Goal: Task Accomplishment & Management: Manage account settings

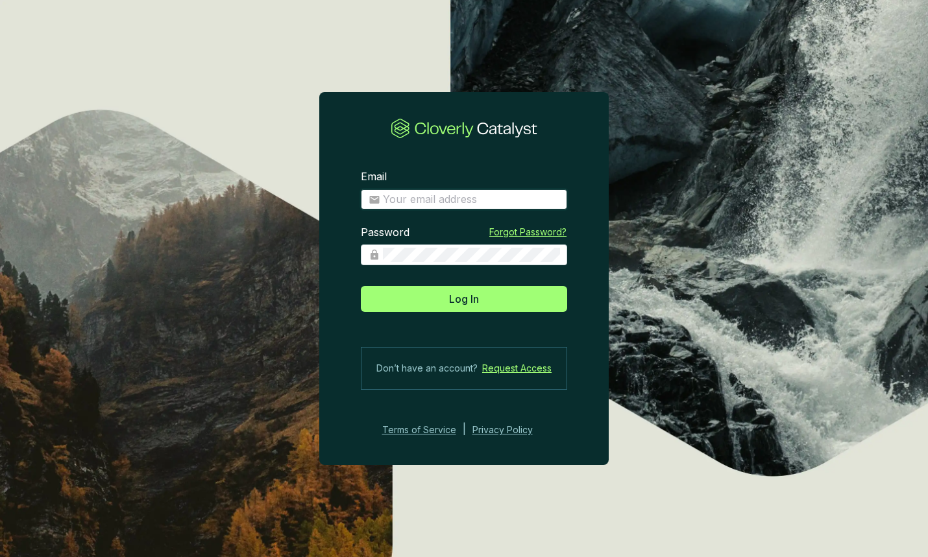
click at [456, 198] on input "Email" at bounding box center [471, 200] width 177 height 14
type input "matt@justbrightly.com"
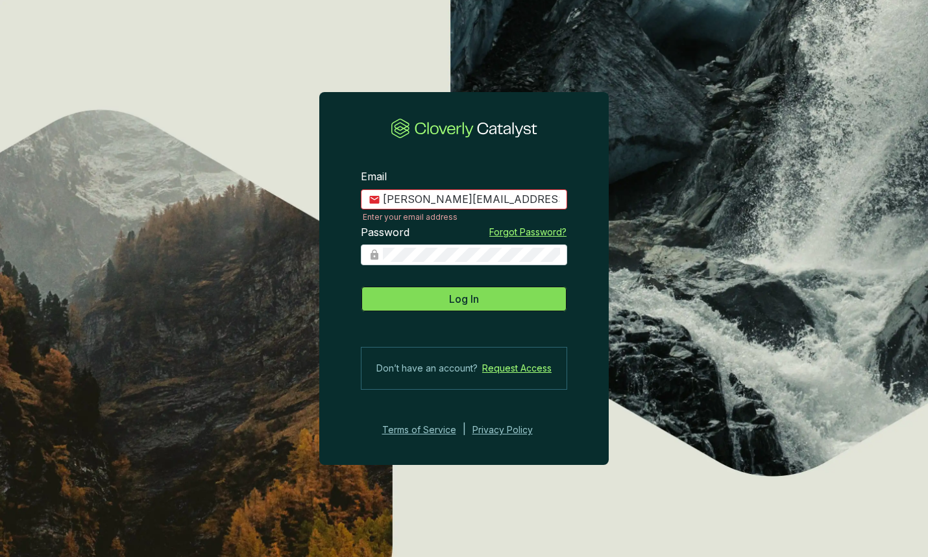
click at [484, 299] on button "Log In" at bounding box center [464, 299] width 206 height 26
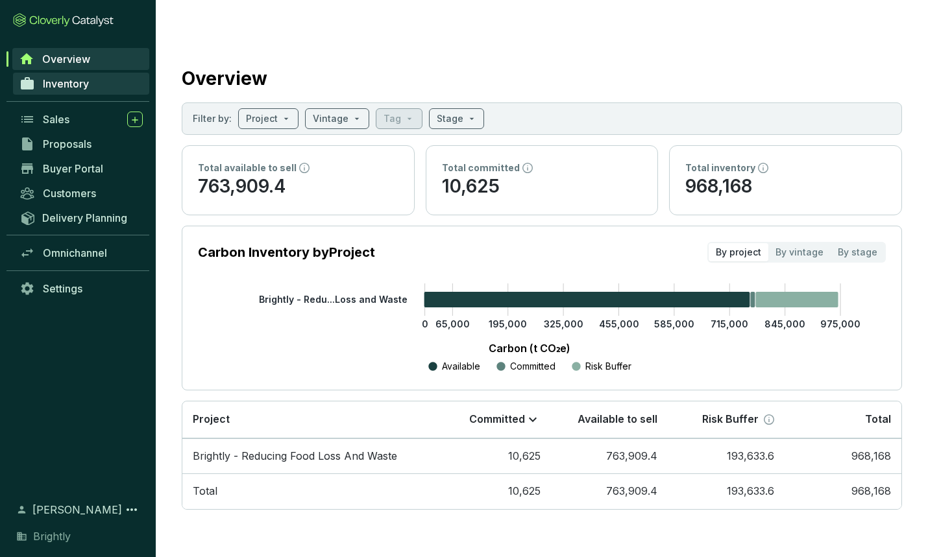
click at [59, 82] on span "Inventory" at bounding box center [66, 83] width 46 height 13
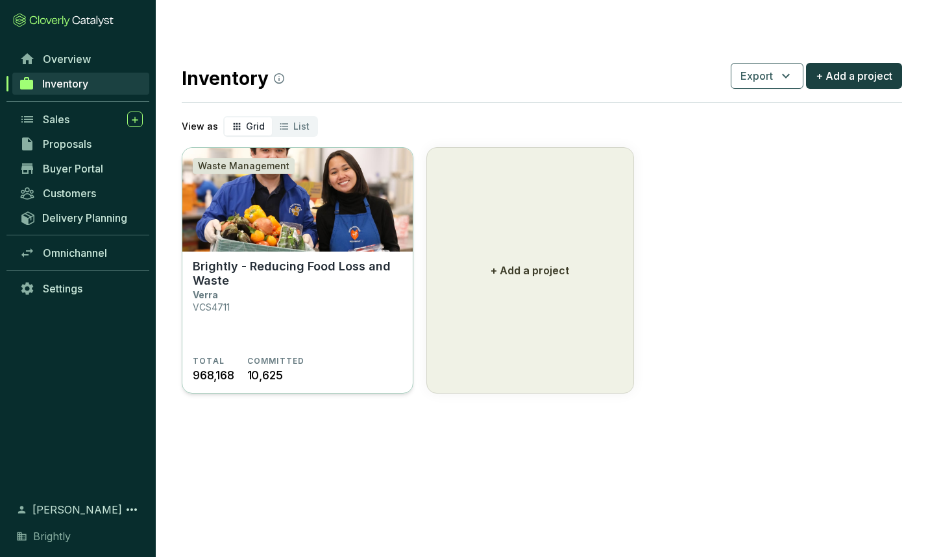
click at [317, 306] on section "Brightly - Reducing Food Loss and Waste Verra VCS4711" at bounding box center [298, 308] width 210 height 97
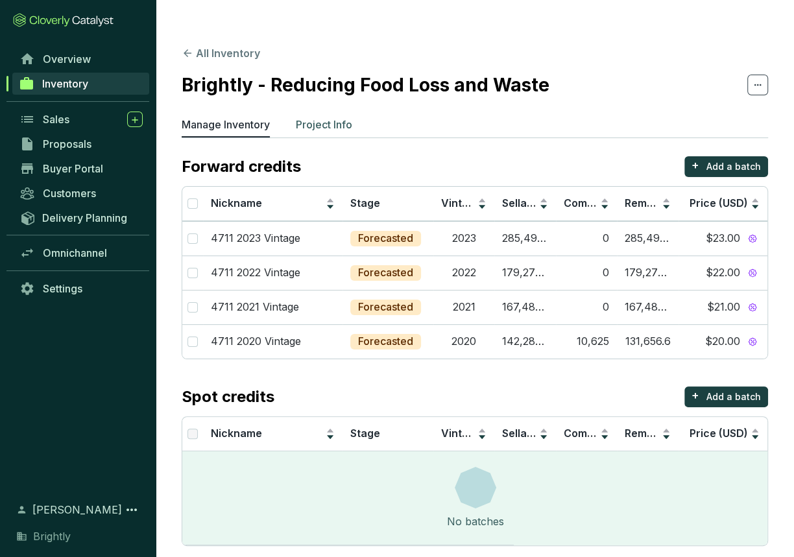
click at [337, 117] on p "Project Info" at bounding box center [324, 125] width 56 height 16
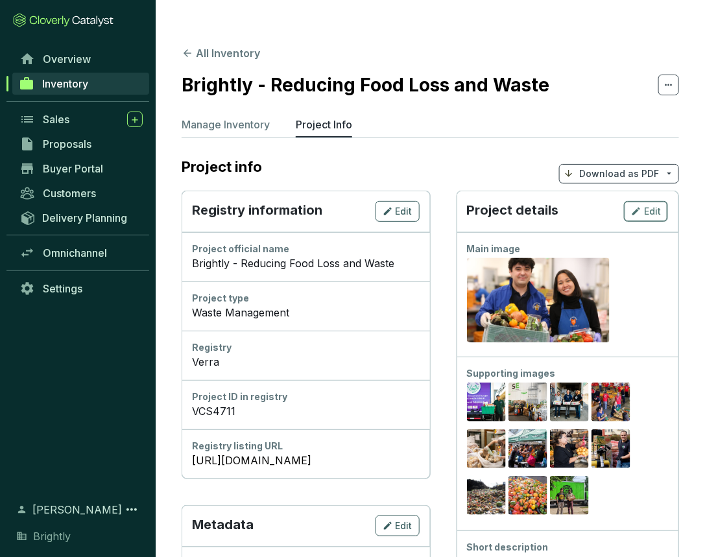
click at [647, 205] on span "Edit" at bounding box center [652, 211] width 17 height 13
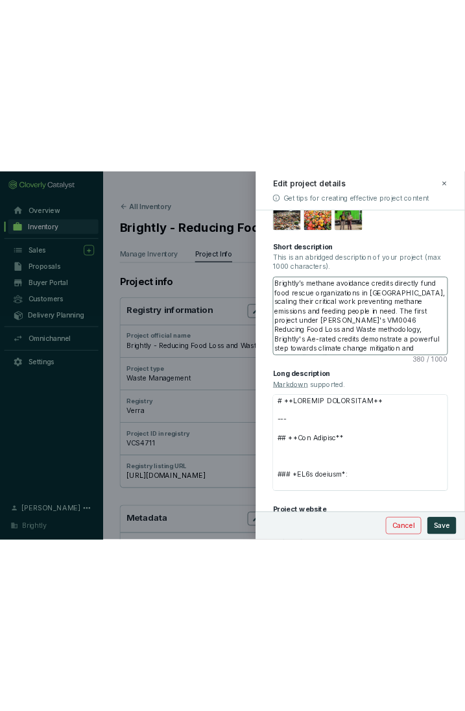
scroll to position [302, 0]
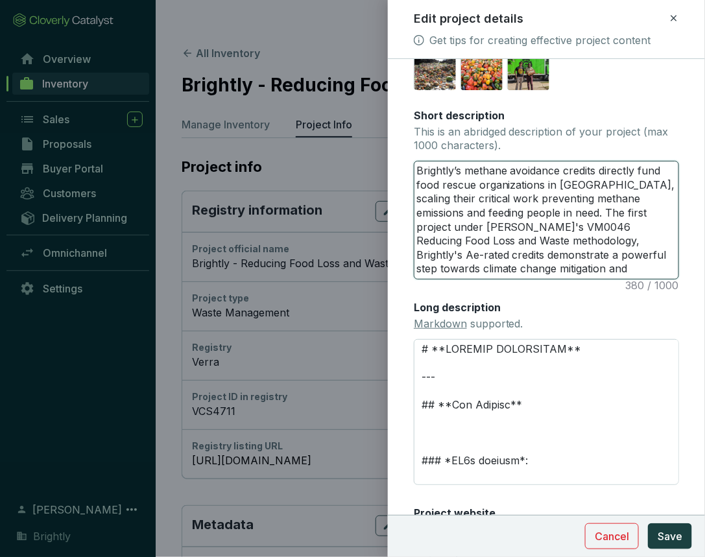
drag, startPoint x: 633, startPoint y: 266, endPoint x: 552, endPoint y: 267, distance: 80.5
click at [552, 267] on textarea "Brightly’s methane avoidance credits directly fund food rescue organizations in…" at bounding box center [547, 220] width 264 height 117
click at [539, 204] on textarea "Brightly’s methane avoidance credits directly fund food rescue organizations in…" at bounding box center [547, 220] width 264 height 117
drag, startPoint x: 546, startPoint y: 186, endPoint x: 554, endPoint y: 186, distance: 7.8
click at [554, 186] on textarea "Brightly’s methane avoidance credits directly fund food rescue organizations in…" at bounding box center [547, 220] width 264 height 117
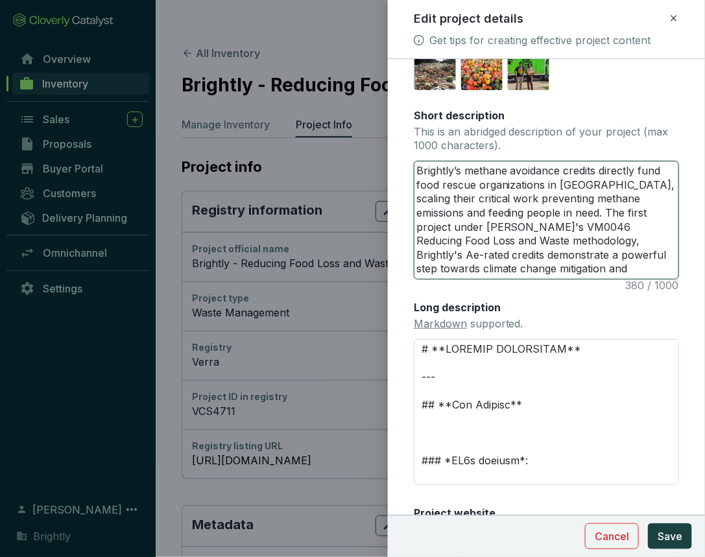
type textarea "Brightly’s methane avoidance credits directly fund food rescue organizations a …"
type textarea "Brightly’s methane avoidance credits directly fund food rescue organizations ac…"
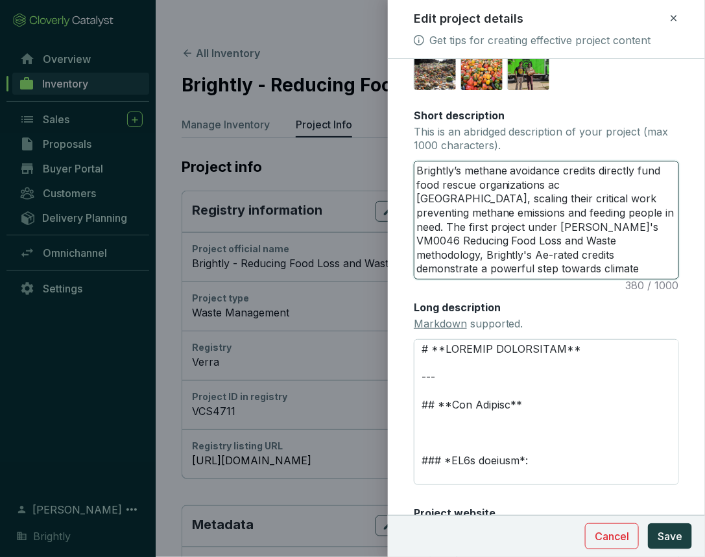
type textarea "Brightly’s methane avoidance credits directly fund food rescue organizations ac…"
click at [667, 188] on textarea "Brightly’s methane avoidance credits directly fund food rescue organizations ac…" at bounding box center [547, 220] width 264 height 117
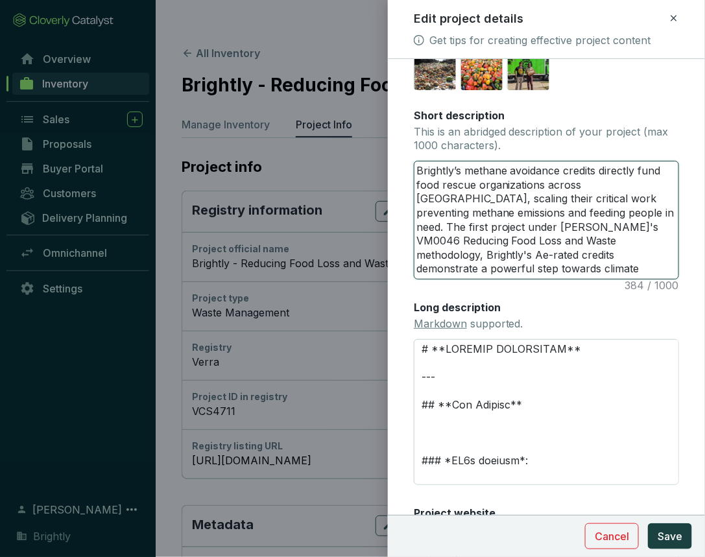
type textarea "Brightly’s methane avoidance credits directly fund food rescue organizations ac…"
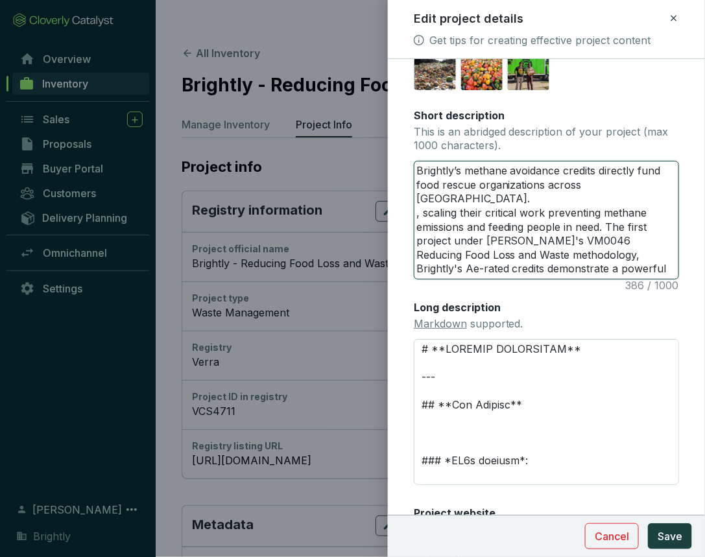
type textarea "Brightly’s methane avoidance credits directly fund food rescue organizations ac…"
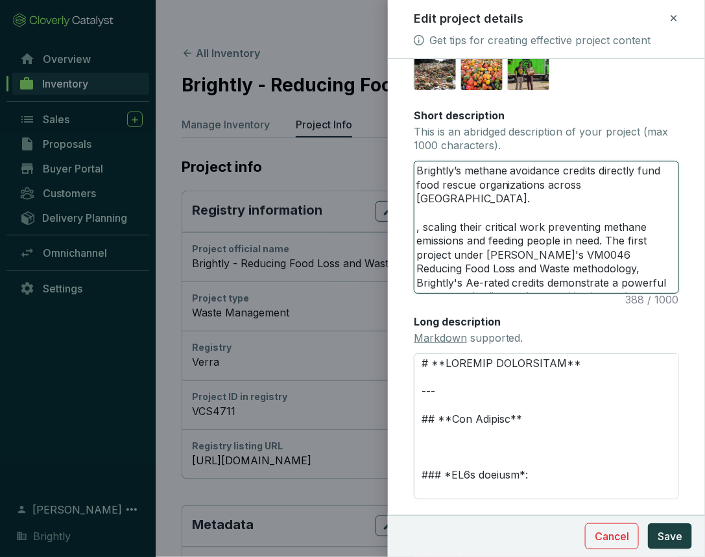
type textarea "Brightly’s methane avoidance credits directly fund food rescue organizations ac…"
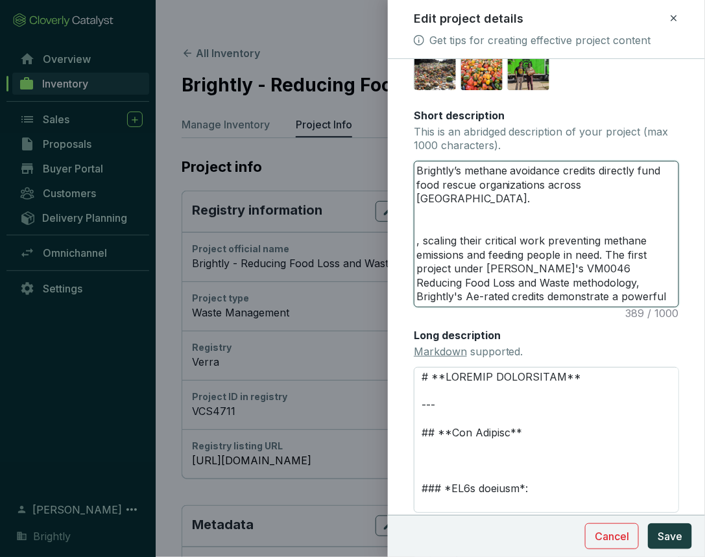
type textarea "Brightly’s methane avoidance credits directly fund food rescue organizations ac…"
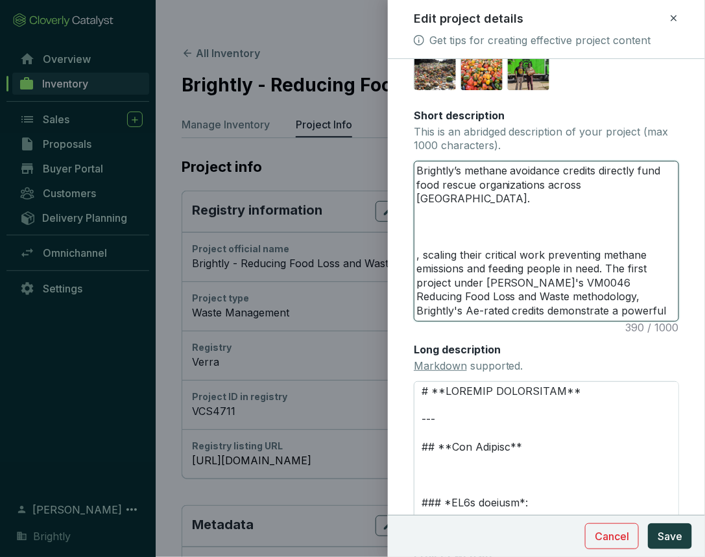
type textarea "Brightly’s methane avoidance credits directly fund food rescue organizations ac…"
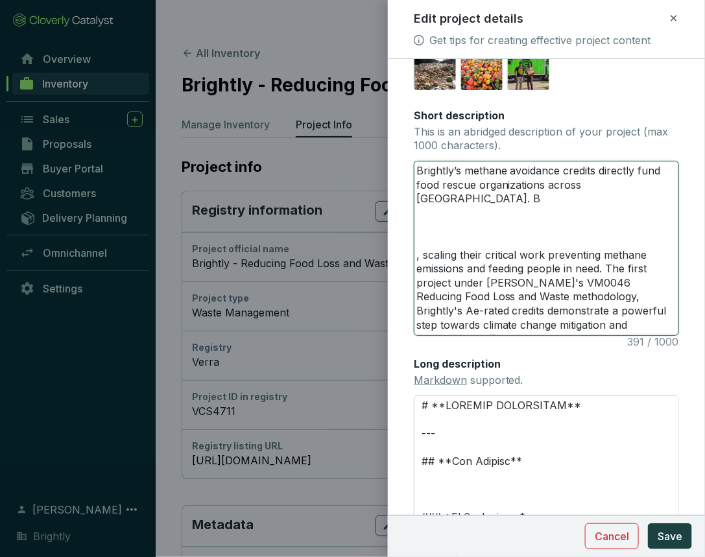
type textarea "Brightly’s methane avoidance credits directly fund food rescue organizations ac…"
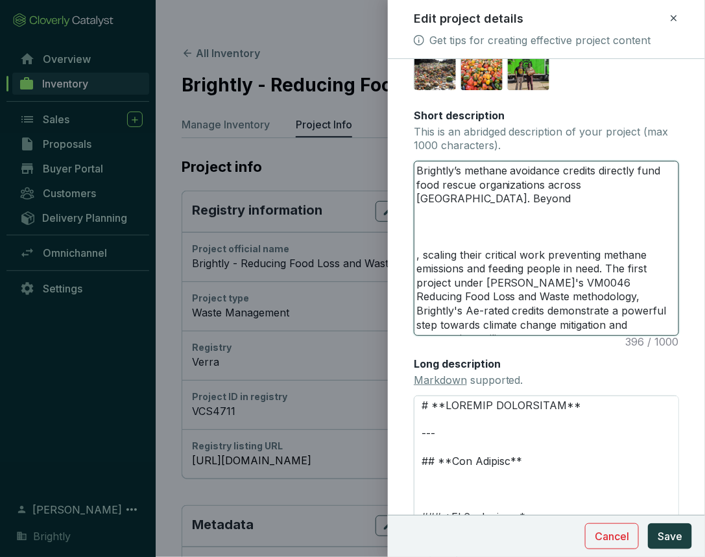
type textarea "Brightly’s methane avoidance credits directly fund food rescue organizations ac…"
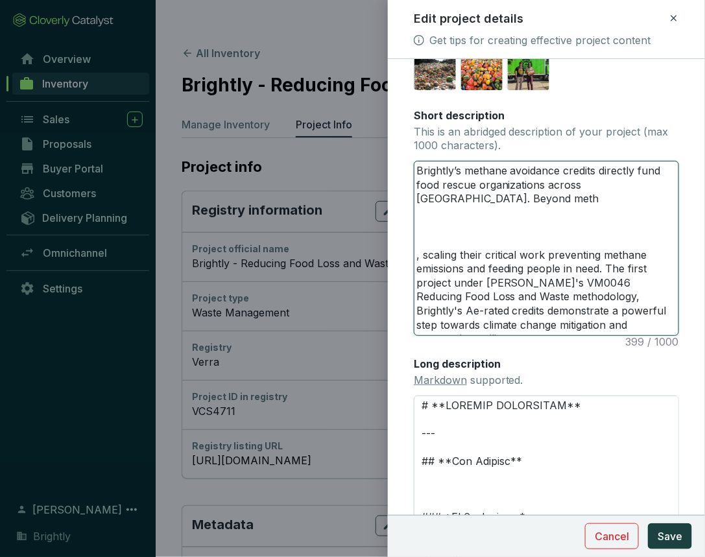
type textarea "Brightly’s methane avoidance credits directly fund food rescue organizations ac…"
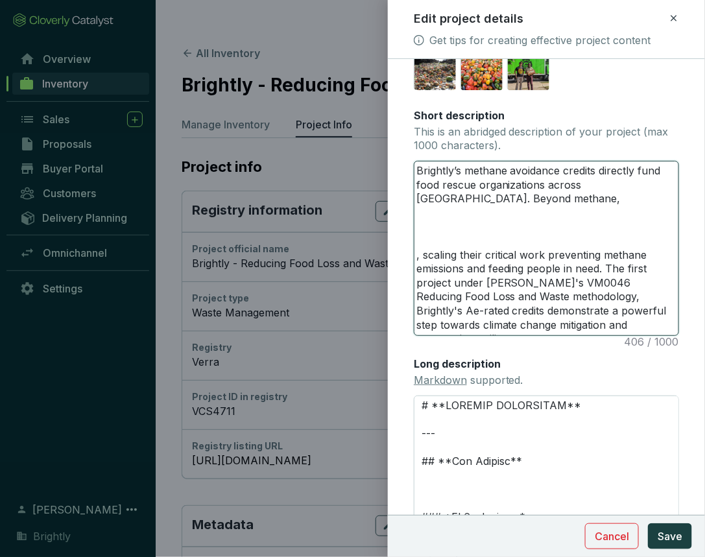
type textarea "Brightly’s methane avoidance credits directly fund food rescue organizations ac…"
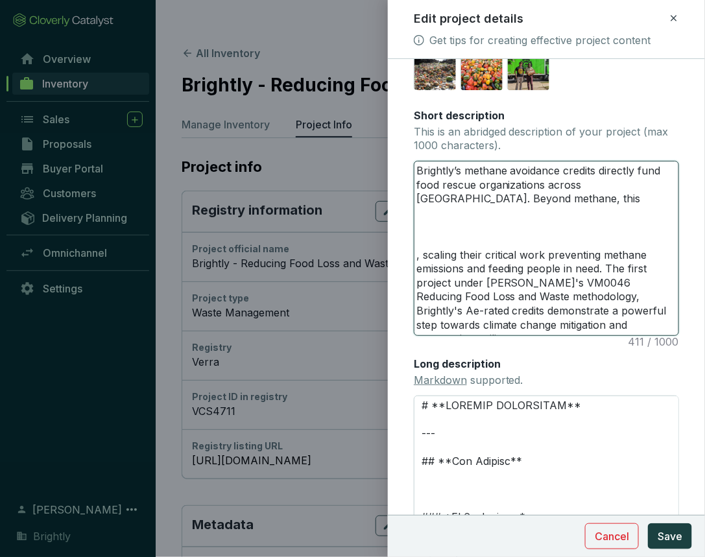
type textarea "Brightly’s methane avoidance credits directly fund food rescue organizations ac…"
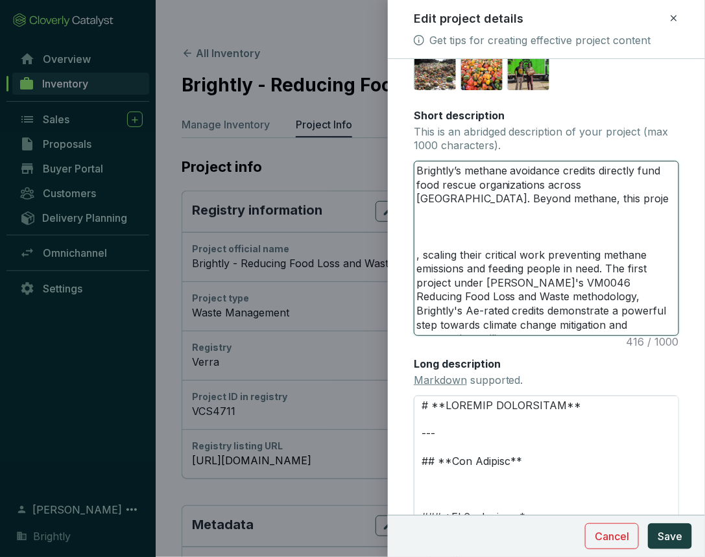
type textarea "Brightly’s methane avoidance credits directly fund food rescue organizations ac…"
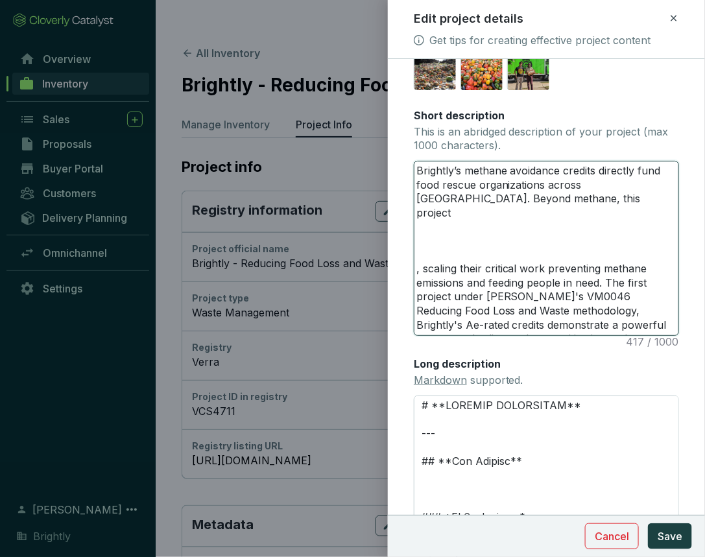
type textarea "Brightly’s methane avoidance credits directly fund food rescue organizations ac…"
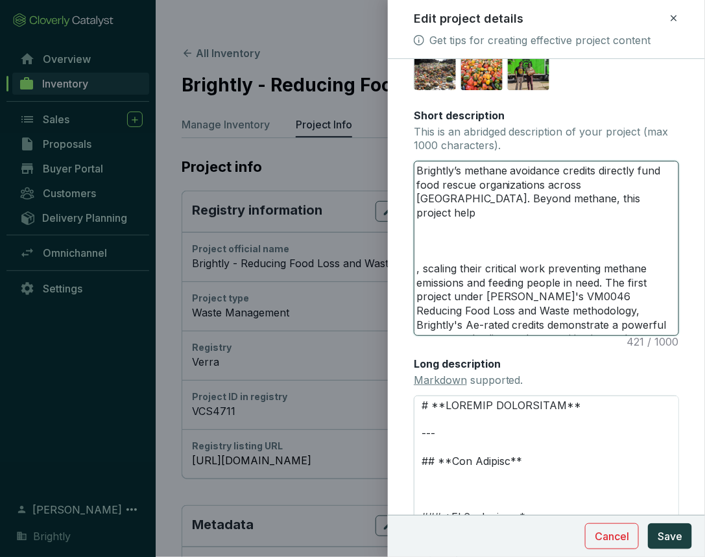
type textarea "Brightly’s methane avoidance credits directly fund food rescue organizations ac…"
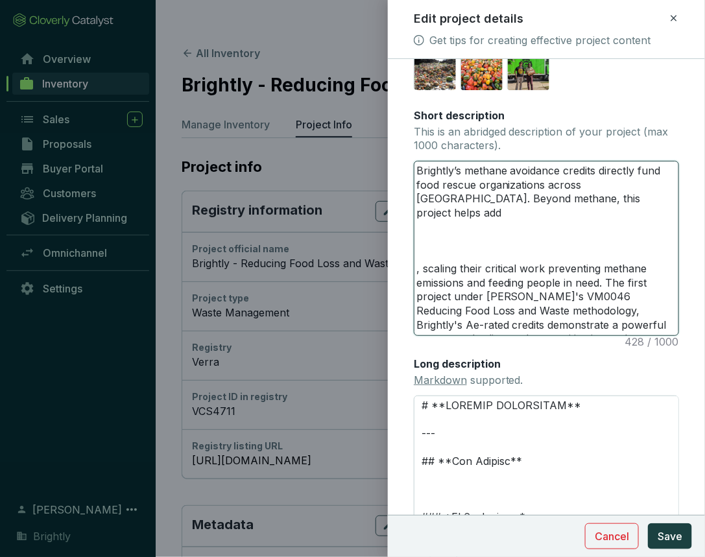
type textarea "Brightly’s methane avoidance credits directly fund food rescue organizations ac…"
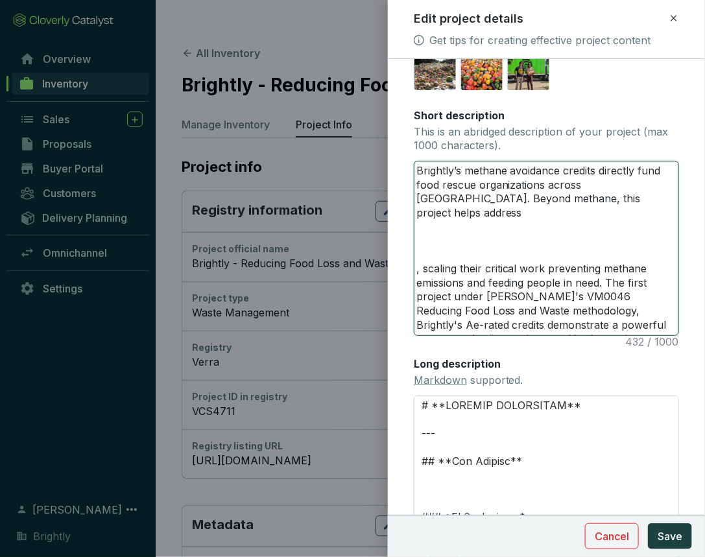
type textarea "Brightly’s methane avoidance credits directly fund food rescue organizations ac…"
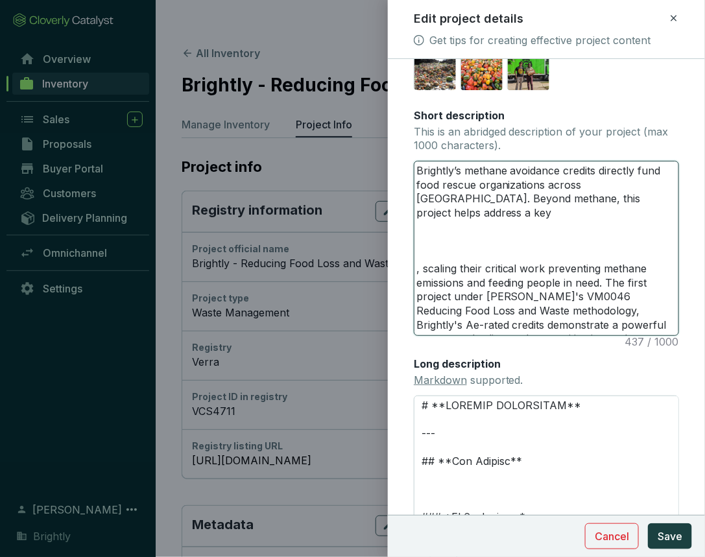
type textarea "Brightly’s methane avoidance credits directly fund food rescue organizations ac…"
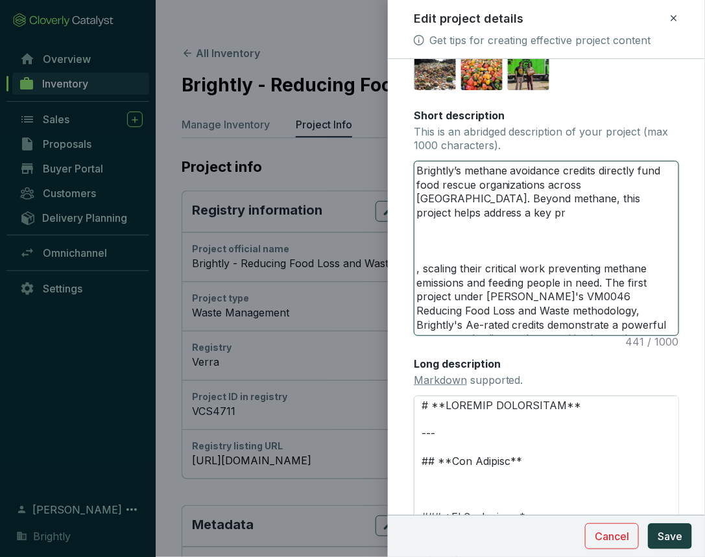
type textarea "Brightly’s methane avoidance credits directly fund food rescue organizations ac…"
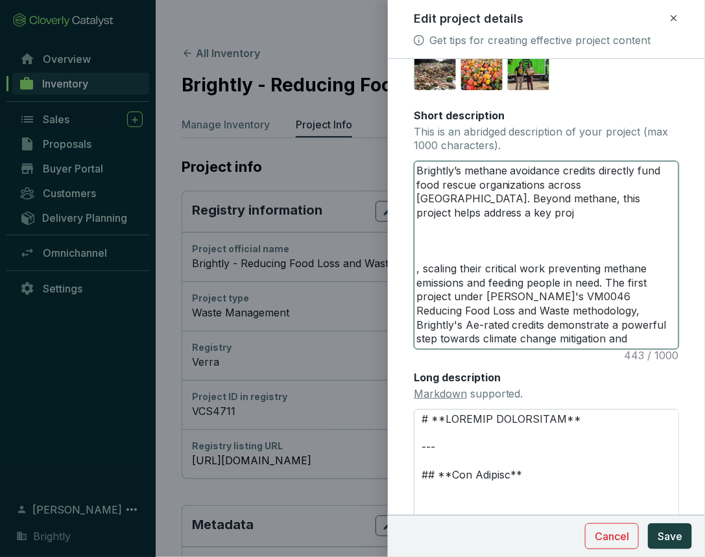
type textarea "Brightly’s methane avoidance credits directly fund food rescue organizations ac…"
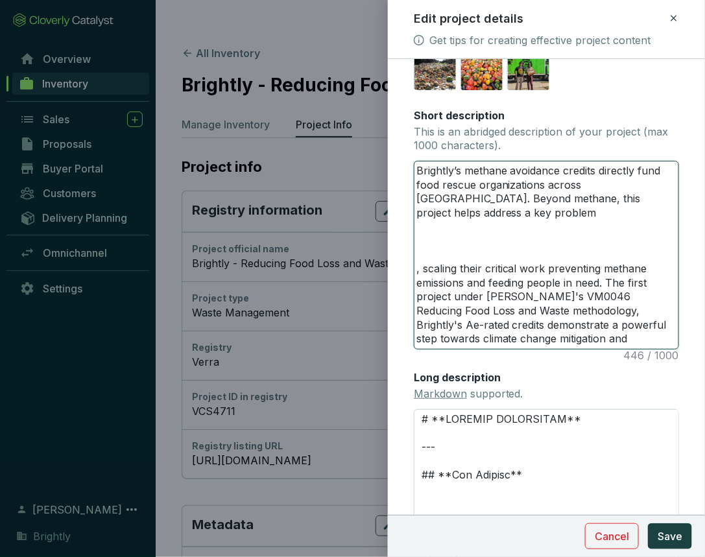
type textarea "Brightly’s methane avoidance credits directly fund food rescue organizations ac…"
click at [671, 184] on textarea "Brightly’s methane avoidance credits directly fund food rescue organizations ac…" at bounding box center [547, 256] width 264 height 188
type textarea "Brightly’s methane avoidance credits directly fund food rescue organizations ac…"
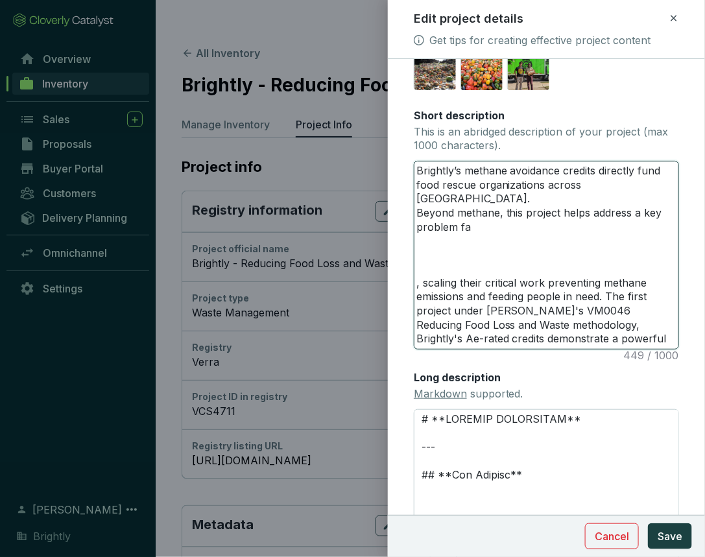
type textarea "Brightly’s methane avoidance credits directly fund food rescue organizations ac…"
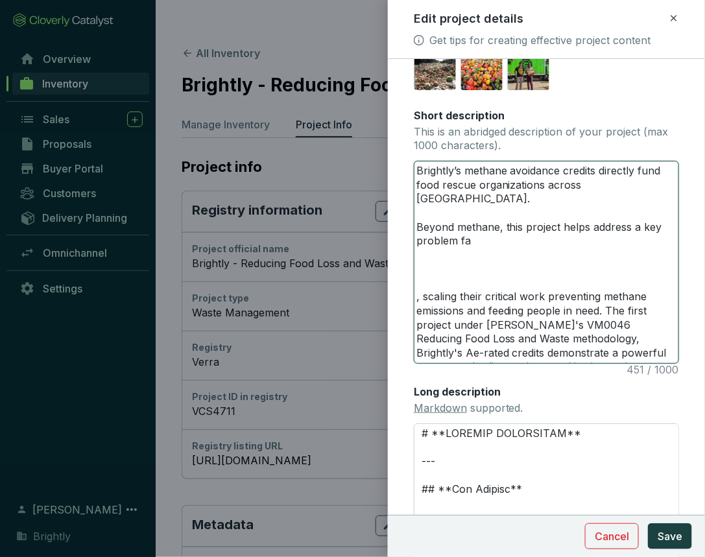
type textarea "Brightly’s methane avoidance credits directly fund food rescue organizations ac…"
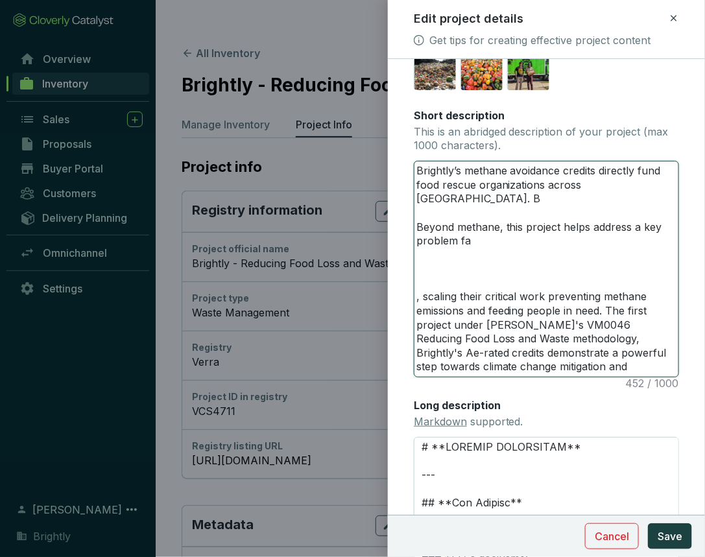
type textarea "Brightly’s methane avoidance credits directly fund food rescue organizations ac…"
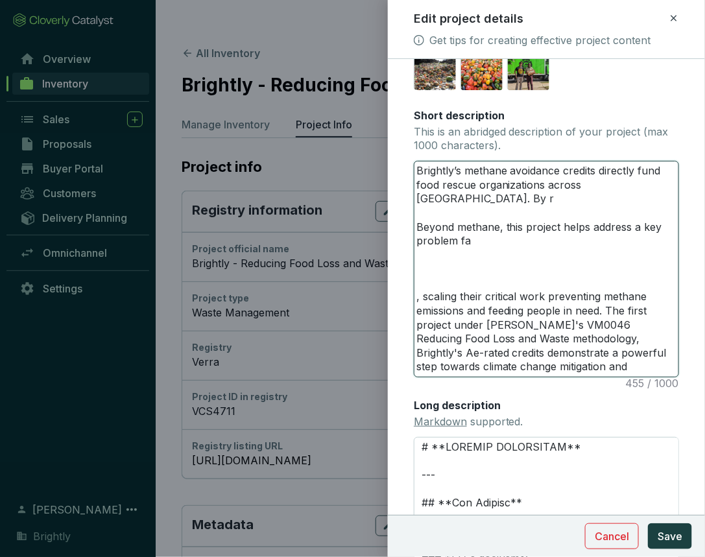
type textarea "Brightly’s methane avoidance credits directly fund food rescue organizations ac…"
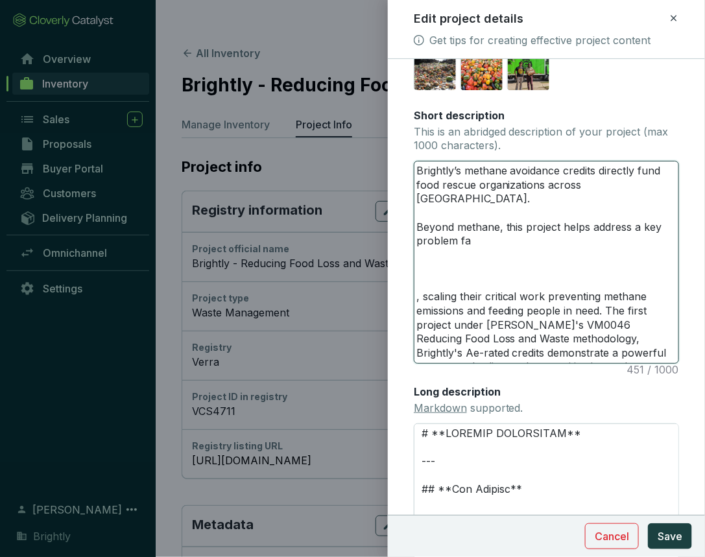
click at [543, 185] on textarea "Brightly’s methane avoidance credits directly fund food rescue organizations ac…" at bounding box center [547, 263] width 264 height 202
type textarea "Brightly’s methane avoidance credits directly fund food rescue organizations ac…"
type textarea "Brightly’s methane avoidance credits directly fund food rescue organizations ( …"
type textarea "Brightly’s methane avoidance credits directly fund food rescue organizations (F…"
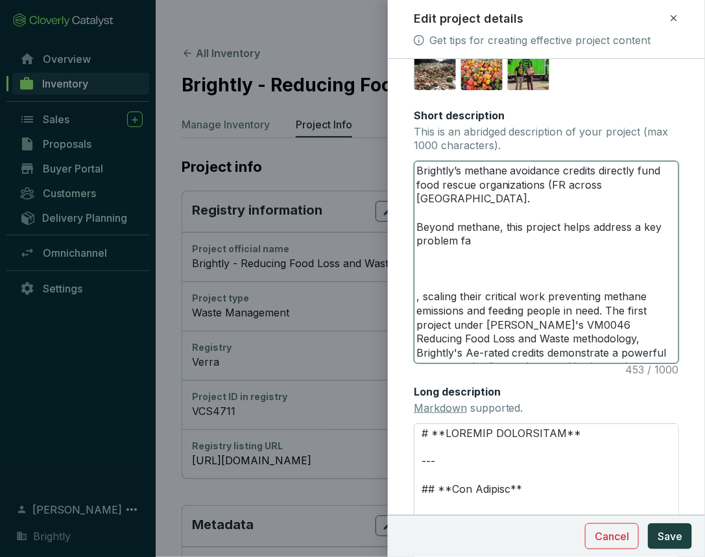
type textarea "Brightly’s methane avoidance credits directly fund food rescue organizations (F…"
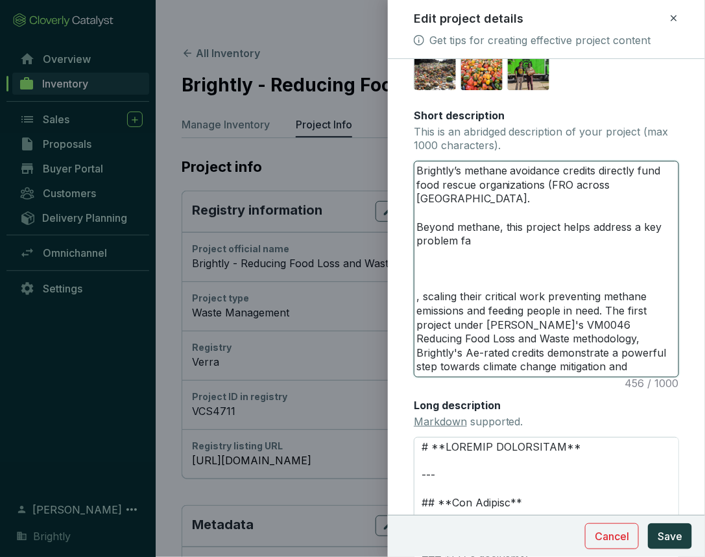
type textarea "Brightly’s methane avoidance credits directly fund food rescue organizations (F…"
click at [481, 201] on textarea "Brightly’s methane avoidance credits directly fund food rescue organizations (F…" at bounding box center [547, 269] width 264 height 215
type textarea "Brightly’s methane avoidance credits directly fund food rescue organizations (F…"
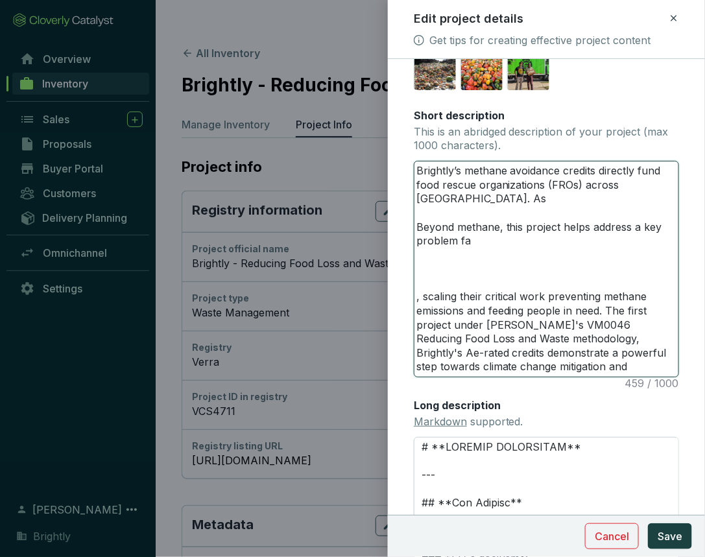
type textarea "Brightly’s methane avoidance credits directly fund food rescue organizations (F…"
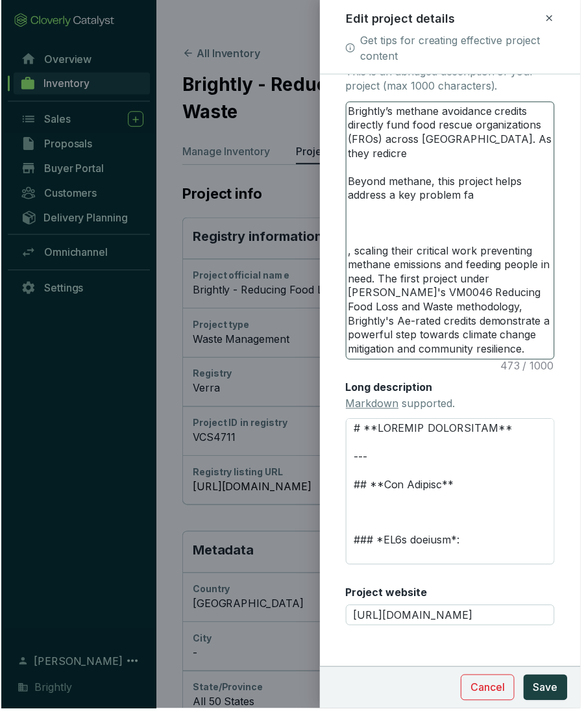
scroll to position [315, 0]
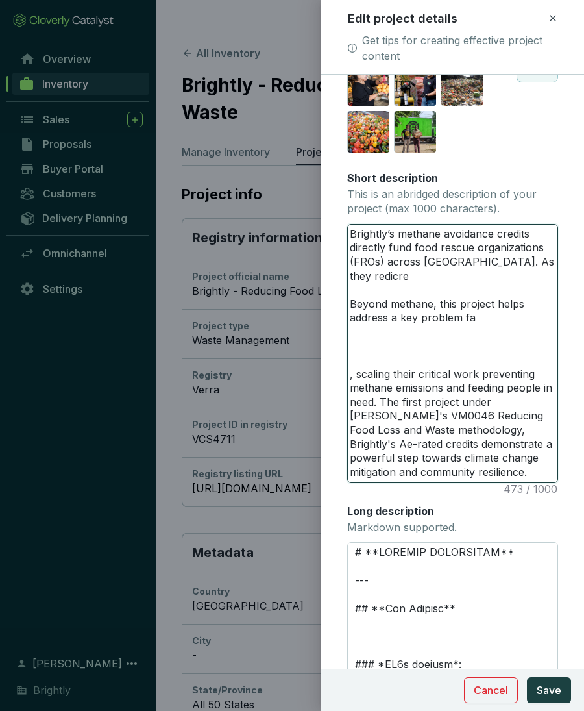
drag, startPoint x: 412, startPoint y: 471, endPoint x: 339, endPoint y: 216, distance: 265.2
click at [339, 216] on form "Main image Recommended pixel size is: 1600 x 1200. Maximum supported file size …" at bounding box center [452, 301] width 263 height 1053
paste textarea "generates methane avoidance credits by funding food rescue organizations across…"
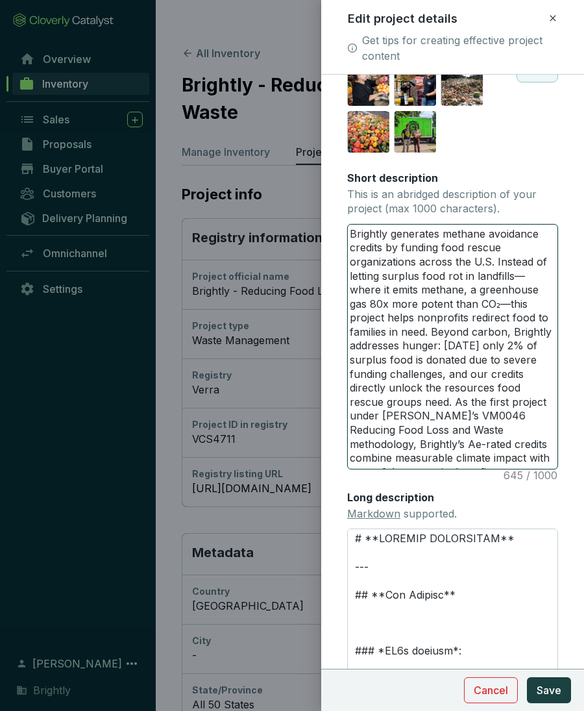
scroll to position [325, 0]
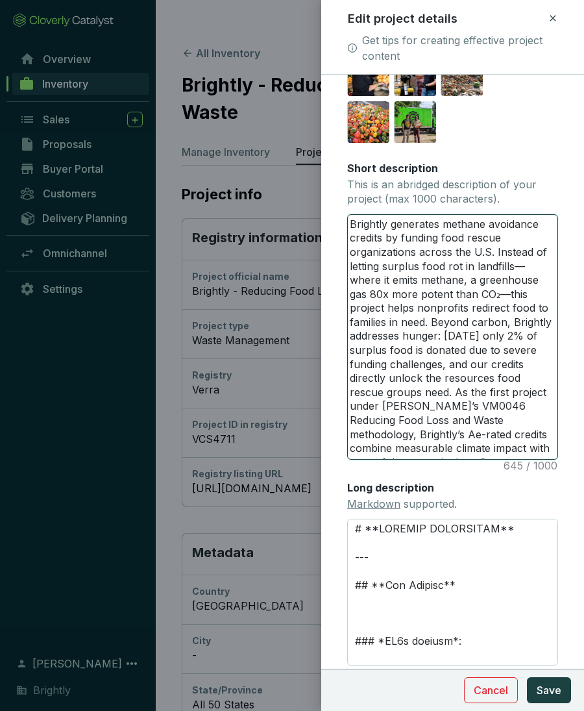
drag, startPoint x: 446, startPoint y: 266, endPoint x: 460, endPoint y: 265, distance: 13.6
click at [460, 265] on textarea "Brightly generates methane avoidance credits by funding food rescue organizatio…" at bounding box center [453, 337] width 210 height 244
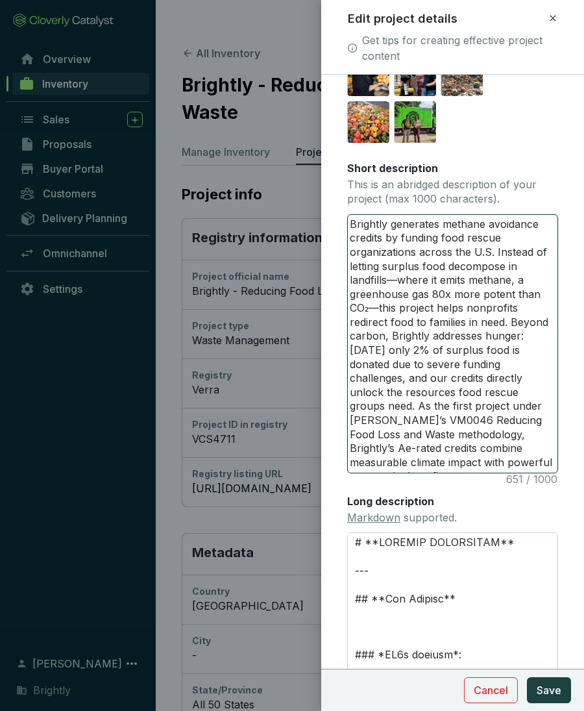
click at [397, 279] on textarea "Brightly generates methane avoidance credits by funding food rescue organizatio…" at bounding box center [453, 344] width 210 height 258
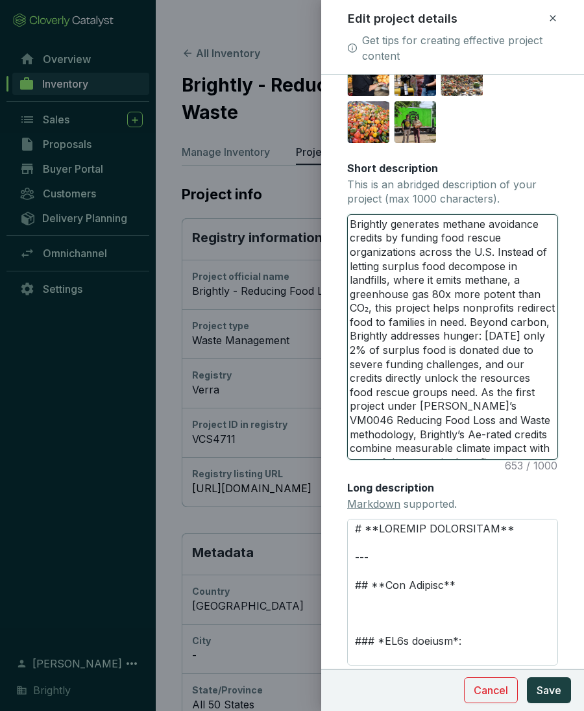
drag, startPoint x: 391, startPoint y: 307, endPoint x: 374, endPoint y: 307, distance: 16.2
click at [374, 307] on textarea "Brightly generates methane avoidance credits by funding food rescue organizatio…" at bounding box center [453, 337] width 210 height 244
click at [417, 357] on textarea "Brightly generates methane avoidance credits by funding food rescue organizatio…" at bounding box center [453, 337] width 210 height 244
drag, startPoint x: 542, startPoint y: 320, endPoint x: 511, endPoint y: 323, distance: 30.7
click at [511, 323] on textarea "Brightly generates methane avoidance credits by funding food rescue organizatio…" at bounding box center [453, 337] width 210 height 244
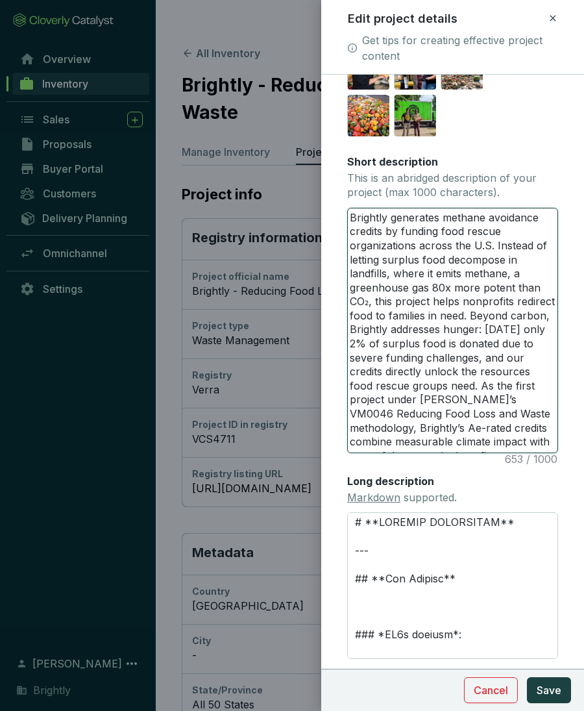
scroll to position [330, 0]
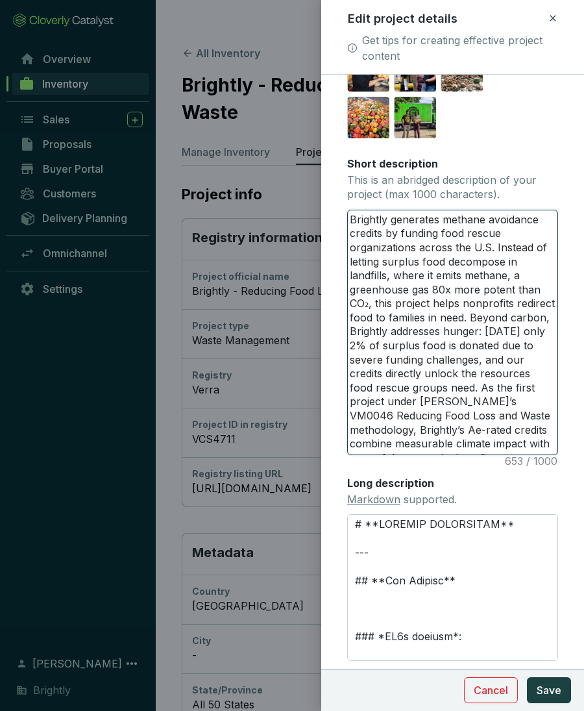
click at [416, 251] on textarea "Brightly generates methane avoidance credits by funding food rescue organizatio…" at bounding box center [453, 332] width 210 height 244
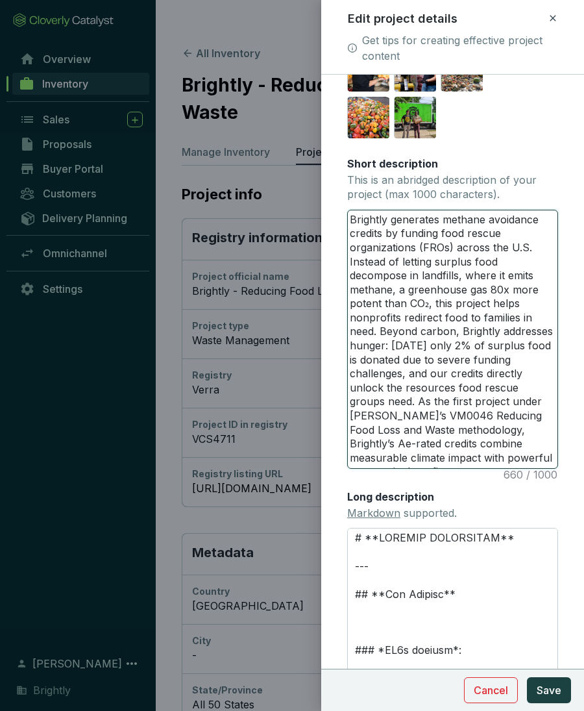
click at [401, 374] on textarea "Brightly generates methane avoidance credits by funding food rescue organizatio…" at bounding box center [453, 339] width 210 height 258
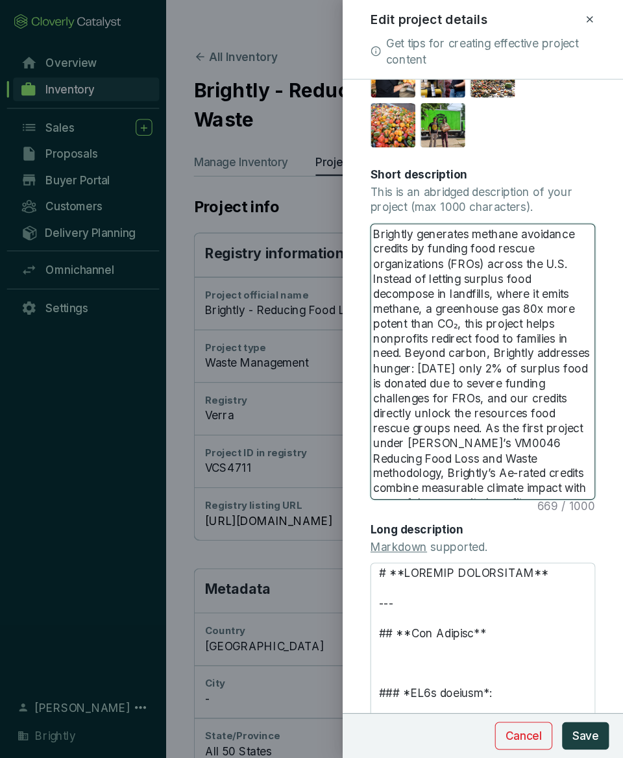
scroll to position [340, 0]
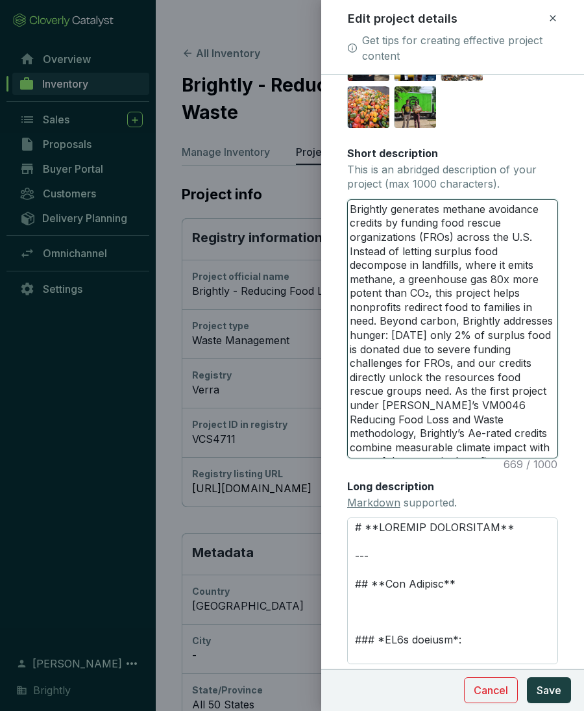
drag, startPoint x: 494, startPoint y: 376, endPoint x: 384, endPoint y: 393, distance: 111.6
click at [384, 393] on textarea "Brightly generates methane avoidance credits by funding food rescue organizatio…" at bounding box center [453, 329] width 210 height 258
click at [542, 376] on textarea "Brightly generates methane avoidance credits by funding food rescue organizatio…" at bounding box center [453, 329] width 210 height 258
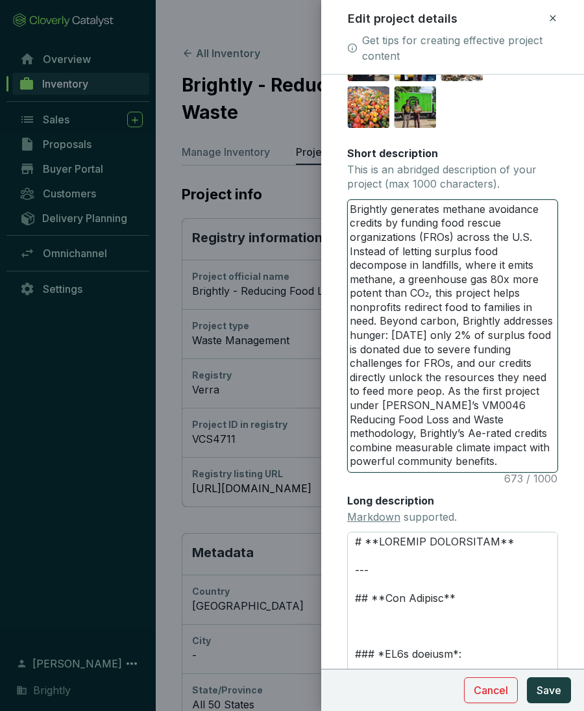
click at [437, 391] on textarea "Brightly generates methane avoidance credits by funding food rescue organizatio…" at bounding box center [453, 336] width 210 height 272
drag, startPoint x: 437, startPoint y: 391, endPoint x: 361, endPoint y: 393, distance: 75.9
click at [361, 393] on textarea "Brightly generates methane avoidance credits by funding food rescue organizatio…" at bounding box center [453, 336] width 210 height 272
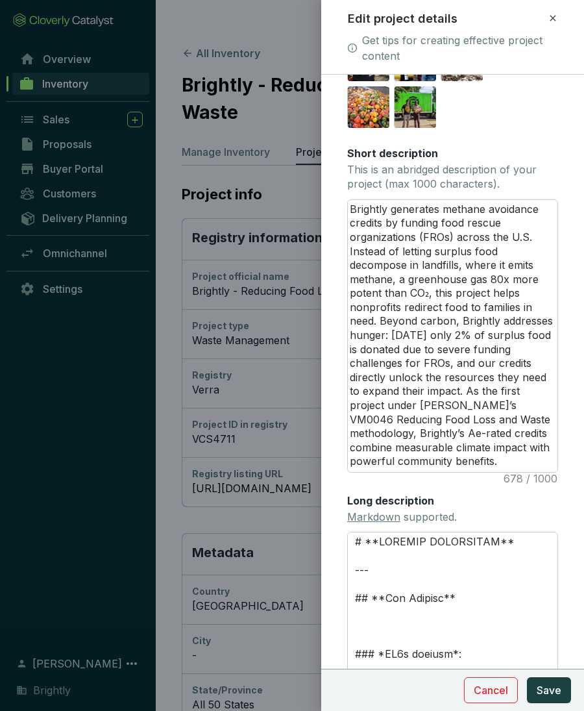
click at [320, 386] on div at bounding box center [292, 355] width 584 height 711
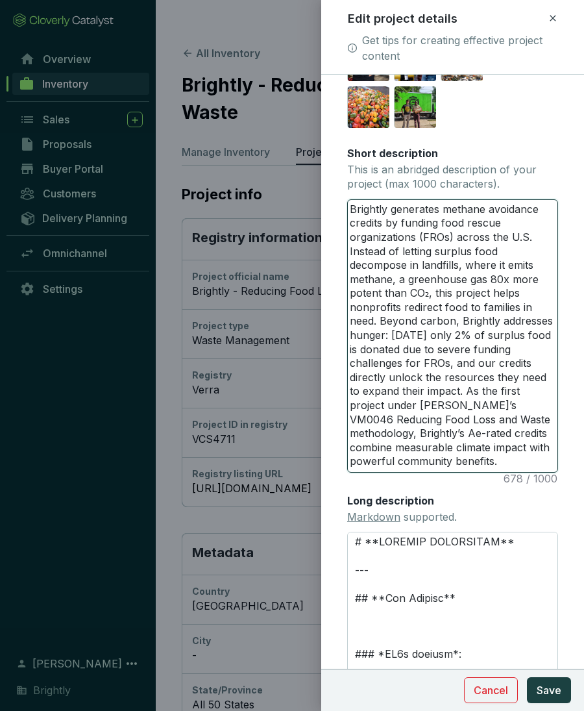
click at [349, 390] on textarea "Brightly generates methane avoidance credits by funding food rescue organizatio…" at bounding box center [453, 336] width 210 height 272
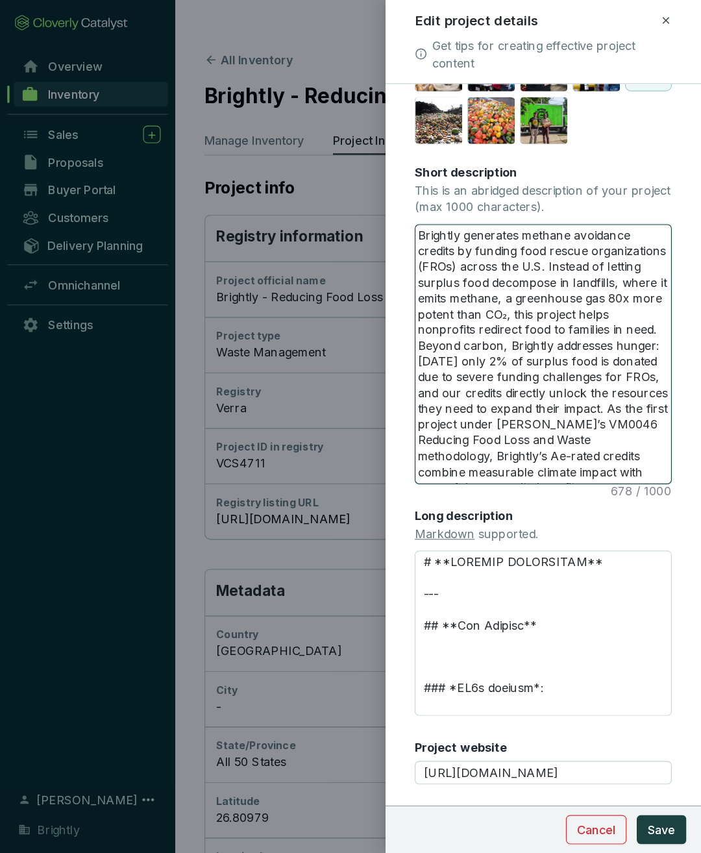
scroll to position [294, 0]
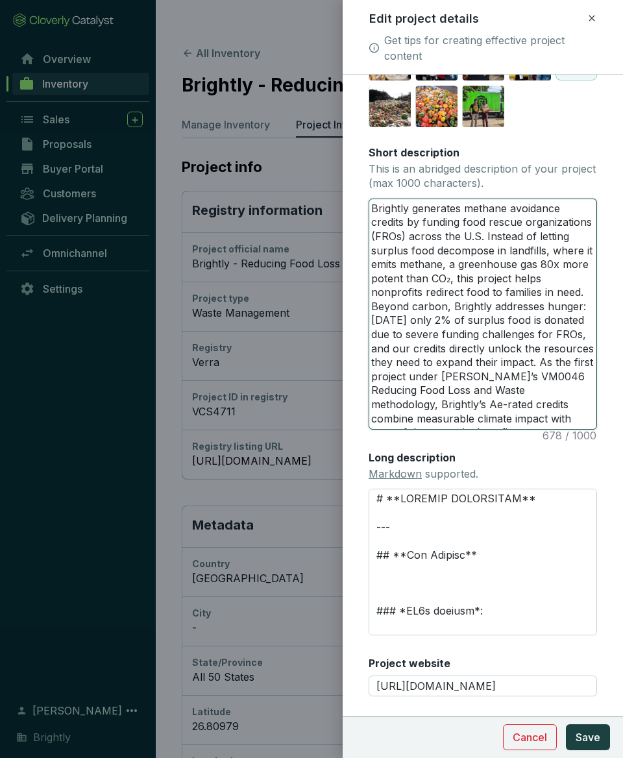
click at [550, 336] on textarea "Brightly generates methane avoidance credits by funding food rescue organizatio…" at bounding box center [482, 314] width 227 height 230
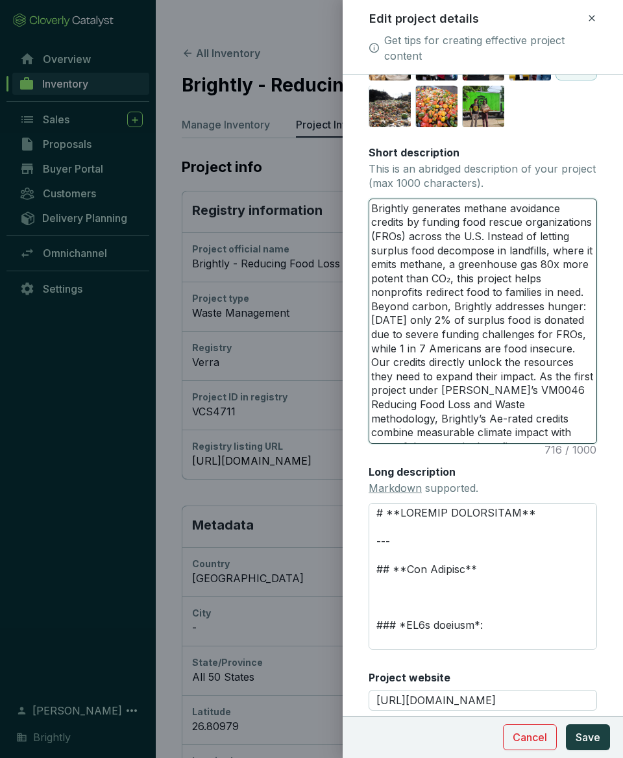
drag, startPoint x: 468, startPoint y: 376, endPoint x: 373, endPoint y: 376, distance: 95.4
click at [373, 376] on textarea "Brightly generates methane avoidance credits by funding food rescue organizatio…" at bounding box center [482, 321] width 227 height 244
click at [539, 376] on textarea "Brightly generates methane avoidance credits by funding food rescue organizatio…" at bounding box center [482, 321] width 227 height 244
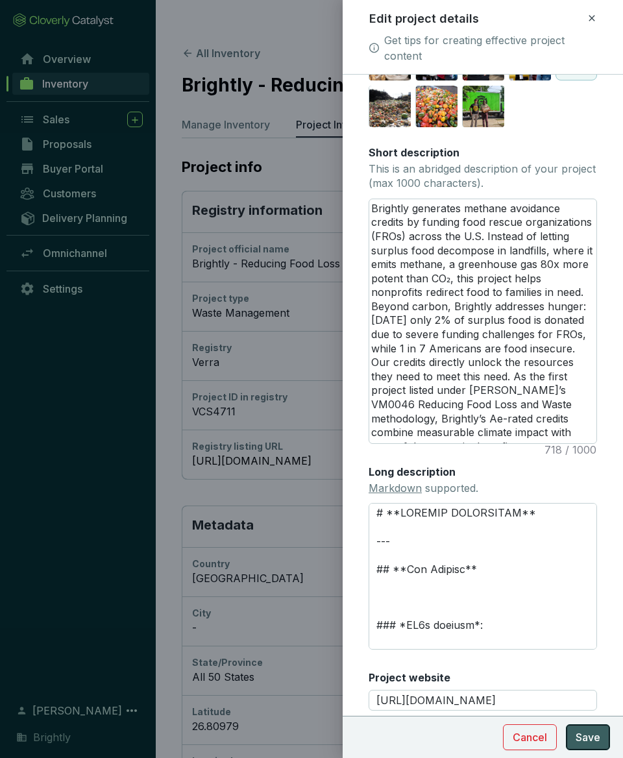
click at [596, 557] on span "Save" at bounding box center [588, 737] width 25 height 16
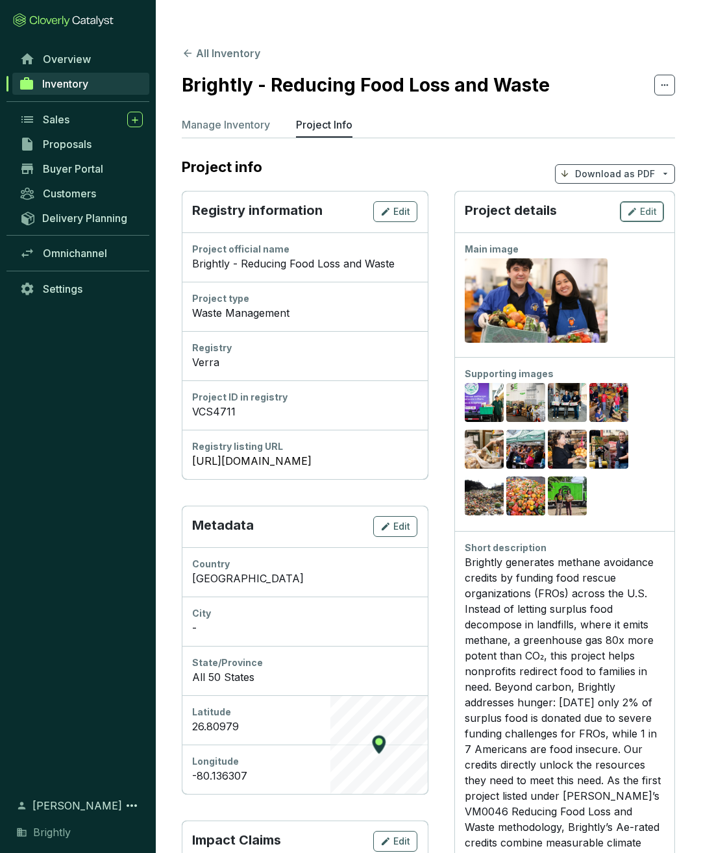
click at [644, 204] on div "Edit" at bounding box center [642, 212] width 30 height 16
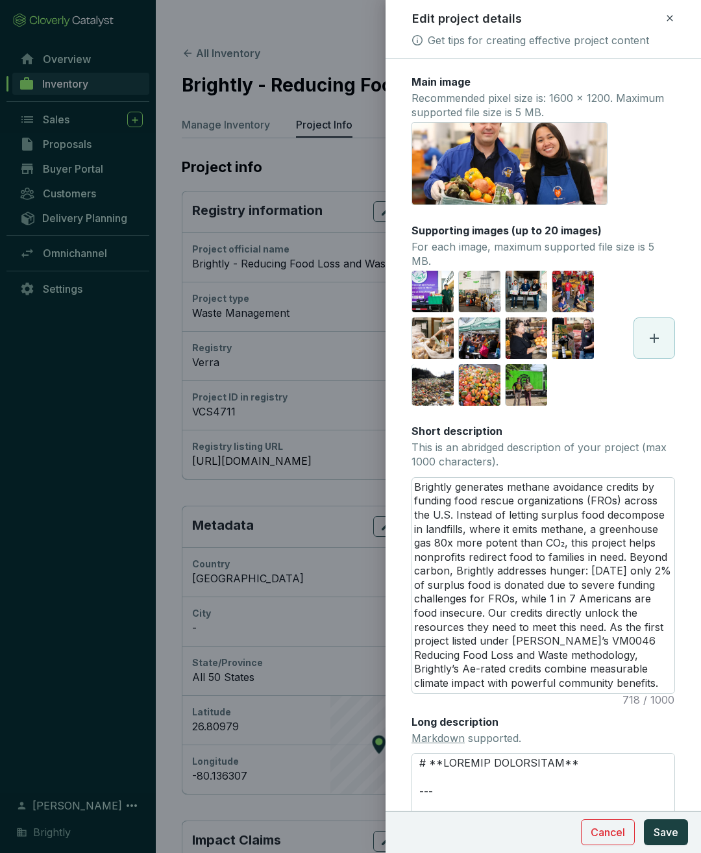
scroll to position [201, 0]
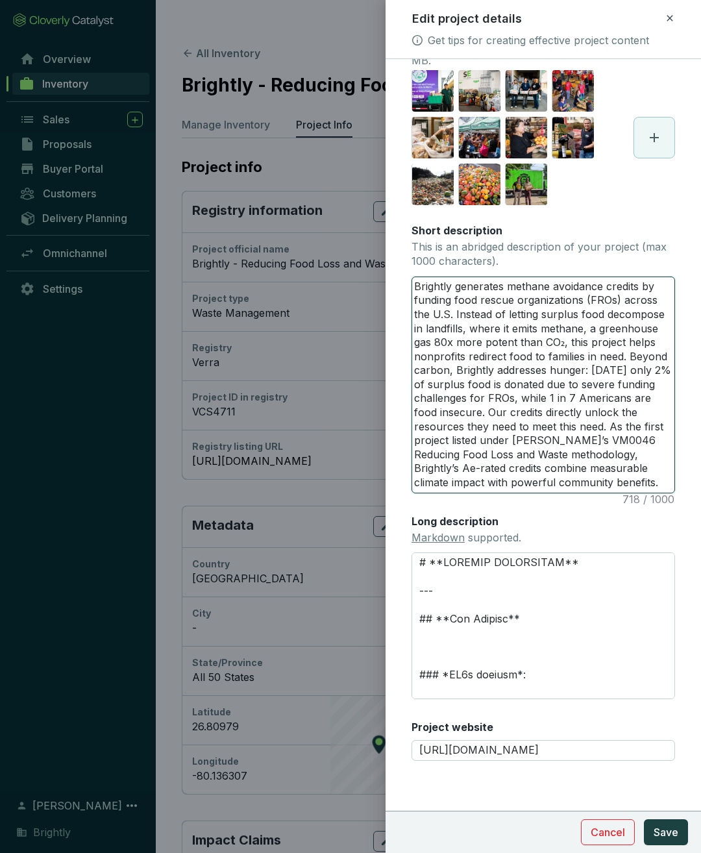
drag, startPoint x: 527, startPoint y: 425, endPoint x: 550, endPoint y: 425, distance: 23.4
click at [550, 426] on textarea "Brightly generates methane avoidance credits by funding food rescue organizatio…" at bounding box center [543, 384] width 262 height 215
drag, startPoint x: 501, startPoint y: 424, endPoint x: 481, endPoint y: 426, distance: 20.2
click at [481, 426] on textarea "Brightly generates methane avoidance credits by funding food rescue organizatio…" at bounding box center [543, 384] width 262 height 215
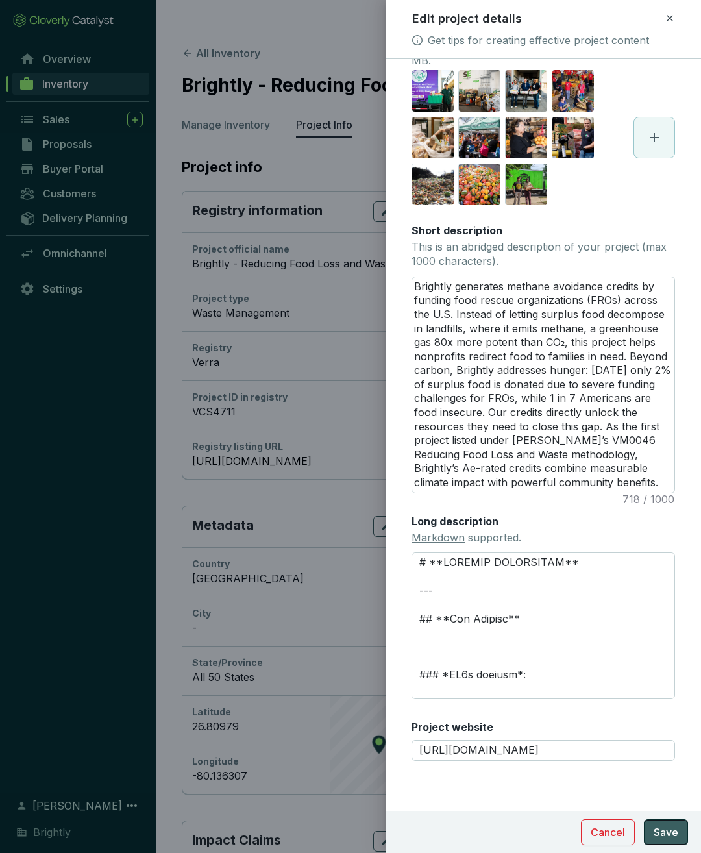
click at [670, 557] on span "Save" at bounding box center [666, 832] width 25 height 16
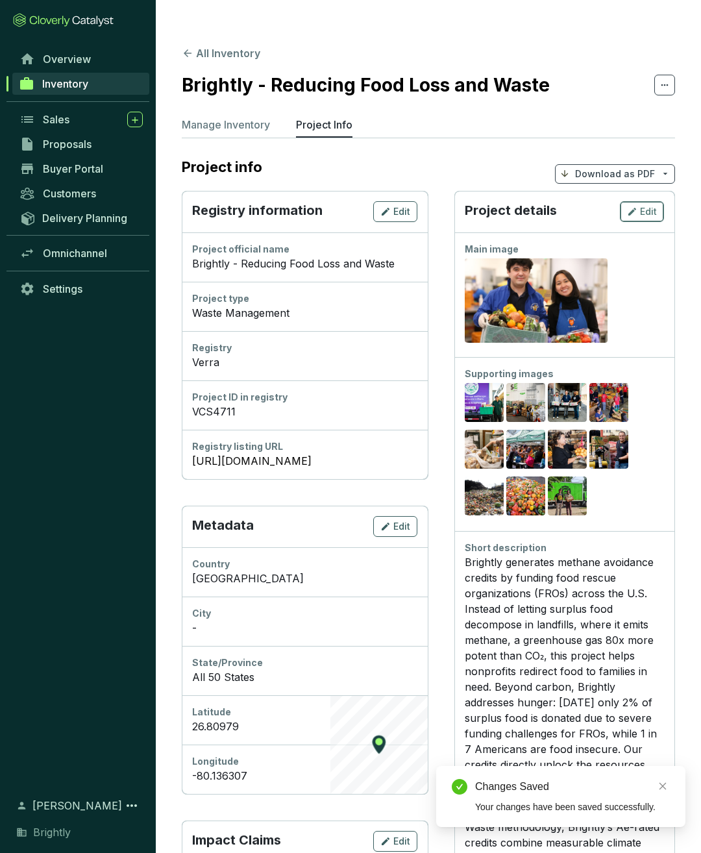
click at [637, 204] on icon "button" at bounding box center [632, 212] width 10 height 16
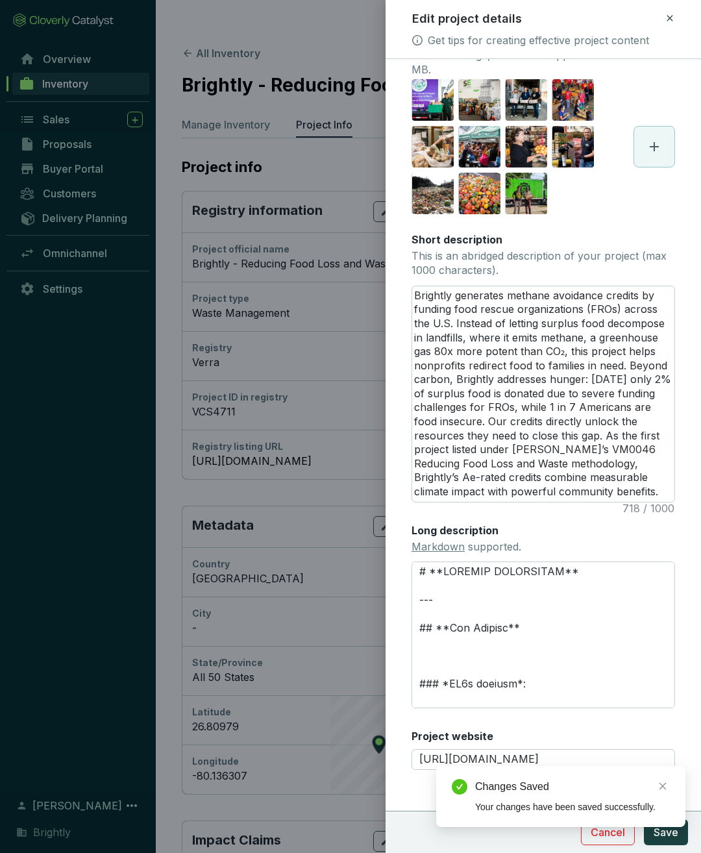
scroll to position [191, 0]
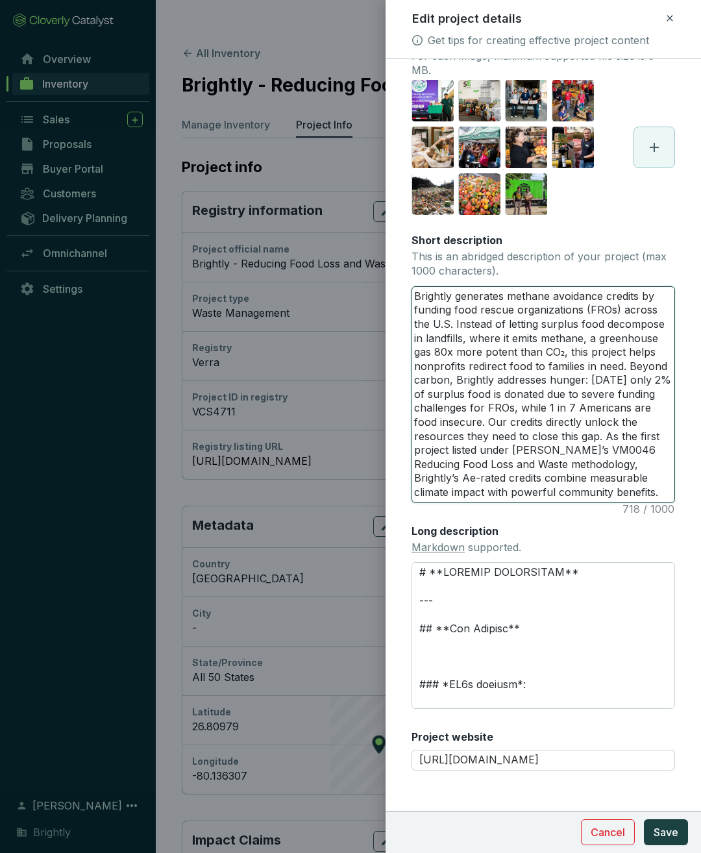
click at [450, 312] on textarea "Brightly generates methane avoidance credits by funding food rescue organizatio…" at bounding box center [543, 394] width 262 height 215
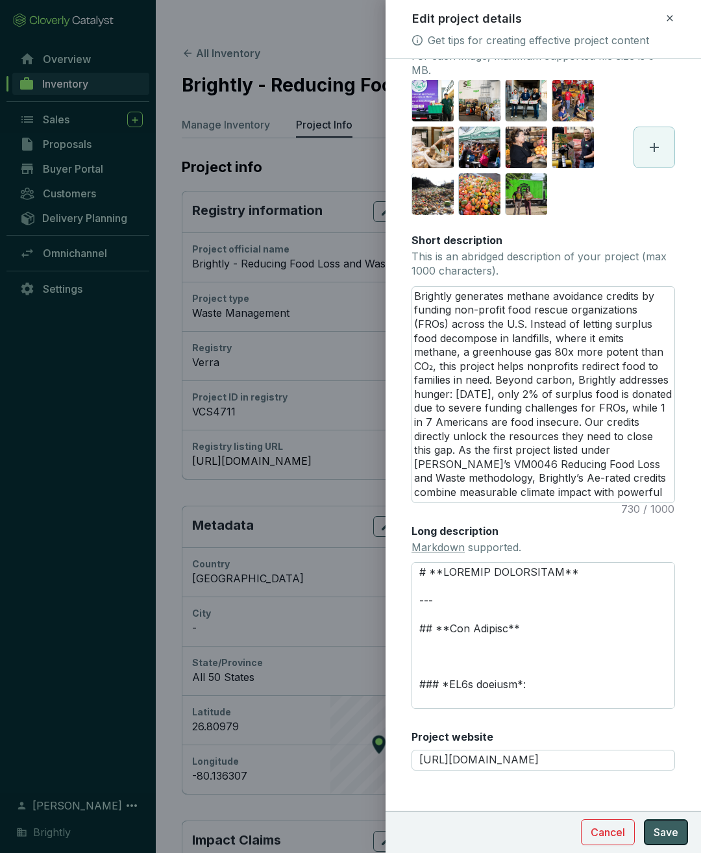
click at [674, 557] on span "Save" at bounding box center [666, 832] width 25 height 16
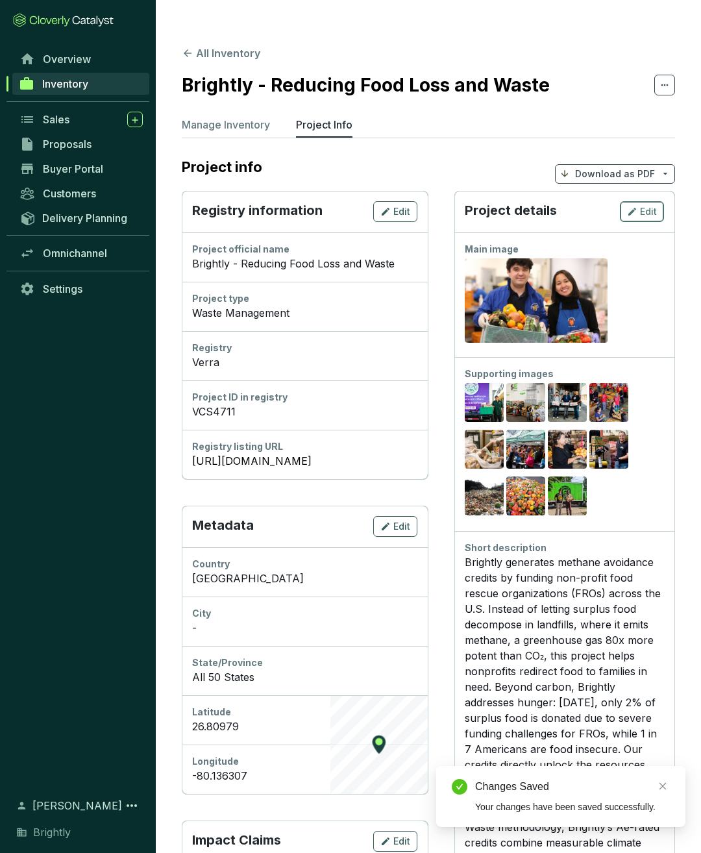
click at [650, 205] on span "Edit" at bounding box center [648, 211] width 17 height 13
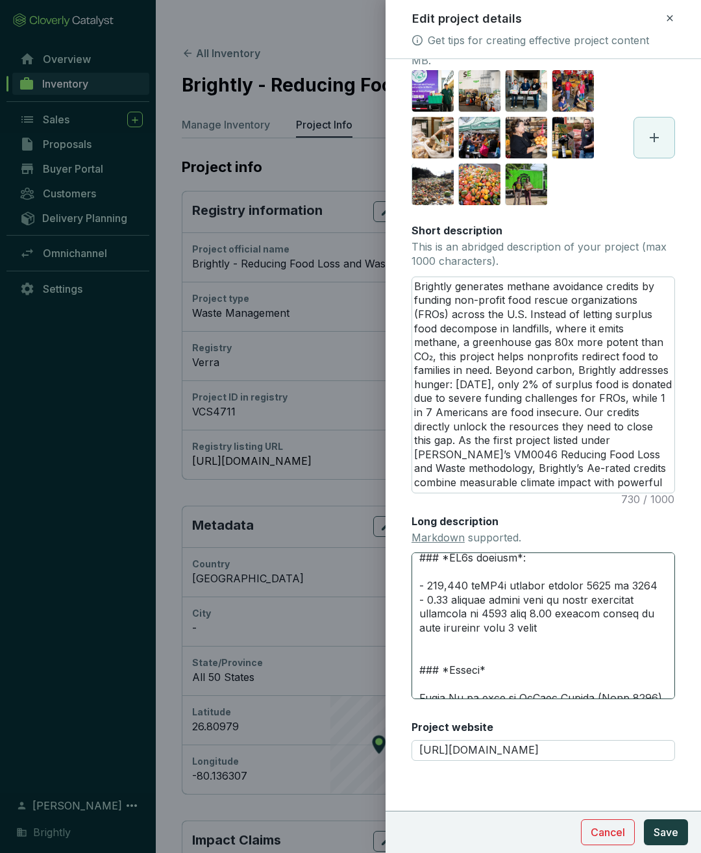
scroll to position [114, 0]
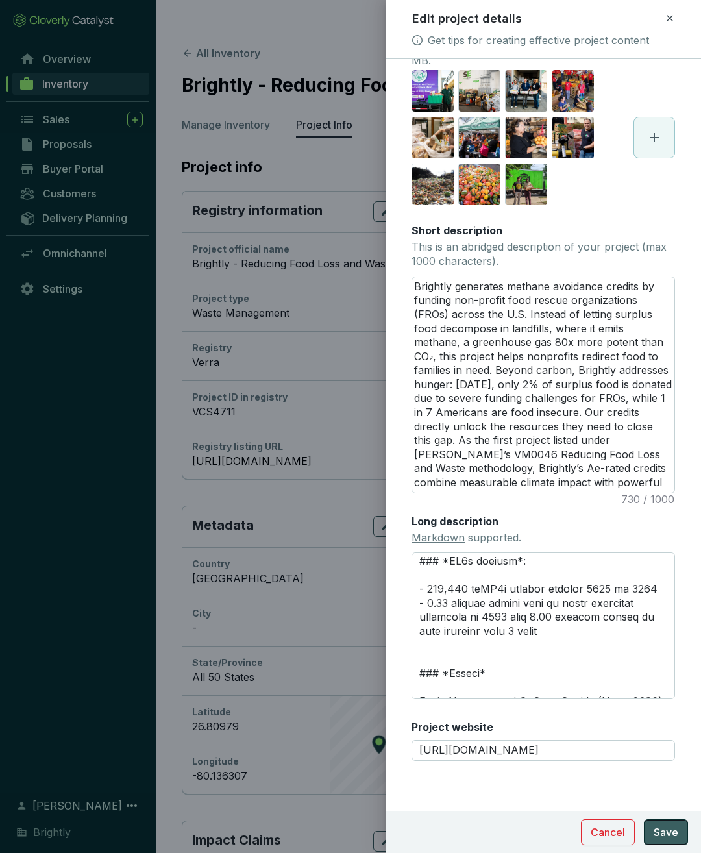
click at [661, 557] on button "Save" at bounding box center [666, 832] width 44 height 26
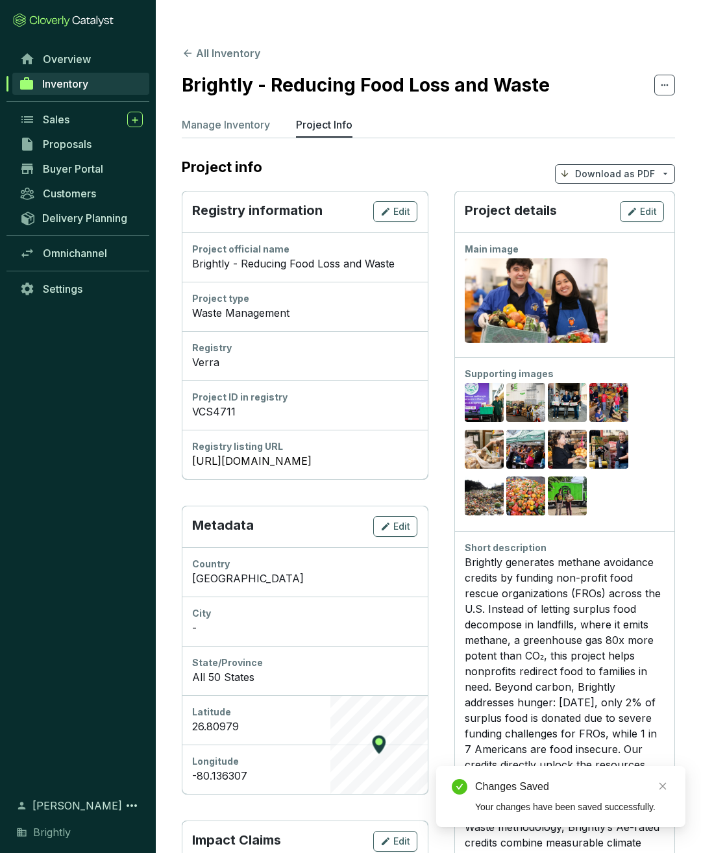
click at [71, 76] on link "Inventory" at bounding box center [80, 84] width 137 height 22
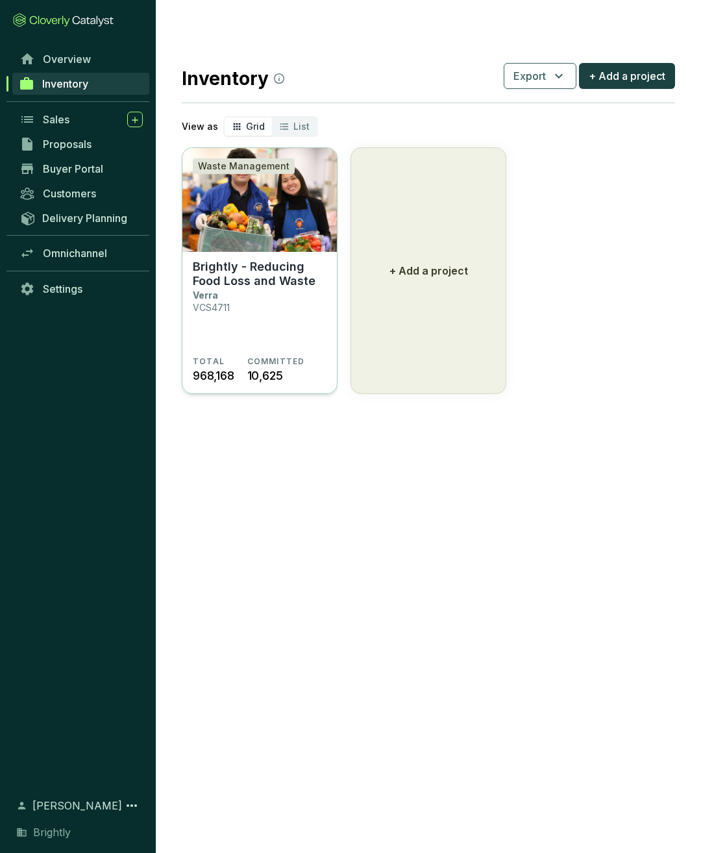
click at [304, 356] on div "COMMITTED 10,625" at bounding box center [276, 370] width 58 height 28
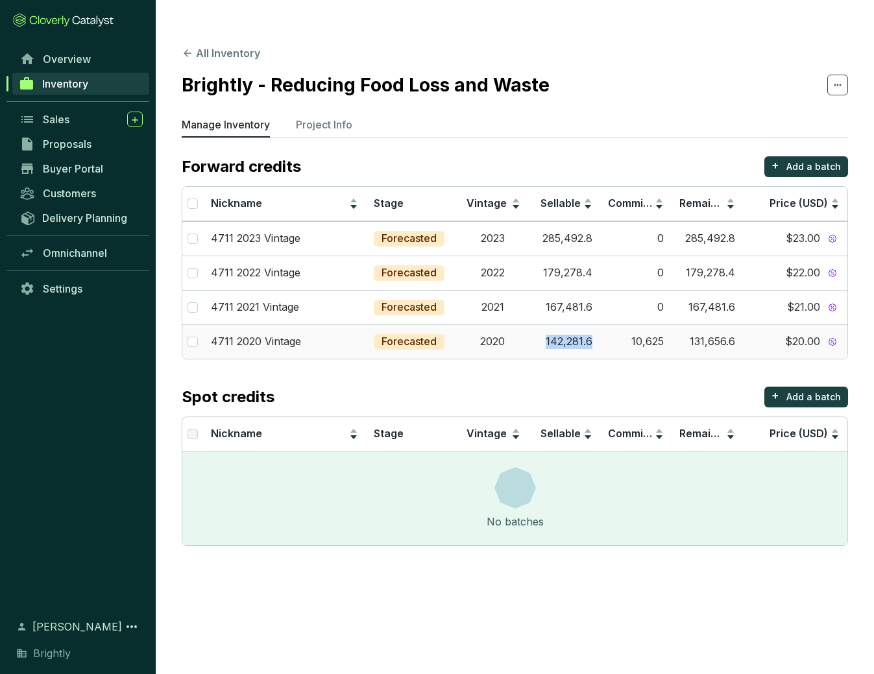
click at [559, 324] on td "142,281.6" at bounding box center [563, 341] width 71 height 34
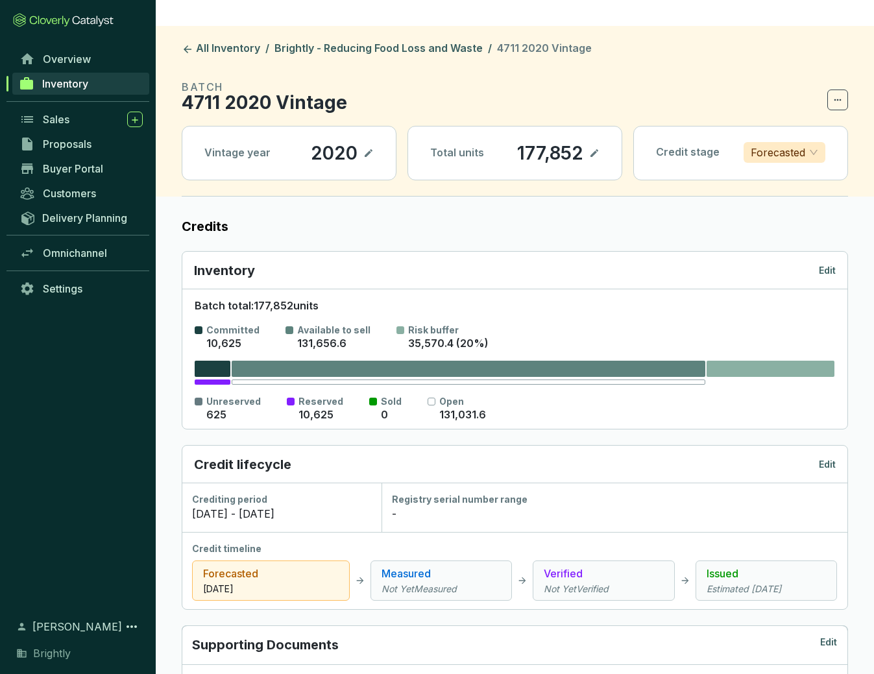
click at [596, 145] on icon at bounding box center [594, 153] width 10 height 16
drag, startPoint x: 511, startPoint y: 127, endPoint x: 571, endPoint y: 125, distance: 59.7
click at [571, 142] on section "177,852" at bounding box center [548, 153] width 104 height 22
click at [595, 145] on icon at bounding box center [594, 153] width 10 height 16
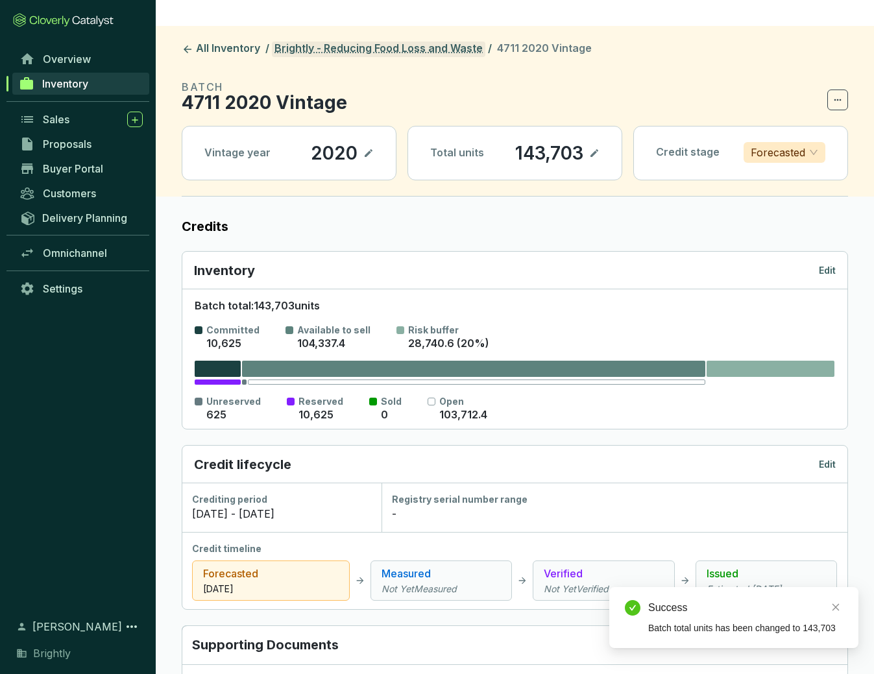
click at [317, 42] on link "Brightly - Reducing Food Loss and Waste" at bounding box center [379, 50] width 214 height 16
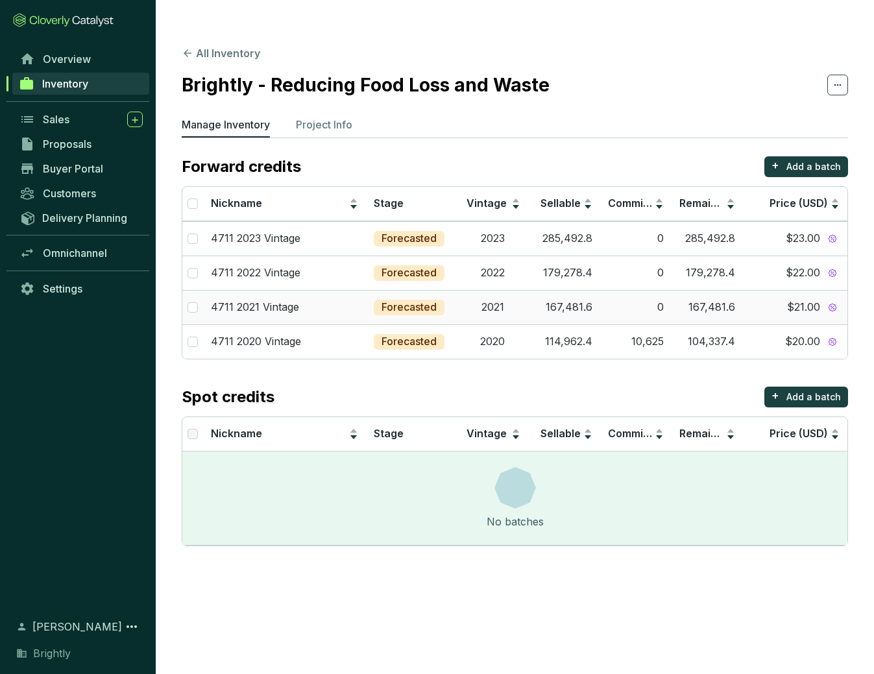
click at [520, 290] on td "2021" at bounding box center [492, 307] width 71 height 34
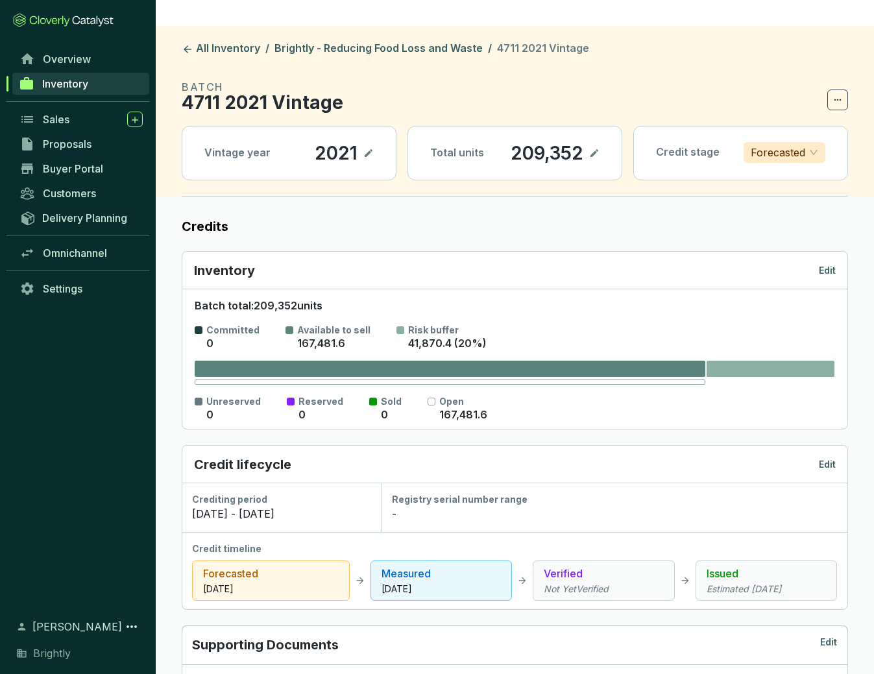
click at [594, 149] on icon at bounding box center [595, 153] width 8 height 8
drag, startPoint x: 563, startPoint y: 125, endPoint x: 404, endPoint y: 120, distance: 159.7
click at [404, 126] on div "Vintage year 2021 Total units 209,352 Credit stage Forecasted" at bounding box center [515, 153] width 666 height 55
click at [594, 145] on icon at bounding box center [594, 153] width 10 height 16
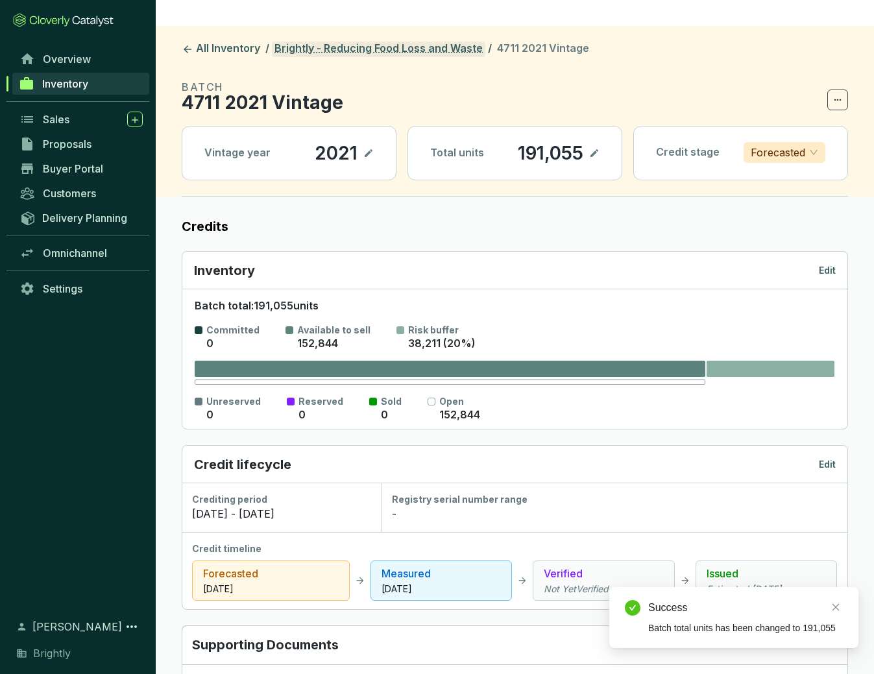
click at [367, 42] on link "Brightly - Reducing Food Loss and Waste" at bounding box center [379, 50] width 214 height 16
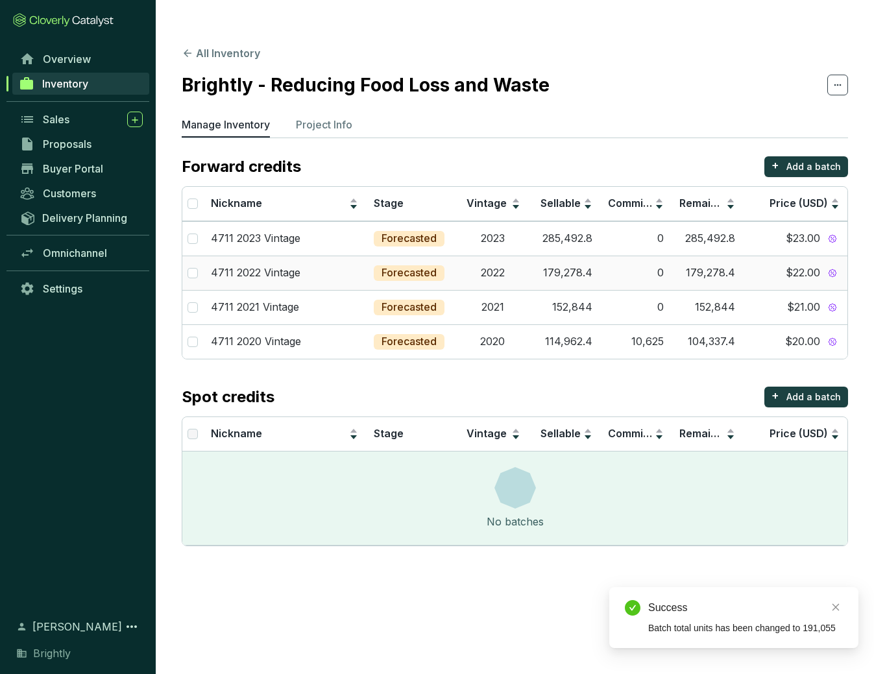
click at [565, 256] on td "179,278.4" at bounding box center [563, 273] width 71 height 34
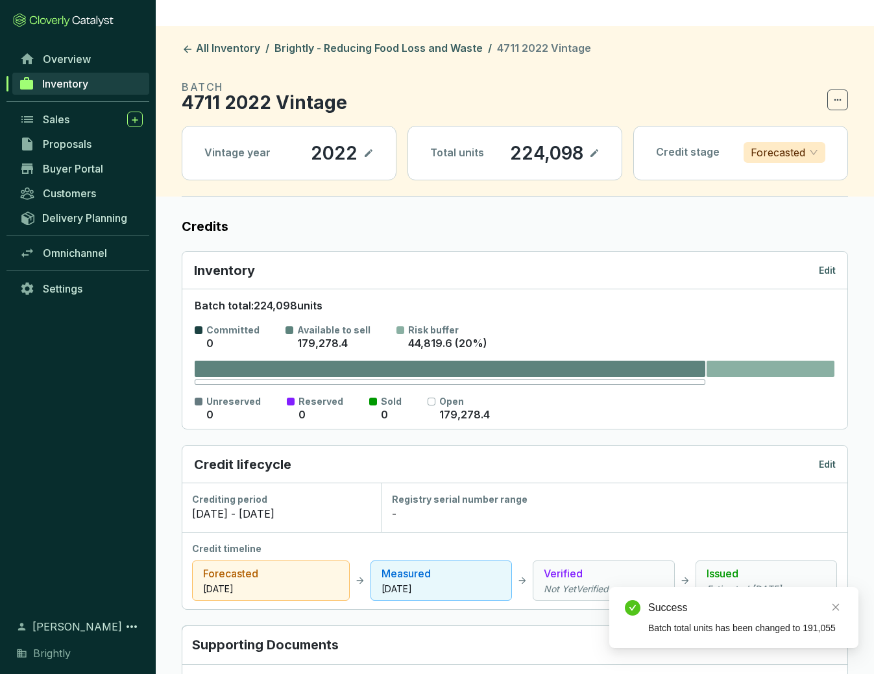
click at [596, 145] on icon at bounding box center [594, 153] width 10 height 16
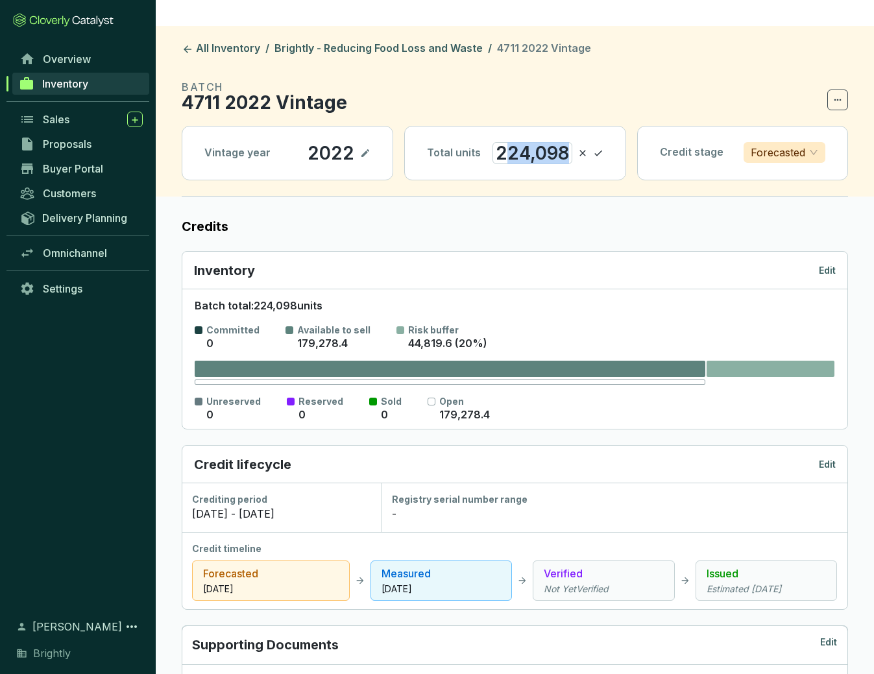
drag, startPoint x: 509, startPoint y: 123, endPoint x: 620, endPoint y: 121, distance: 111.0
click at [621, 127] on div "Total units 224,098" at bounding box center [515, 153] width 221 height 53
click at [596, 151] on icon at bounding box center [595, 154] width 8 height 6
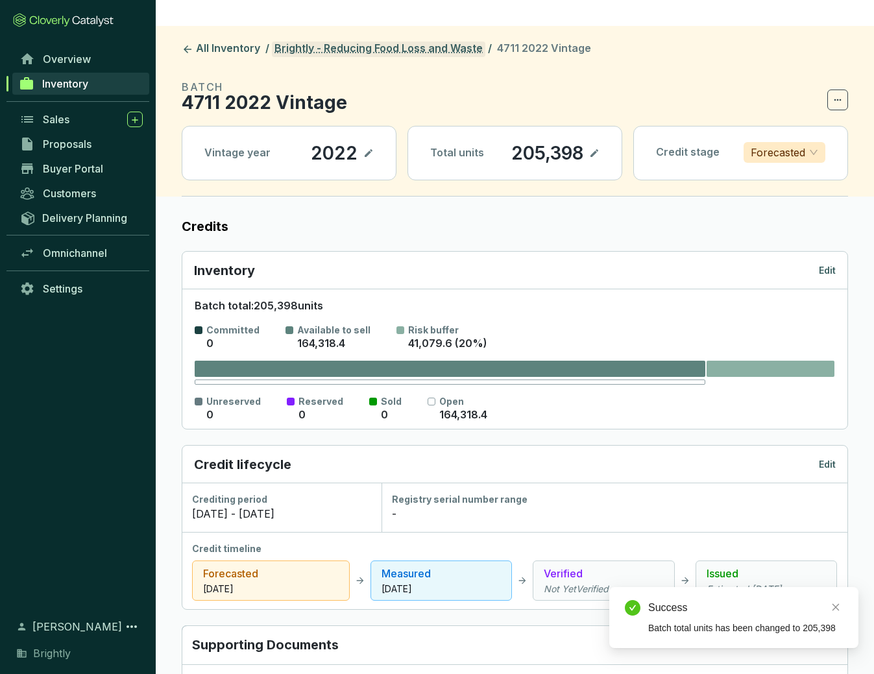
click at [385, 42] on link "Brightly - Reducing Food Loss and Waste" at bounding box center [379, 50] width 214 height 16
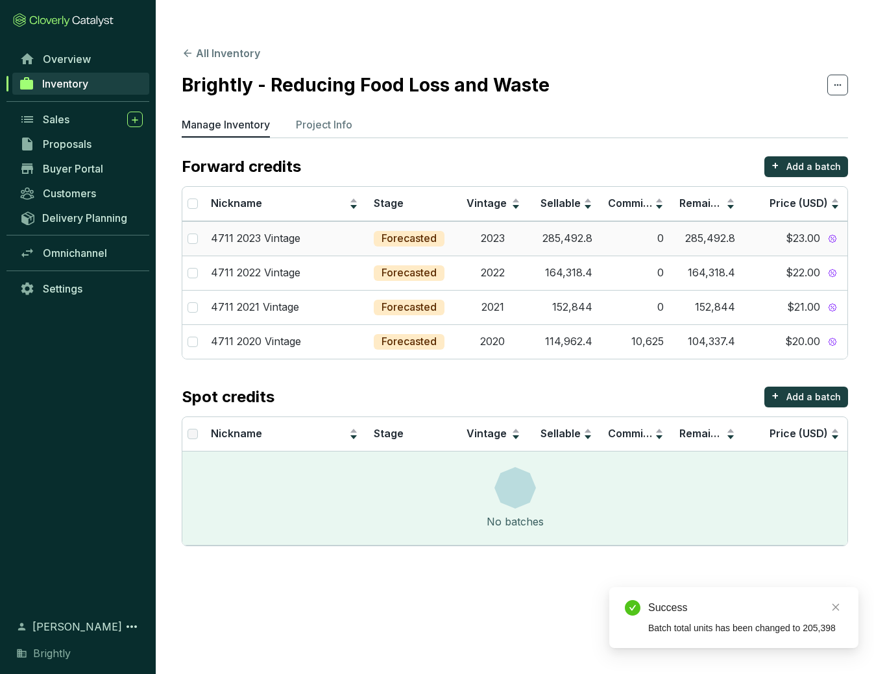
click at [547, 221] on td "285,492.8" at bounding box center [563, 238] width 71 height 34
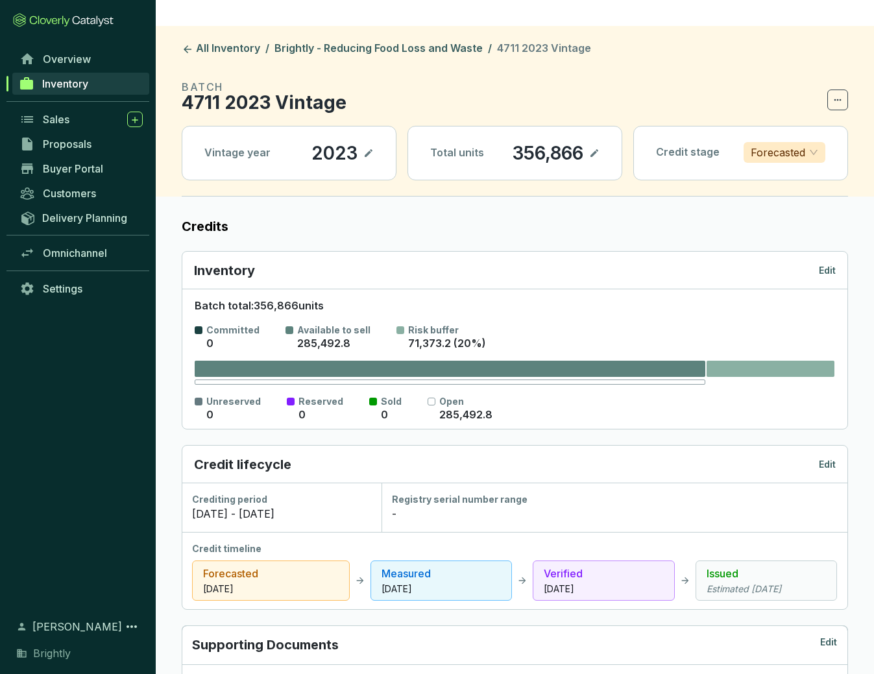
click at [594, 149] on icon at bounding box center [595, 153] width 8 height 8
drag, startPoint x: 507, startPoint y: 123, endPoint x: 752, endPoint y: 121, distance: 245.3
click at [700, 126] on div "Vintage year 2023 Total units 356,866 Credit stage Forecasted" at bounding box center [515, 153] width 666 height 55
click at [598, 145] on icon at bounding box center [595, 153] width 10 height 16
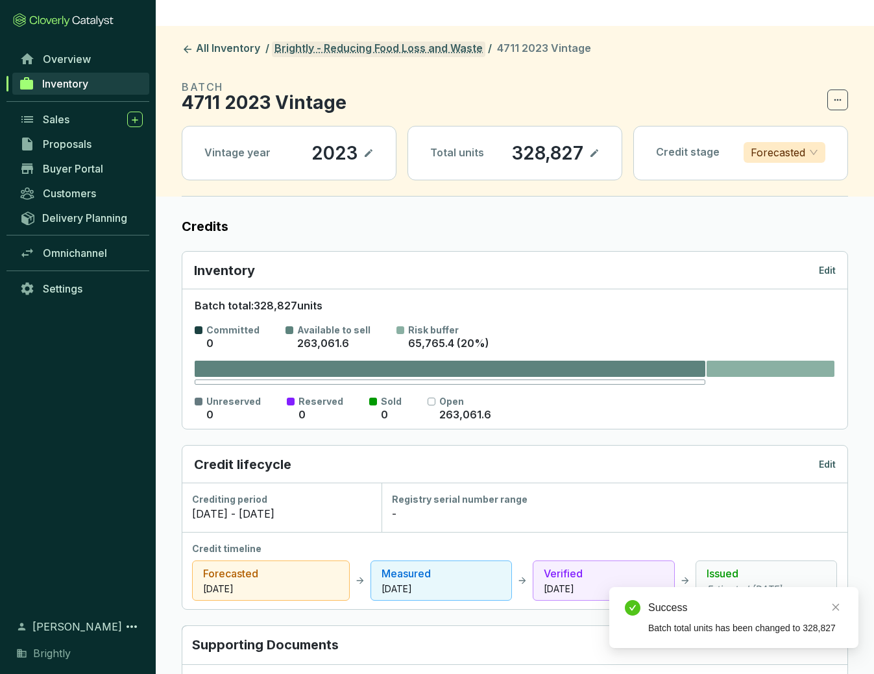
click at [347, 42] on link "Brightly - Reducing Food Loss and Waste" at bounding box center [379, 50] width 214 height 16
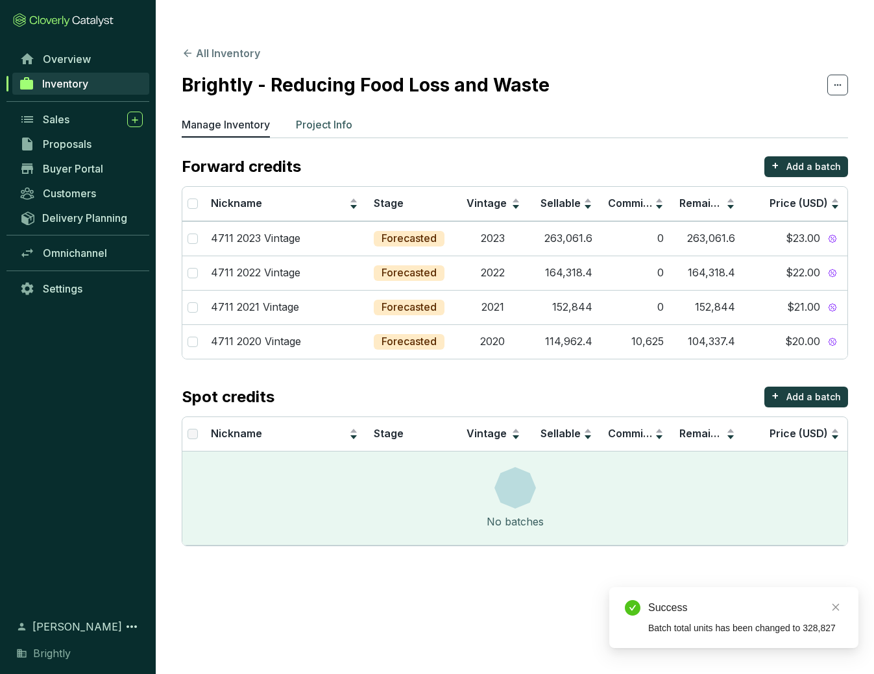
click at [321, 117] on p "Project Info" at bounding box center [324, 125] width 56 height 16
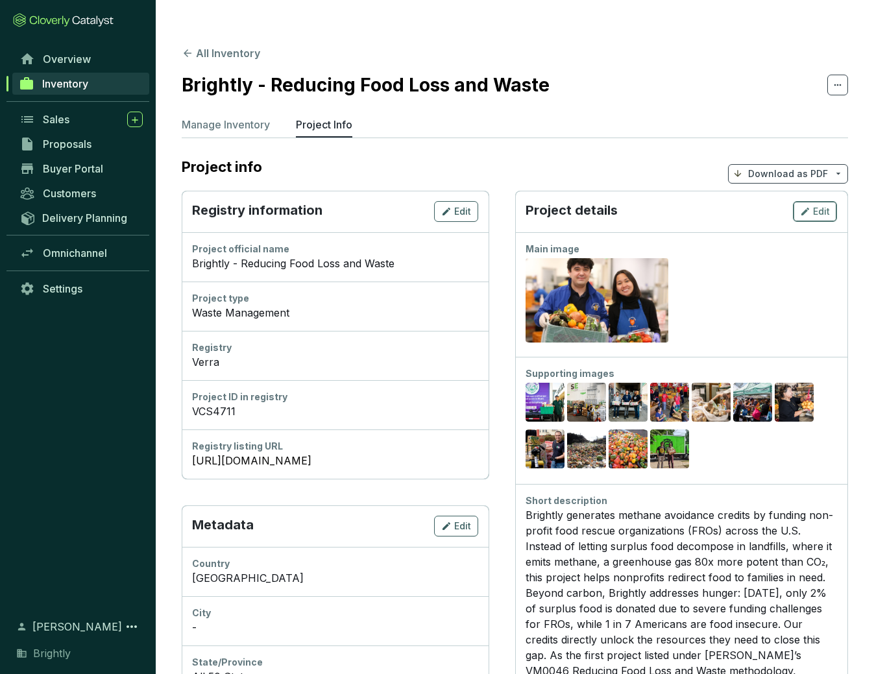
click at [700, 205] on span "Edit" at bounding box center [821, 211] width 17 height 13
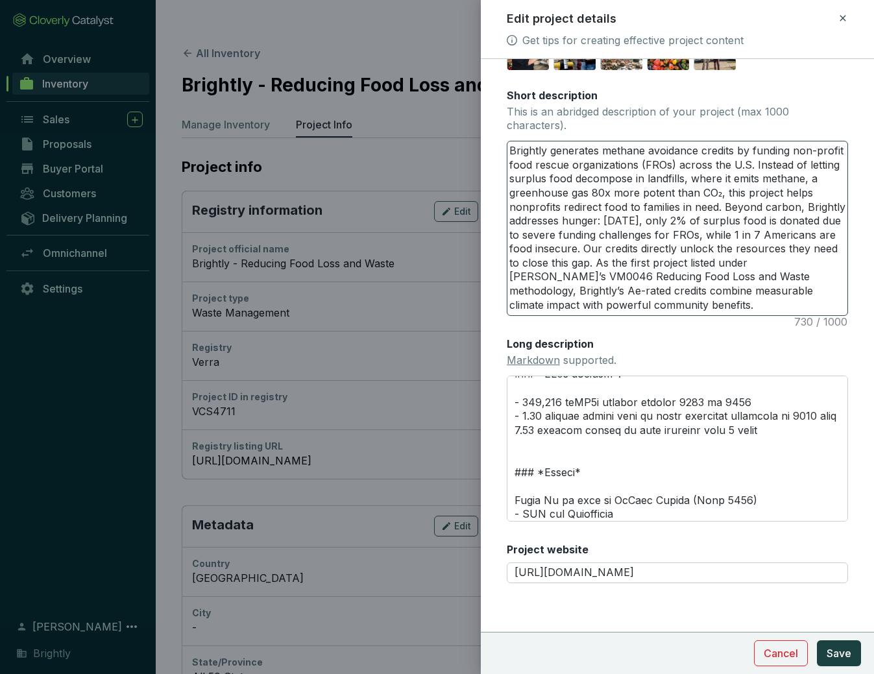
scroll to position [121, 0]
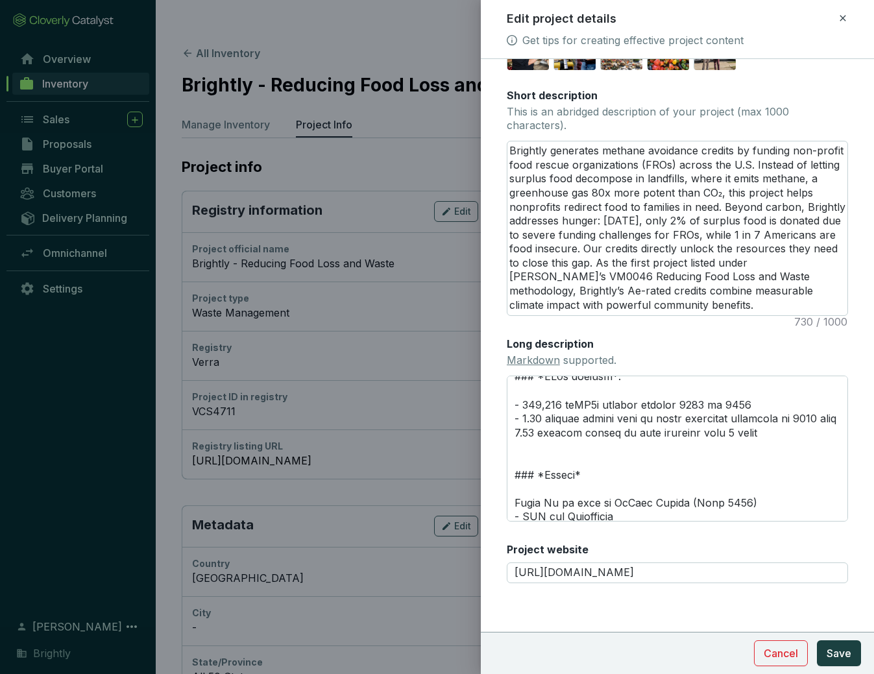
click at [700, 15] on icon at bounding box center [843, 18] width 10 height 16
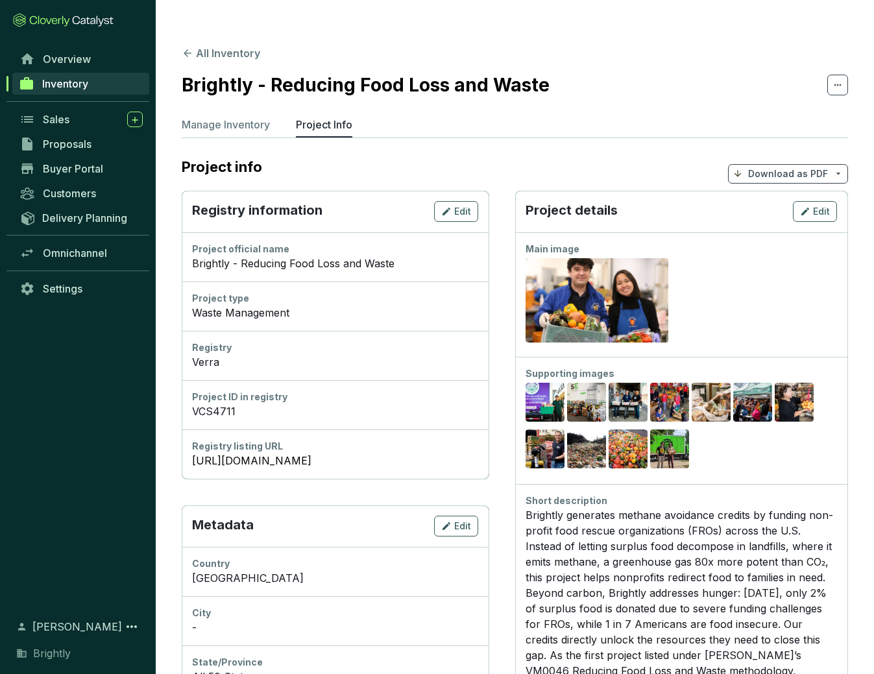
click at [252, 117] on p "Manage Inventory" at bounding box center [226, 125] width 88 height 16
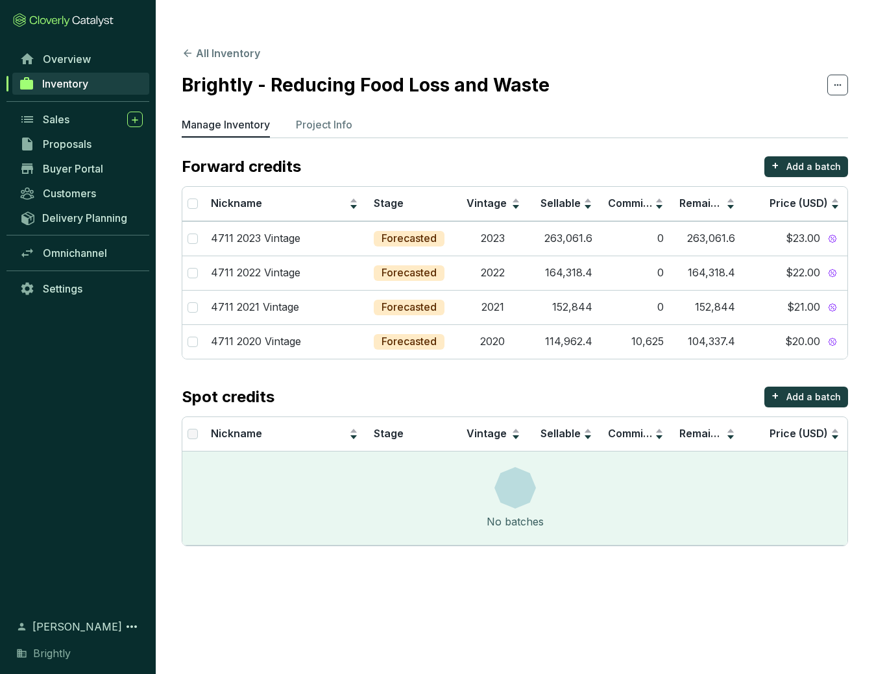
click at [95, 85] on link "Inventory" at bounding box center [80, 84] width 137 height 22
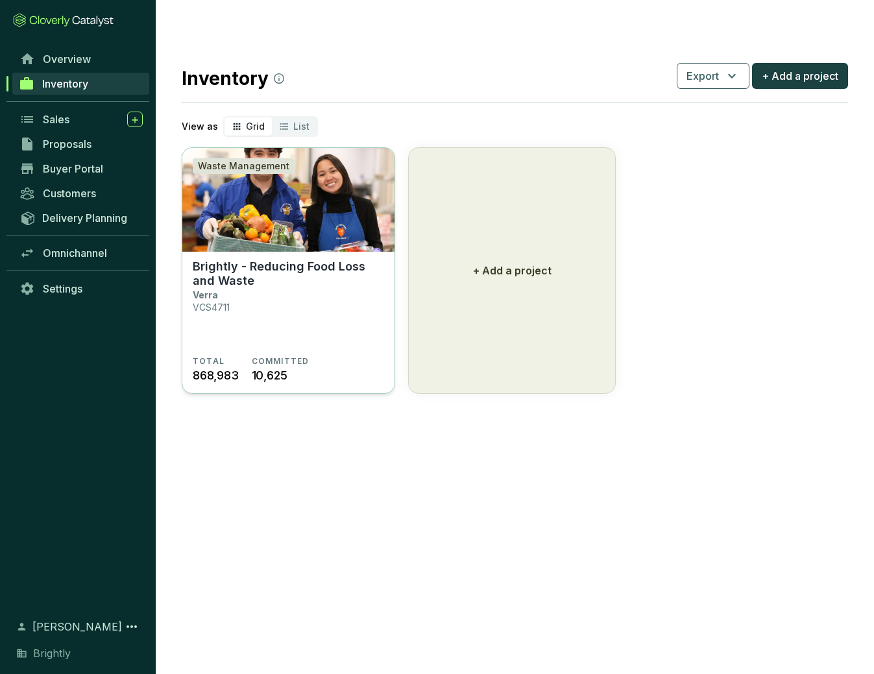
click at [252, 290] on section "Brightly - Reducing Food Loss and Waste Verra VCS4711" at bounding box center [288, 308] width 191 height 97
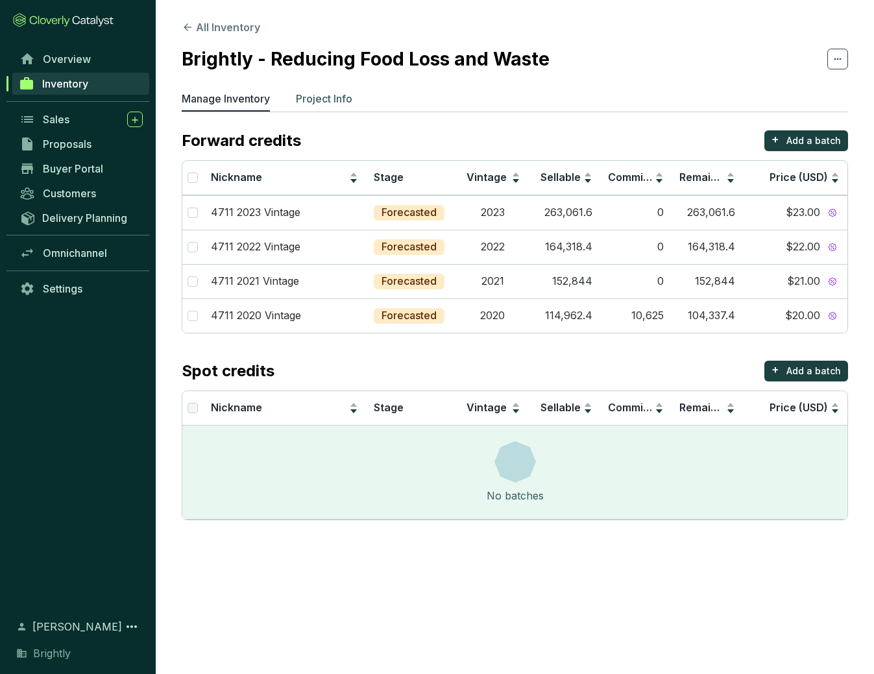
click at [332, 102] on p "Project Info" at bounding box center [324, 99] width 56 height 16
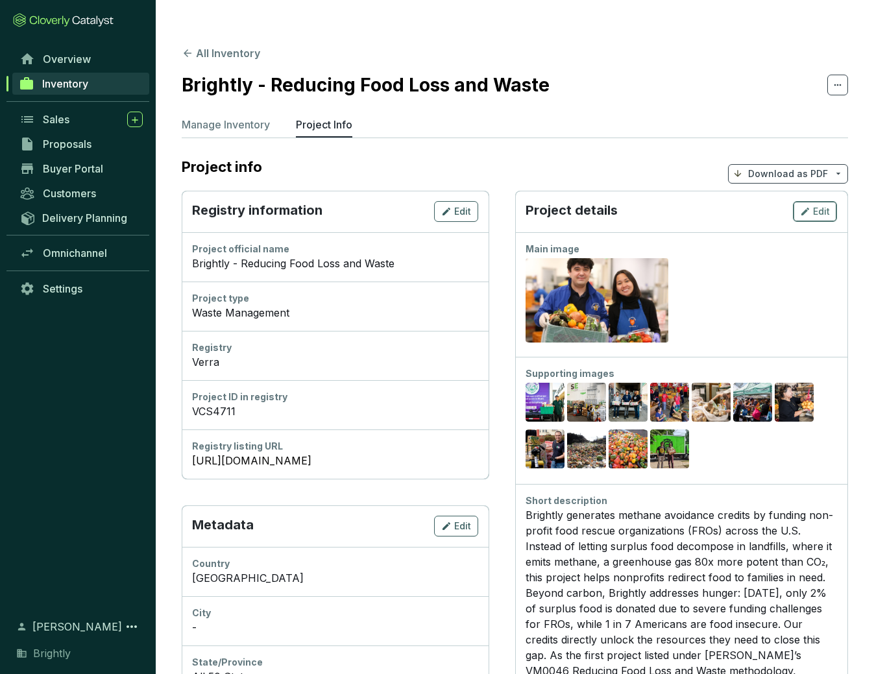
click at [813, 205] on span "Edit" at bounding box center [821, 211] width 17 height 13
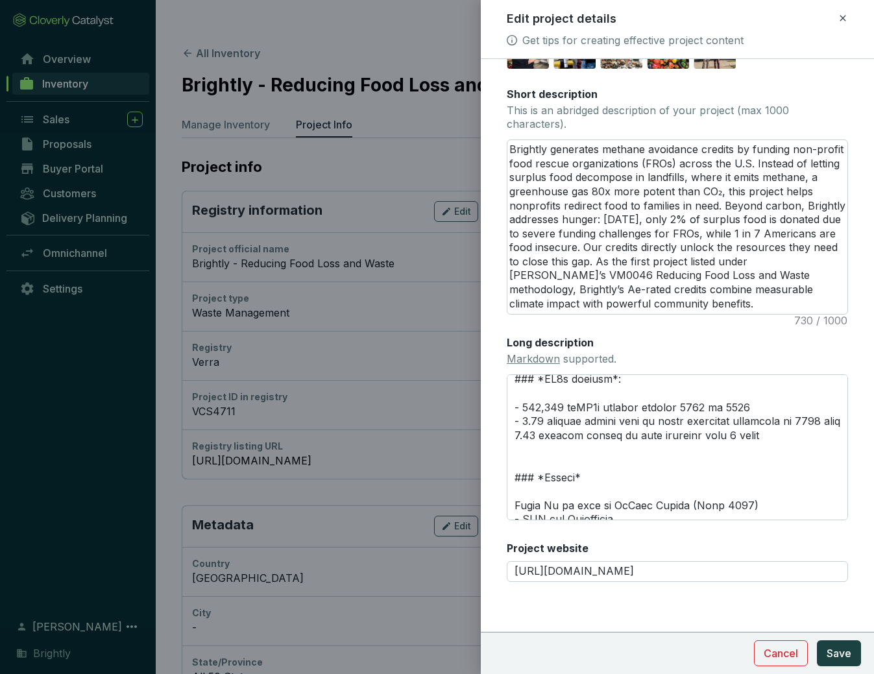
scroll to position [121, 0]
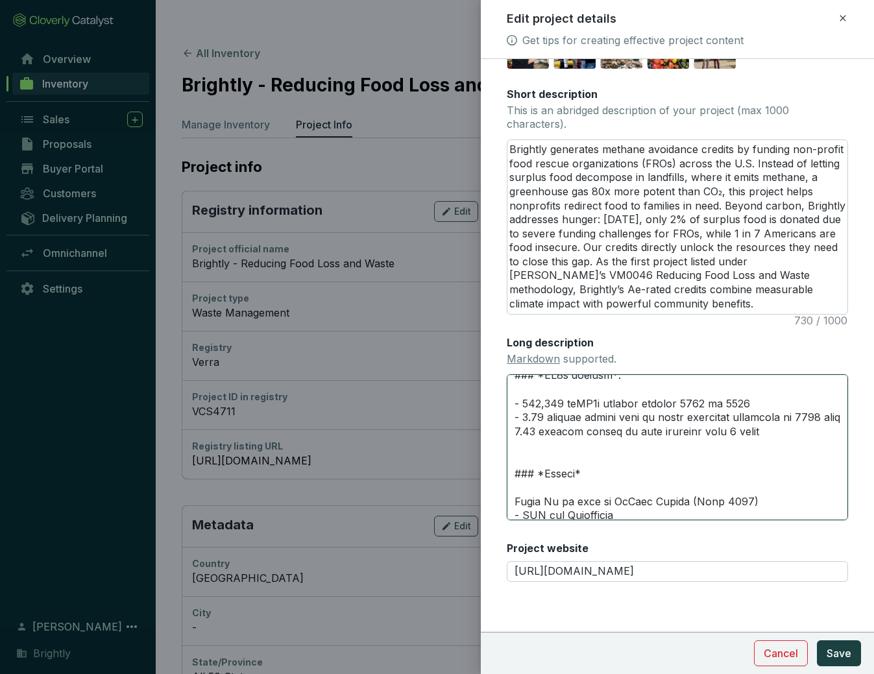
click at [522, 418] on textarea "Long description Markdown supported." at bounding box center [677, 447] width 341 height 147
drag, startPoint x: 522, startPoint y: 417, endPoint x: 564, endPoint y: 415, distance: 42.3
click at [564, 415] on textarea "Long description Markdown supported." at bounding box center [677, 447] width 341 height 147
type textarea "# **PROJECT HIGHLIGHTS** --- ## **Key Results** ### *CO2e avoided*: - 8 mtCO2e …"
type textarea "# **PROJECT HIGHLIGHTS** --- ## **Key Results** ### *CO2e avoided*: - 86 mtCO2e…"
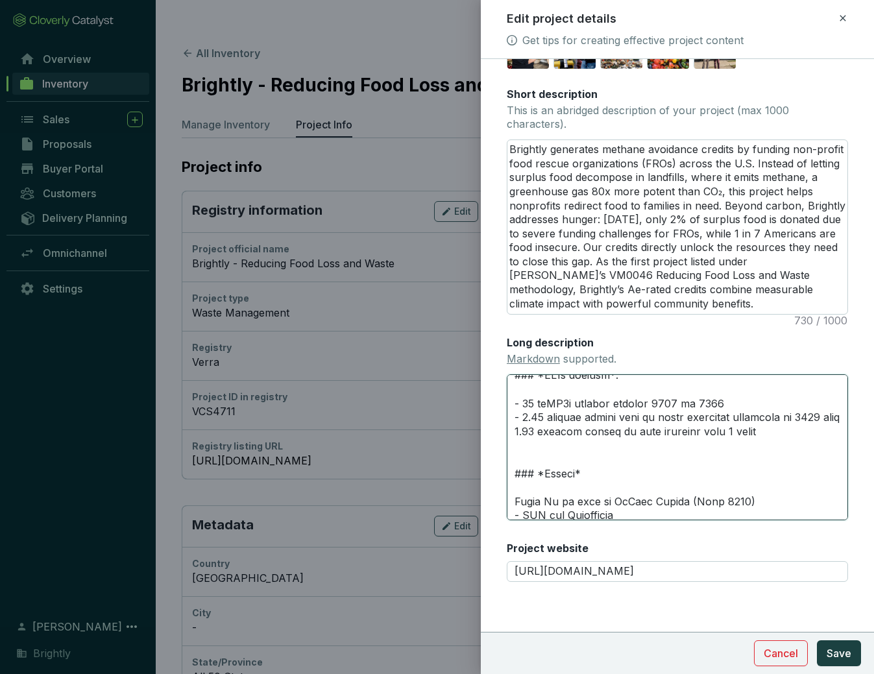
type textarea "# **PROJECT HIGHLIGHTS** --- ## **Key Results** ### *CO2e avoided*: - 868 mtCO2…"
type textarea "# **PROJECT HIGHLIGHTS** --- ## **Key Results** ### *CO2e avoided*: - 8689 mtCO…"
type textarea "# **PROJECT HIGHLIGHTS** --- ## **Key Results** ### *CO2e avoided*: - 86898 mtC…"
type textarea "# **PROJECT HIGHLIGHTS** --- ## **Key Results** ### *CO2e avoided*: - 868983 mt…"
click at [539, 419] on textarea "Long description Markdown supported." at bounding box center [677, 447] width 341 height 147
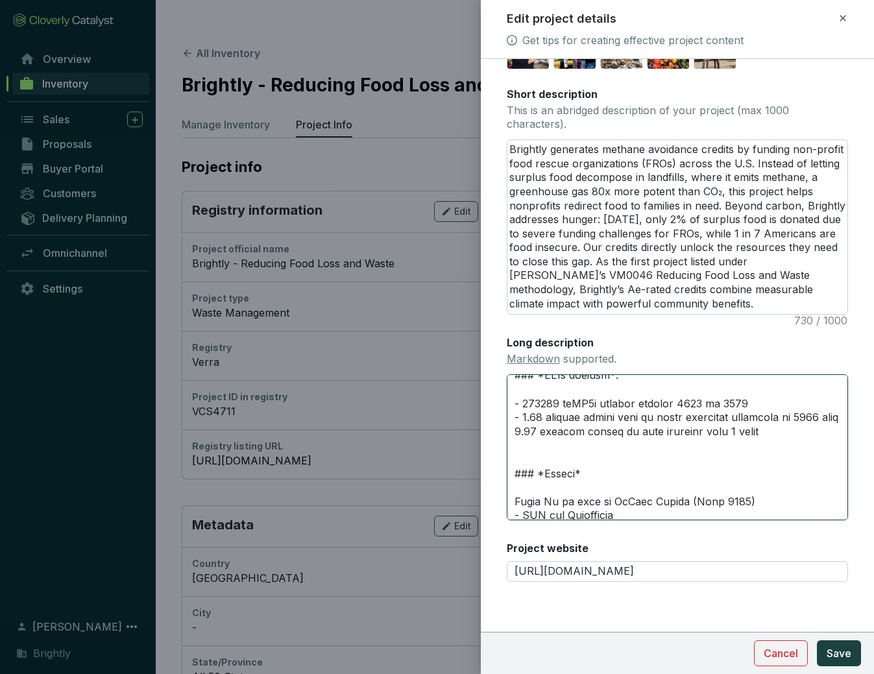
type textarea "# **PROJECT HIGHLIGHTS** --- ## **Key Results** ### *CO2e avoided*: - 868,983 m…"
click at [560, 447] on textarea "Long description Markdown supported." at bounding box center [677, 447] width 341 height 147
drag, startPoint x: 541, startPoint y: 431, endPoint x: 531, endPoint y: 430, distance: 10.4
click at [531, 430] on textarea "Long description Markdown supported." at bounding box center [677, 447] width 341 height 147
type textarea "# **PROJECT HIGHLIGHTS** --- ## **Key Results** ### *CO2e avoided*: - 868,983 m…"
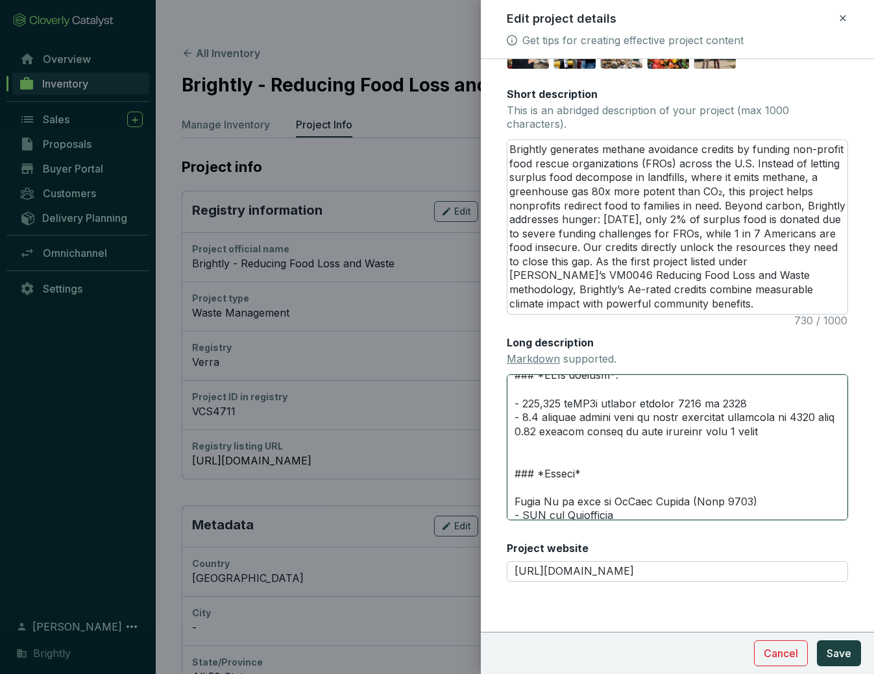
drag, startPoint x: 567, startPoint y: 420, endPoint x: 607, endPoint y: 417, distance: 40.3
click at [607, 417] on textarea "Long description Markdown supported." at bounding box center [677, 447] width 341 height 147
drag, startPoint x: 572, startPoint y: 432, endPoint x: 715, endPoint y: 430, distance: 143.4
click at [715, 430] on textarea "Long description Markdown supported." at bounding box center [677, 447] width 341 height 147
paste textarea "tCO2e"
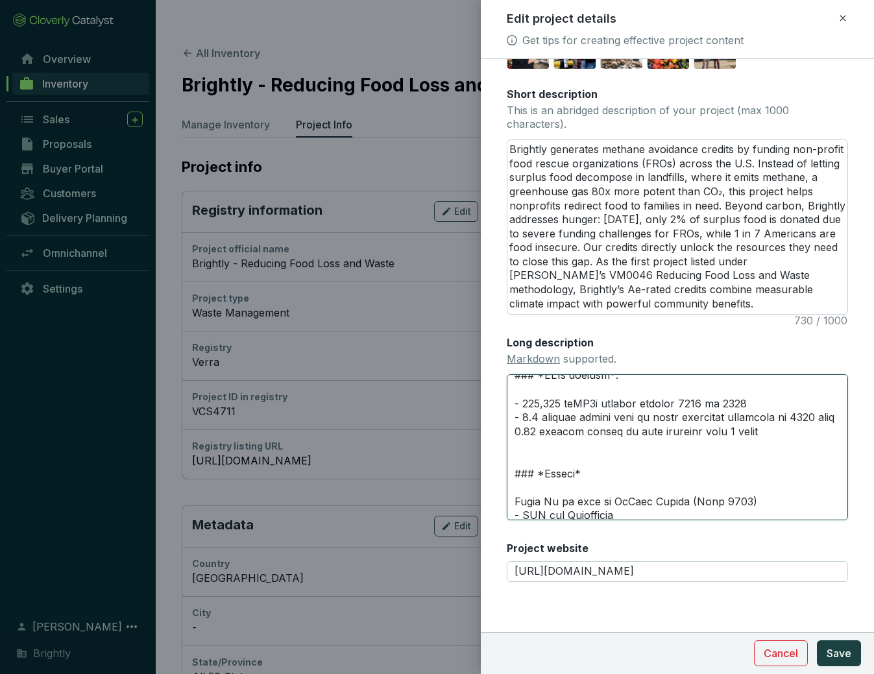
type textarea "# **PROJECT HIGHLIGHTS** --- ## **Key Results** ### *CO2e avoided*: - 868,983 m…"
click at [709, 431] on textarea "Long description Markdown supported." at bounding box center [677, 447] width 341 height 147
type textarea "# **PROJECT HIGHLIGHTS** --- ## **Key Results** ### *CO2e avoided*: - 868,983 m…"
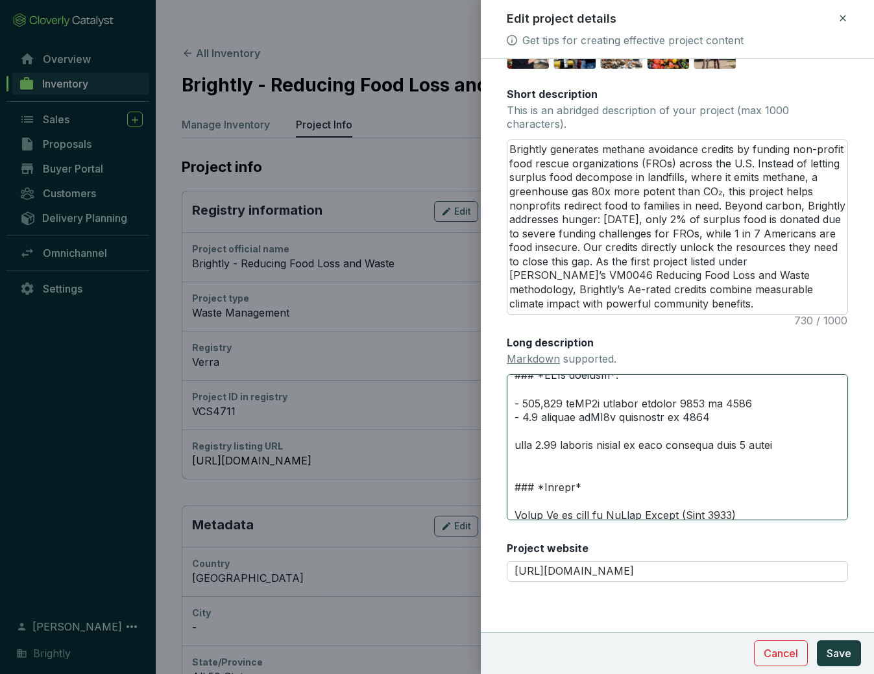
click at [548, 406] on textarea "Long description Markdown supported." at bounding box center [677, 447] width 341 height 147
click at [543, 405] on textarea "Long description Markdown supported." at bounding box center [677, 447] width 341 height 147
type textarea "# **PROJECT HIGHLIGHTS** --- ## **Key Results** ### *CO2e avoided*: - 868,983 m…"
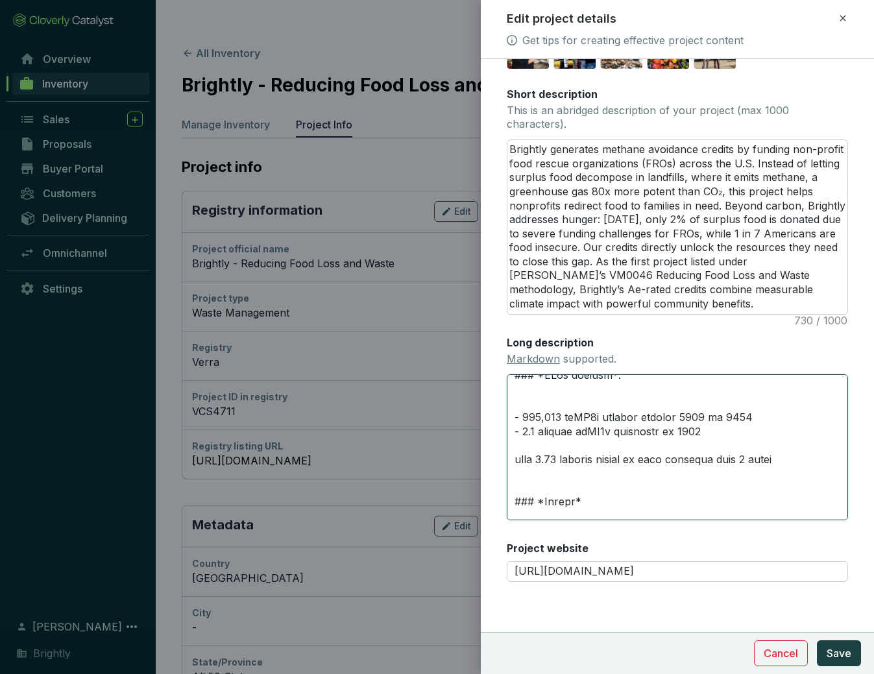
type textarea "# **PROJECT HIGHLIGHTS** --- ## **Key Results** ### *CO2e avoided*: P - 868,983…"
type textarea "# **PROJECT HIGHLIGHTS** --- ## **Key Results** ### *CO2e avoided*: Pr - 868,98…"
type textarea "# **PROJECT HIGHLIGHTS** --- ## **Key Results** ### *CO2e avoided*: Pro - 868,9…"
type textarea "# **PROJECT HIGHLIGHTS** --- ## **Key Results** ### *CO2e avoided*: Proj - 868,…"
type textarea "# **PROJECT HIGHLIGHTS** --- ## **Key Results** ### *CO2e avoided*: Proje - 868…"
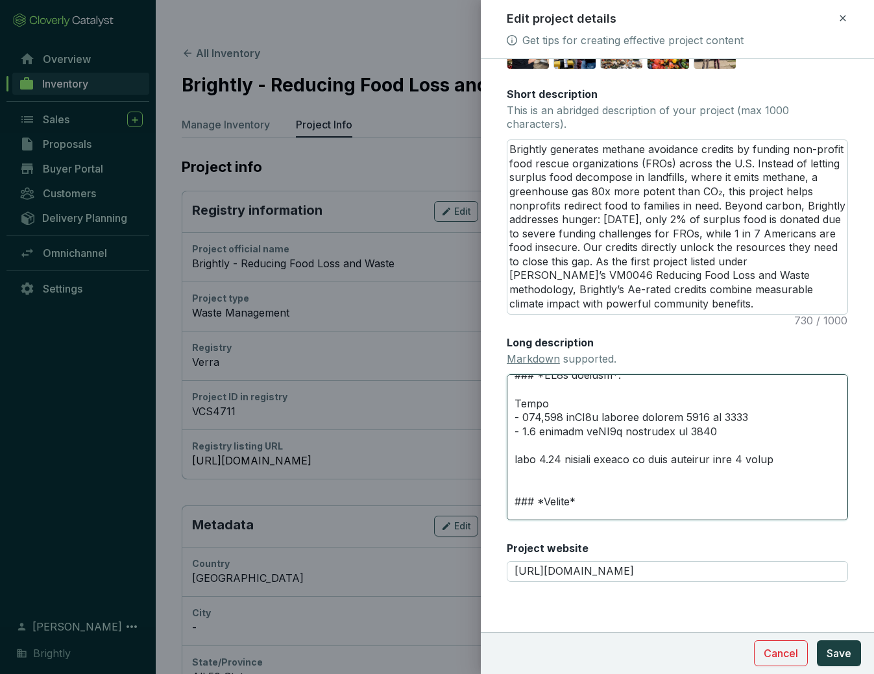
type textarea "# **PROJECT HIGHLIGHTS** --- ## **Key Results** ### *CO2e avoided*: Projec - 86…"
type textarea "# **PROJECT HIGHLIGHTS** --- ## **Key Results** ### *CO2e avoided*: Project - 8…"
type textarea "# **PROJECT HIGHLIGHTS** --- ## **Key Results** ### *CO2e avoided*: Project t -…"
type textarea "# **PROJECT HIGHLIGHTS** --- ## **Key Results** ### *CO2e avoided*: Project to …"
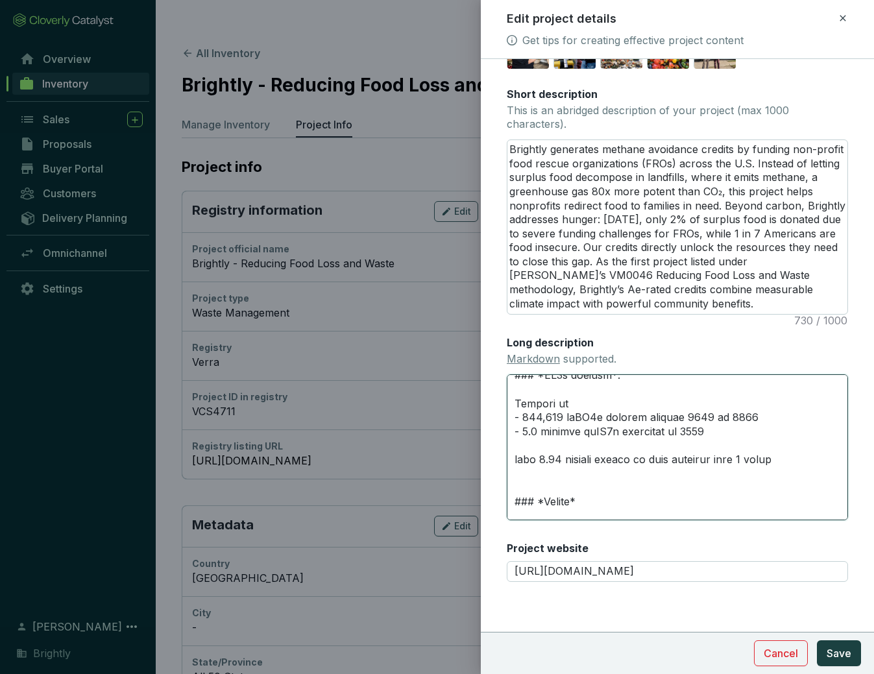
type textarea "# **PROJECT HIGHLIGHTS** --- ## **Key Results** ### *CO2e avoided*: Project to …"
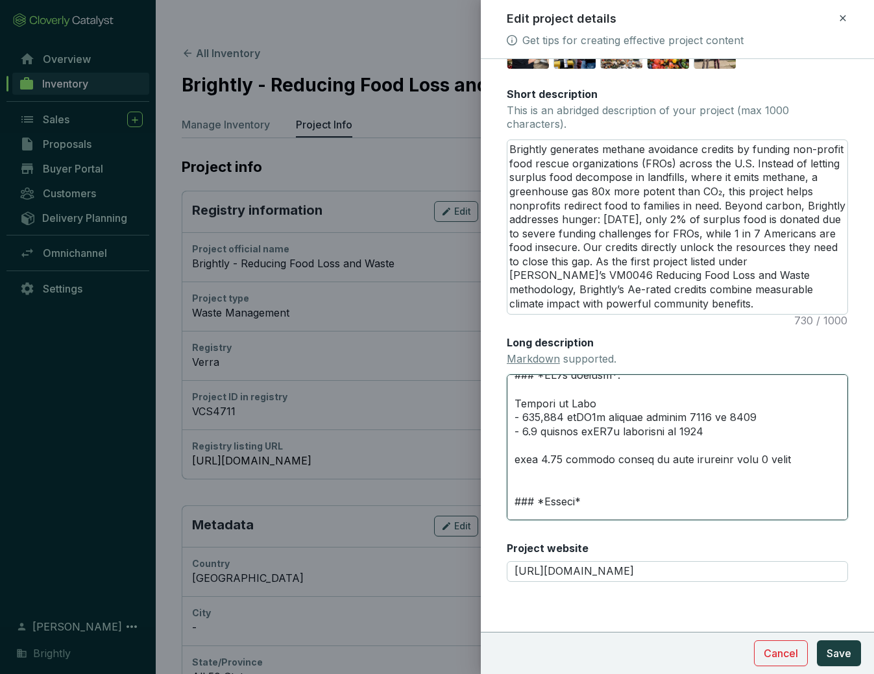
type textarea "# **PROJECT HIGHLIGHTS** --- ## **Key Results** ### *CO2e avoided*: Project to …"
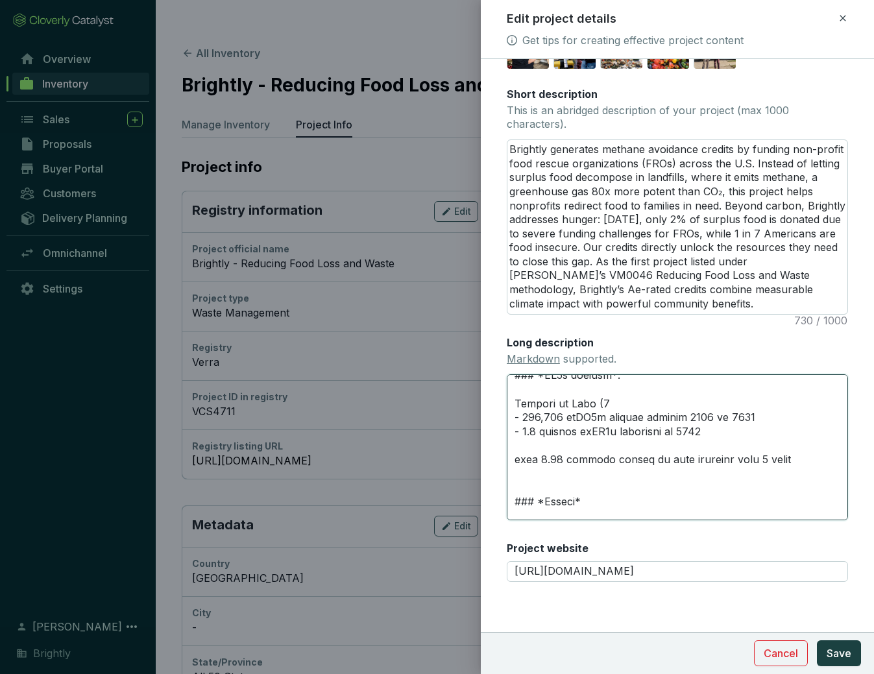
type textarea "# **PROJECT HIGHLIGHTS** --- ## **Key Results** ### *CO2e avoided*: Project to …"
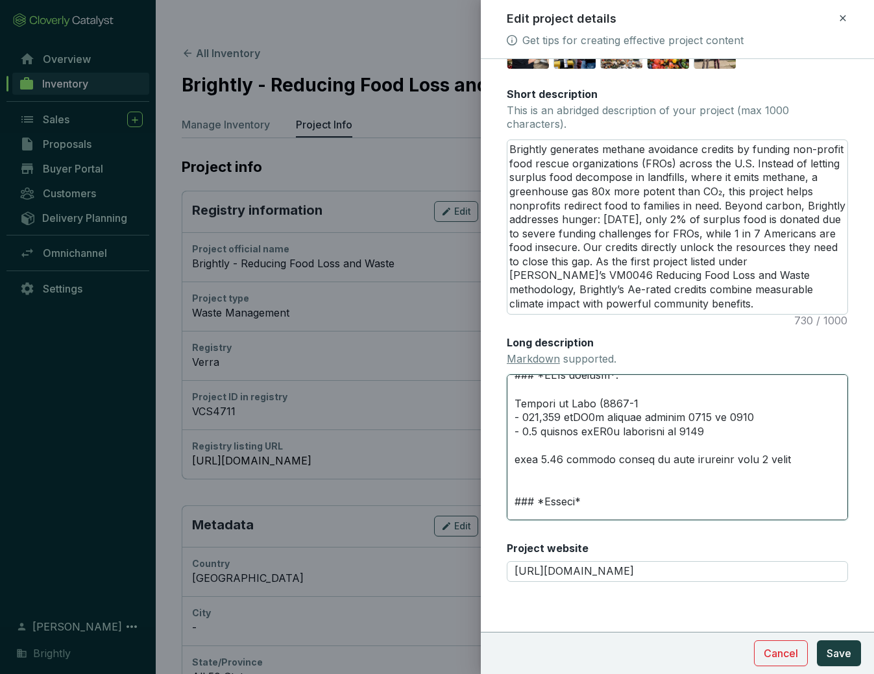
type textarea "# **PROJECT HIGHLIGHTS** --- ## **Key Results** ### *CO2e avoided*: Project to …"
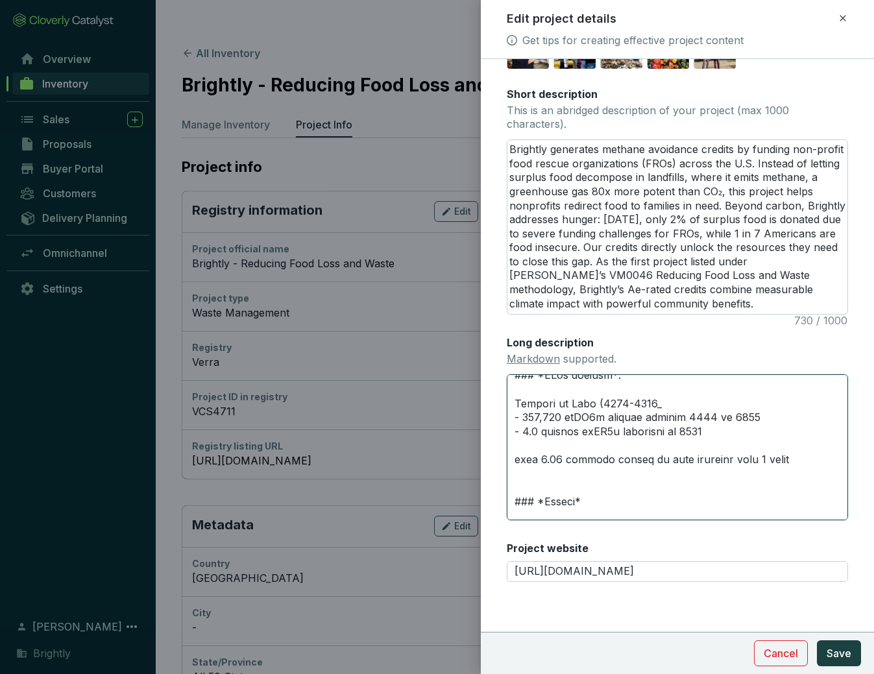
type textarea "# **PROJECT HIGHLIGHTS** --- ## **Key Results** ### *CO2e avoided*: Project to …"
click at [786, 430] on textarea "Long description Markdown supported." at bounding box center [677, 447] width 341 height 147
type textarea "# **PROJECT HIGHLIGHTS** --- ## **Key Results** ### *CO2e avoided*: Project to …"
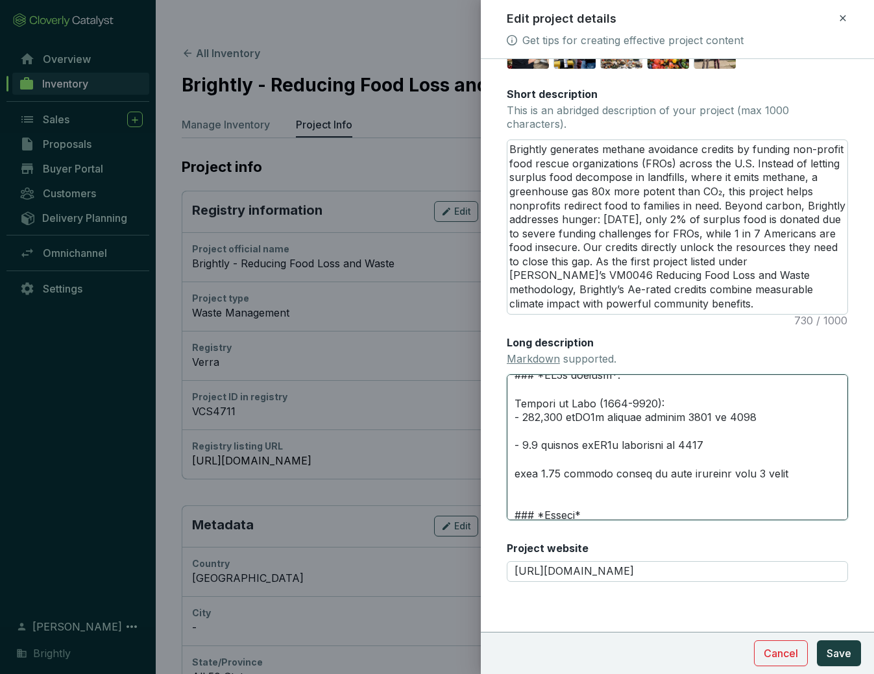
type textarea "# **PROJECT HIGHLIGHTS** --- ## **Key Results** ### *CO2e avoided*: Project to …"
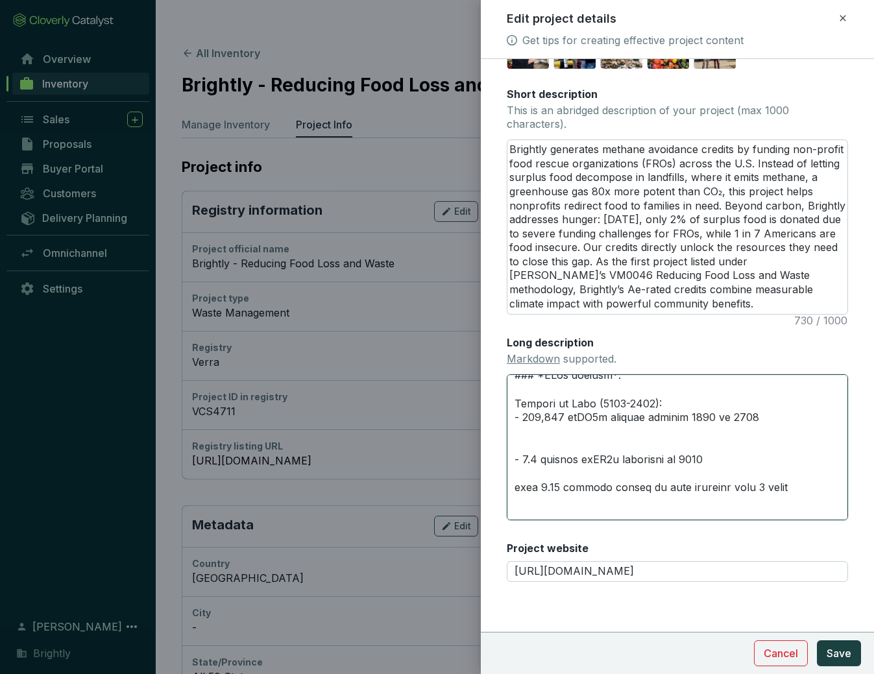
click at [776, 428] on textarea "Long description Markdown supported." at bounding box center [677, 447] width 341 height 147
type textarea "# **PROJECT HIGHLIGHTS** --- ## **Key Results** ### *CO2e avoided*: Project to …"
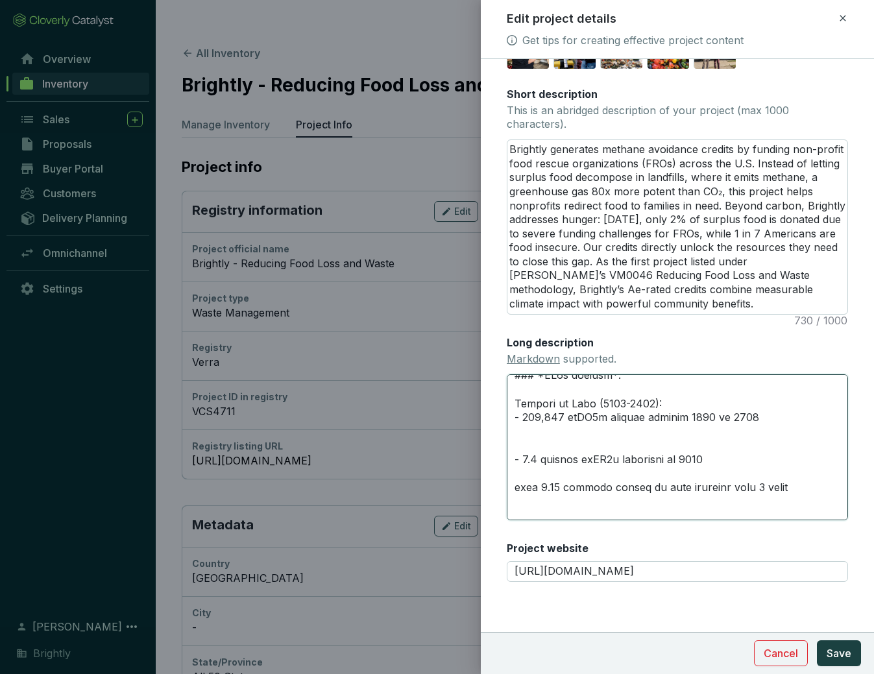
type textarea "# **PROJECT HIGHLIGHTS** --- ## **Key Results** ### *CO2e avoided*: Project to …"
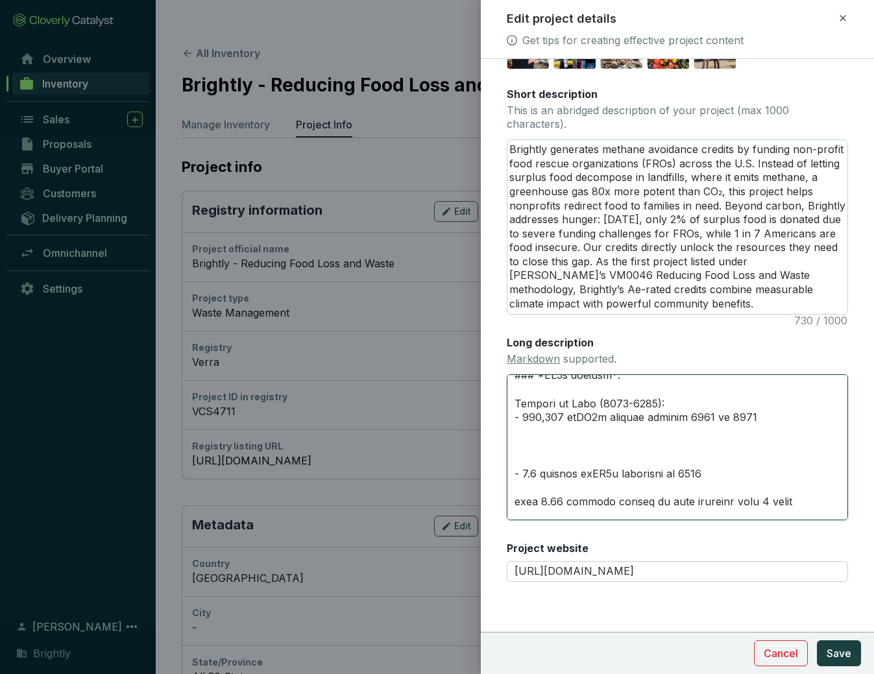
type textarea "# **PROJECT HIGHLIGHTS** --- ## **Key Results** ### *CO2e avoided*: Project to …"
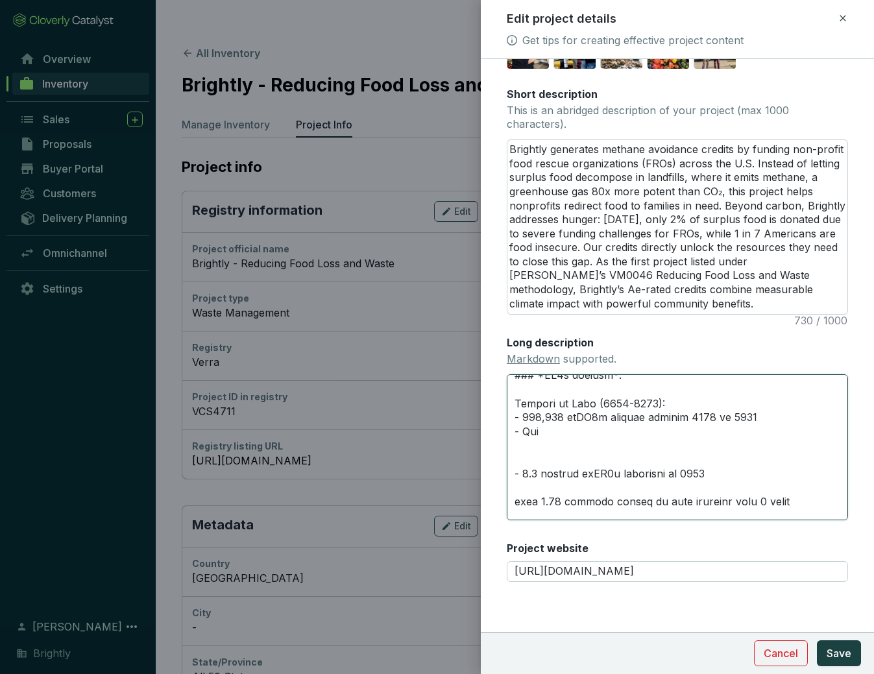
type textarea "# **PROJECT HIGHLIGHTS** --- ## **Key Results** ### *CO2e avoided*: Project to …"
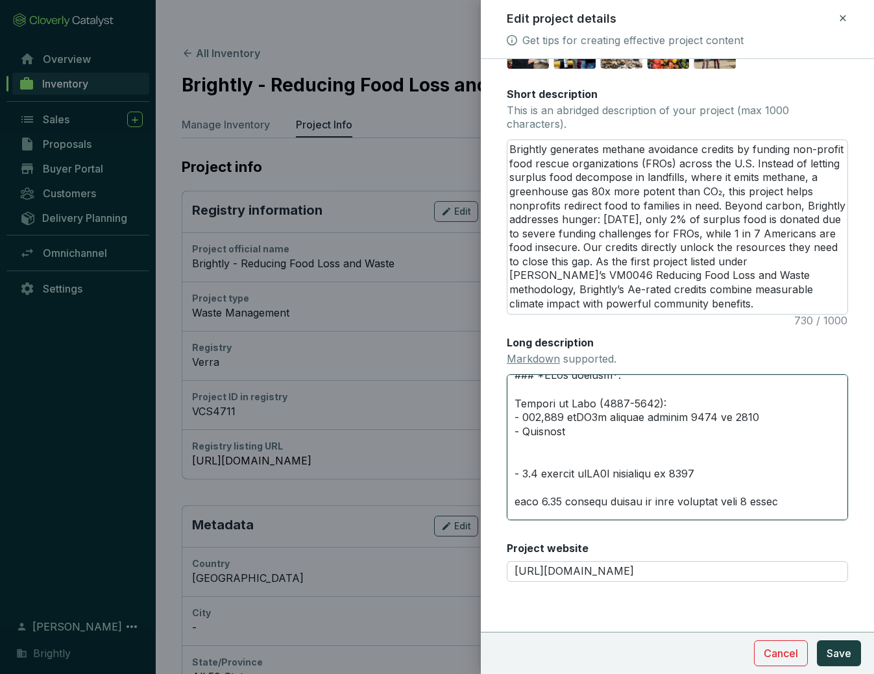
type textarea "# **PROJECT HIGHLIGHTS** --- ## **Key Results** ### *CO2e avoided*: Project to …"
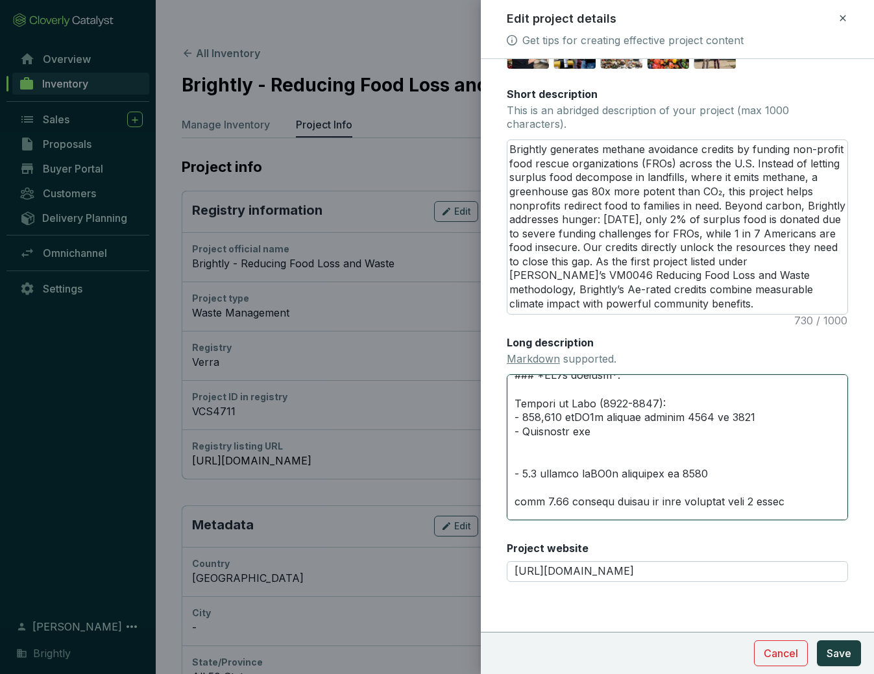
type textarea "# **PROJECT HIGHLIGHTS** --- ## **Key Results** ### *CO2e avoided*: Project to …"
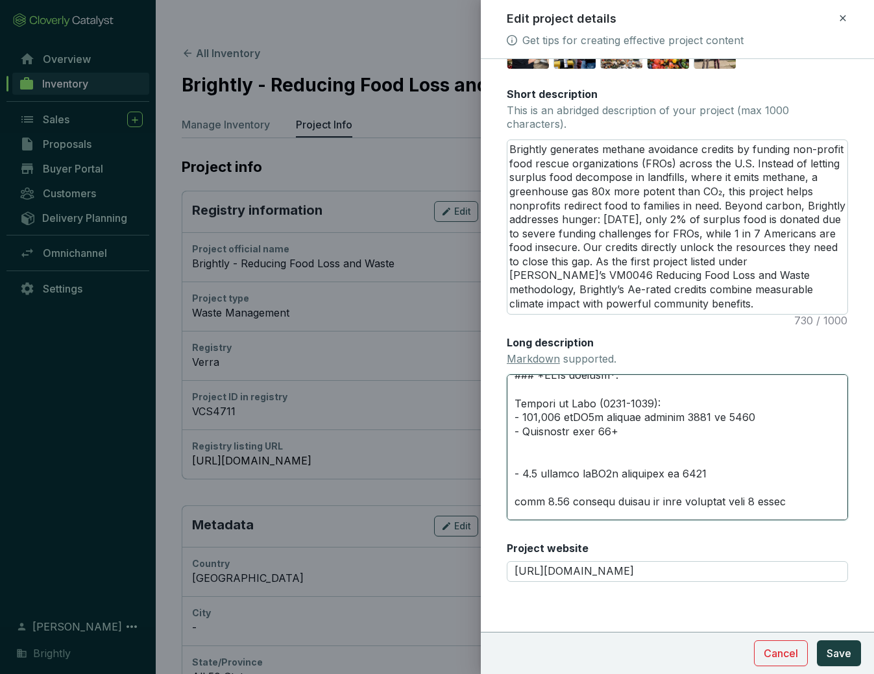
type textarea "# **PROJECT HIGHLIGHTS** --- ## **Key Results** ### *CO2e avoided*: Project to …"
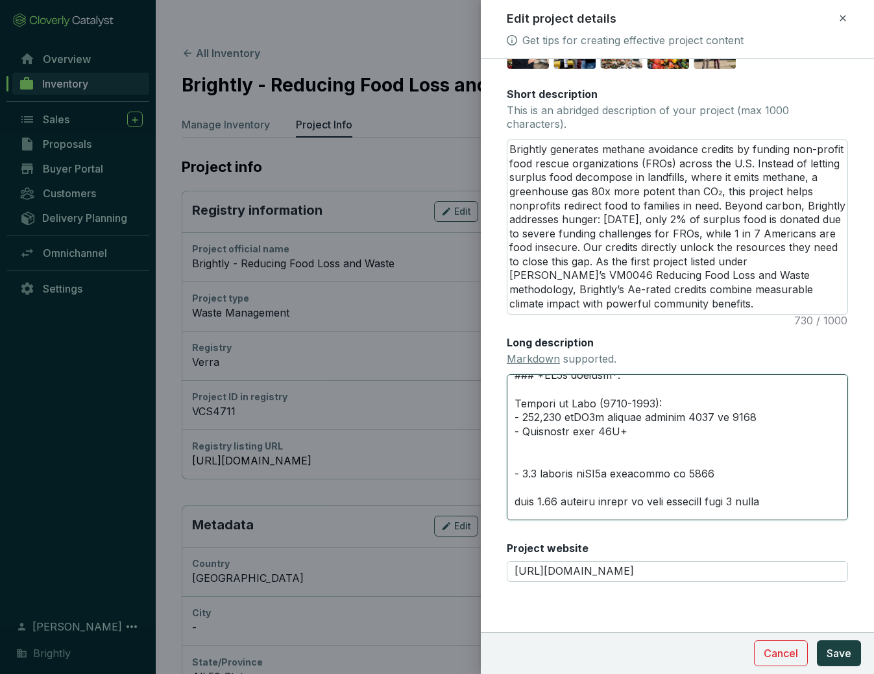
type textarea "# **PROJECT HIGHLIGHTS** --- ## **Key Results** ### *CO2e avoided*: Project to …"
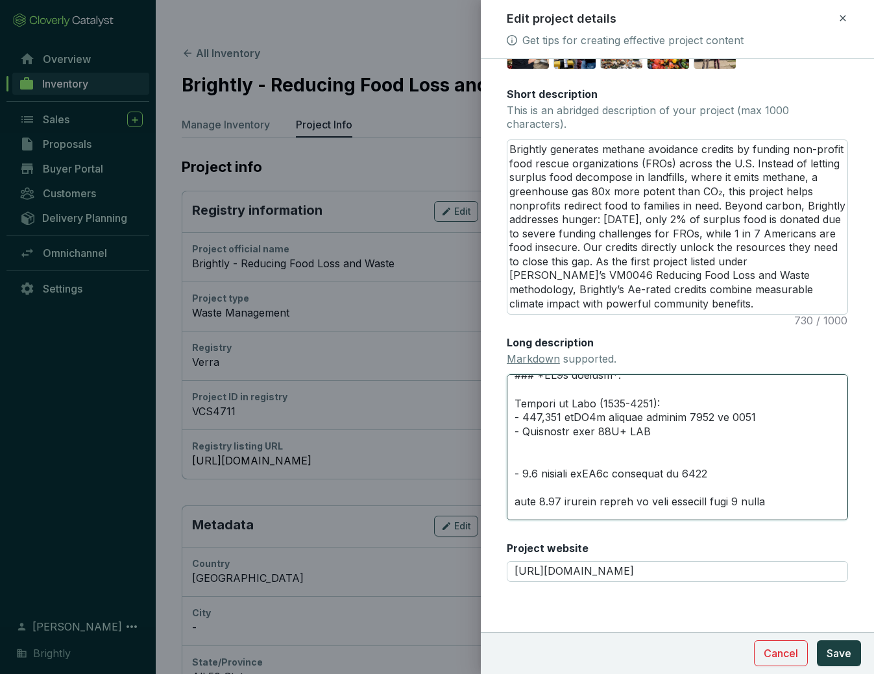
type textarea "# **PROJECT HIGHLIGHTS** --- ## **Key Results** ### *CO2e avoided*: Project to …"
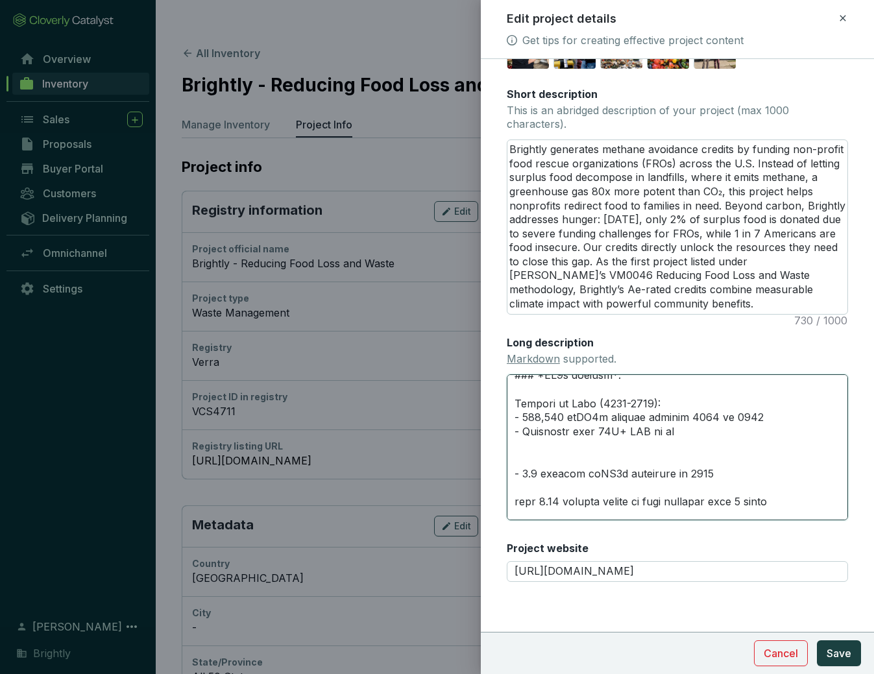
type textarea "# **PROJECT HIGHLIGHTS** --- ## **Key Results** ### *CO2e avoided*: Project to …"
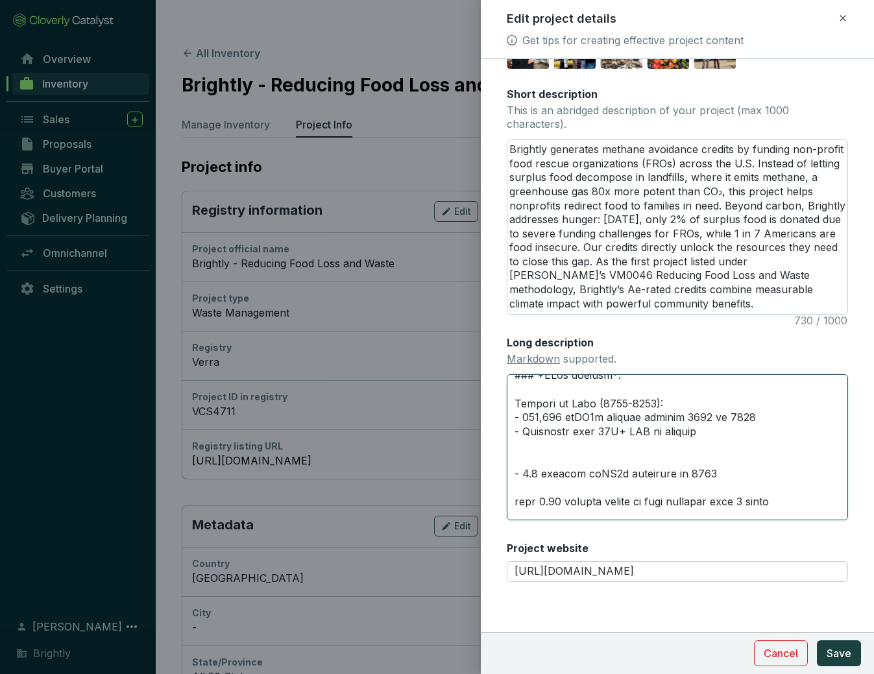
type textarea "# **PROJECT HIGHLIGHTS** --- ## **Key Results** ### *CO2e avoided*: Project to …"
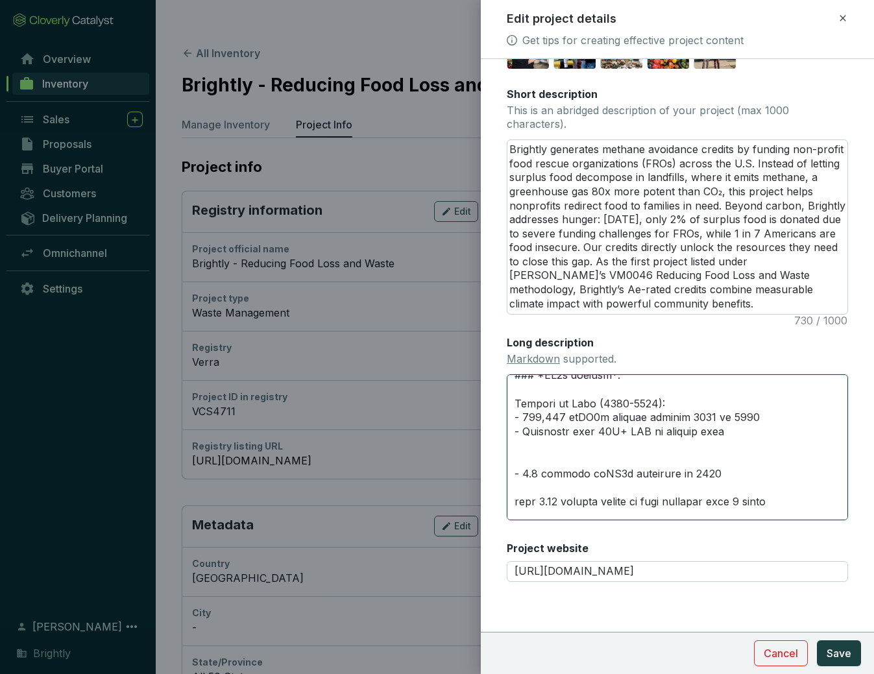
type textarea "# **PROJECT HIGHLIGHTS** --- ## **Key Results** ### *CO2e avoided*: Project to …"
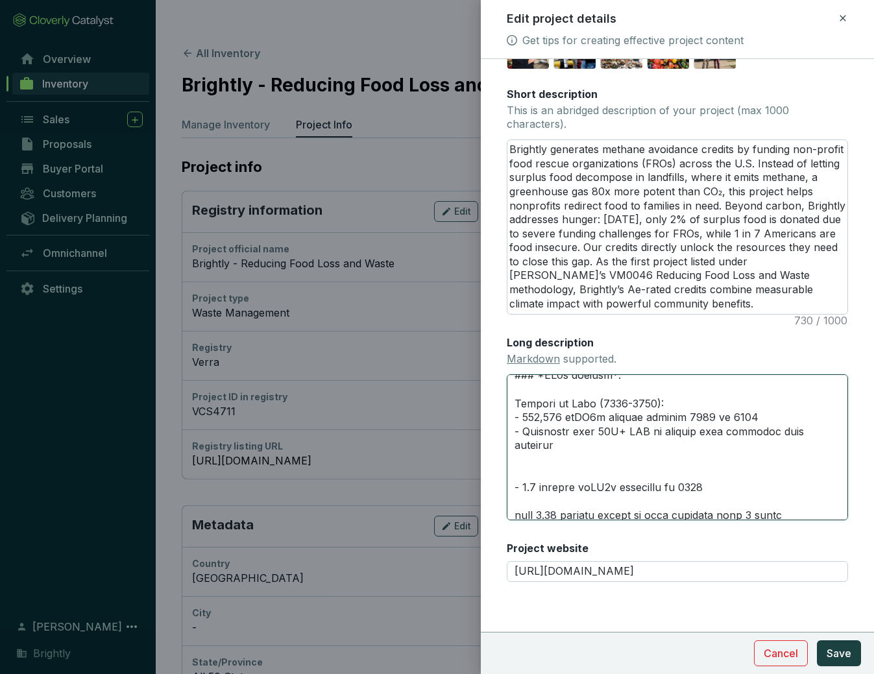
click at [585, 462] on textarea "Long description Markdown supported." at bounding box center [677, 447] width 341 height 147
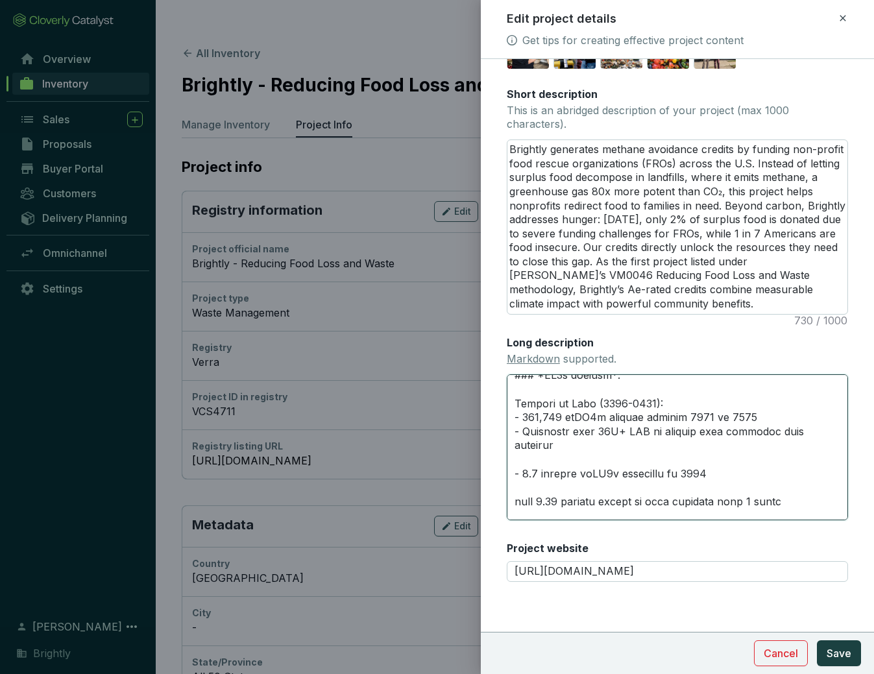
drag, startPoint x: 549, startPoint y: 418, endPoint x: 482, endPoint y: 418, distance: 67.5
click at [482, 418] on form "Main image Recommended pixel size is: 1600 x 1200. Maximum supported file size …" at bounding box center [677, 229] width 393 height 862
click at [834, 444] on textarea "Long description Markdown supported." at bounding box center [677, 447] width 341 height 147
click at [647, 474] on textarea "Long description Markdown supported." at bounding box center [677, 447] width 341 height 147
click at [672, 475] on textarea "Long description Markdown supported." at bounding box center [677, 447] width 341 height 147
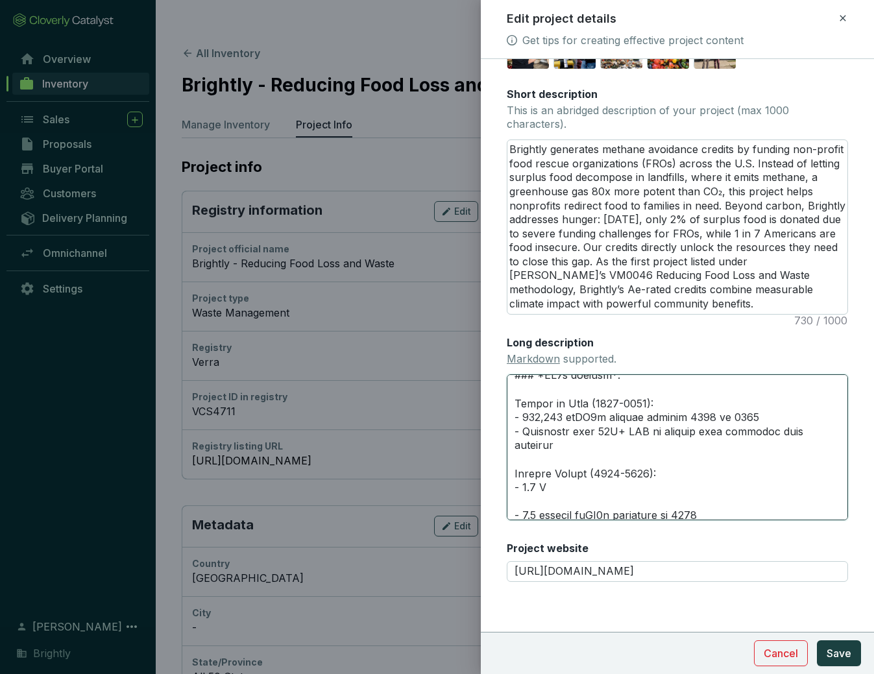
click at [567, 434] on textarea "Long description Markdown supported." at bounding box center [677, 447] width 341 height 147
drag, startPoint x: 567, startPoint y: 433, endPoint x: 642, endPoint y: 436, distance: 76.0
click at [642, 437] on textarea "Long description Markdown supported." at bounding box center [677, 447] width 341 height 147
click at [652, 434] on textarea "Long description Markdown supported." at bounding box center [677, 447] width 341 height 147
drag, startPoint x: 652, startPoint y: 433, endPoint x: 765, endPoint y: 433, distance: 113.6
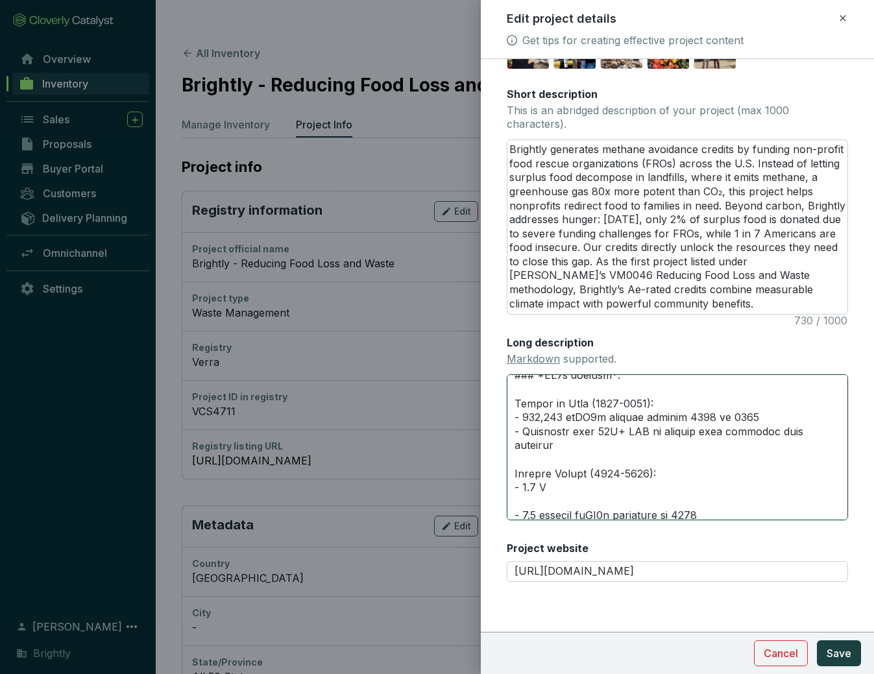
click at [765, 433] on textarea "Long description Markdown supported." at bounding box center [677, 447] width 341 height 147
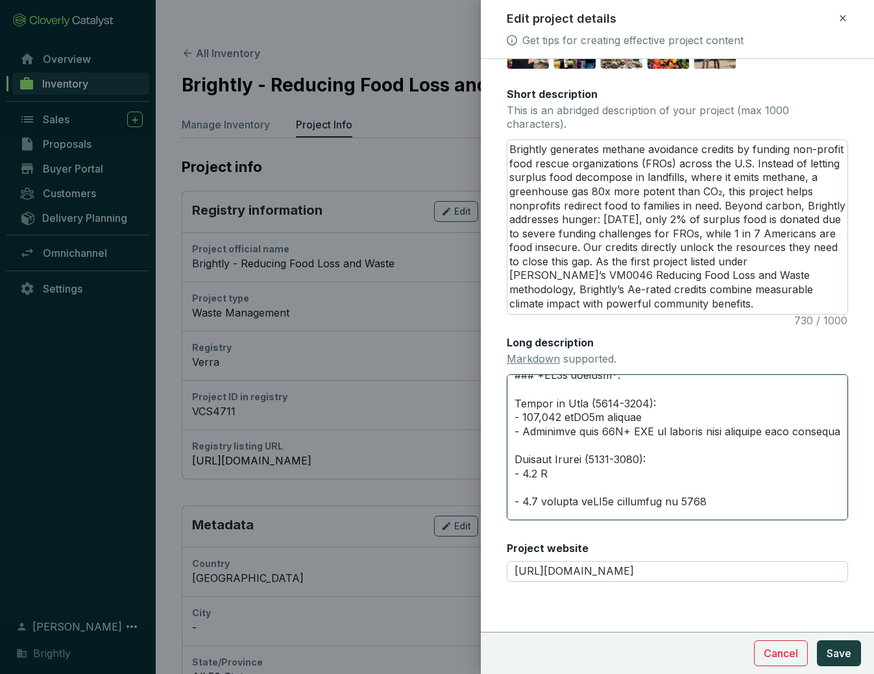
drag, startPoint x: 568, startPoint y: 430, endPoint x: 651, endPoint y: 430, distance: 83.1
click at [651, 430] on textarea "Long description Markdown supported." at bounding box center [677, 447] width 341 height 147
click at [571, 485] on textarea "Long description Markdown supported." at bounding box center [677, 447] width 341 height 147
paste textarea "mtCO2e avoided"
drag, startPoint x: 522, startPoint y: 446, endPoint x: 834, endPoint y: 444, distance: 311.5
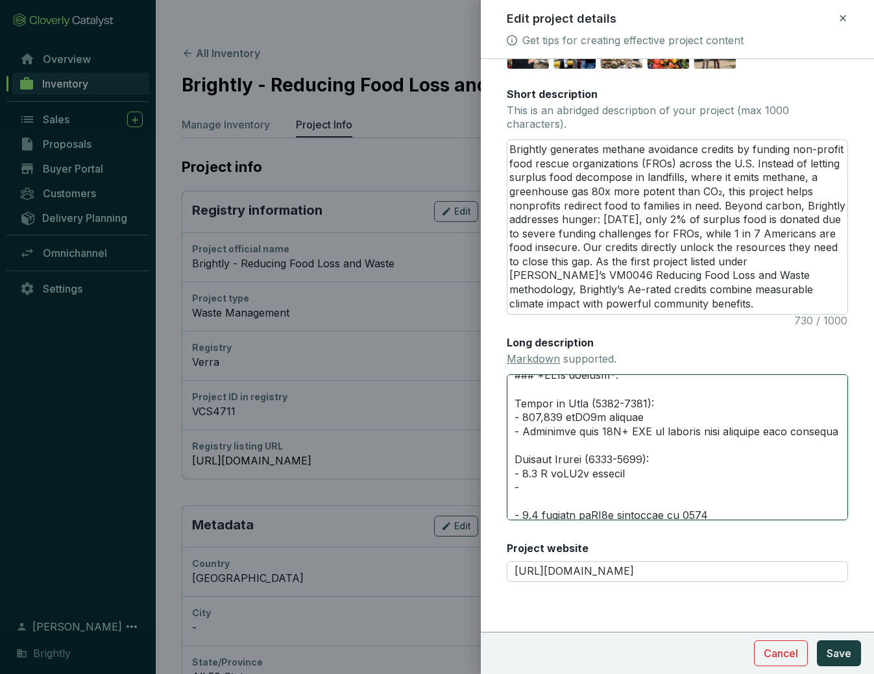
click at [835, 445] on textarea "Long description Markdown supported." at bounding box center [677, 447] width 341 height 147
click at [602, 506] on textarea "Long description Markdown supported." at bounding box center [677, 447] width 341 height 147
paste textarea "Generated from 58B+ LBS of surplus food diverted from landfill"
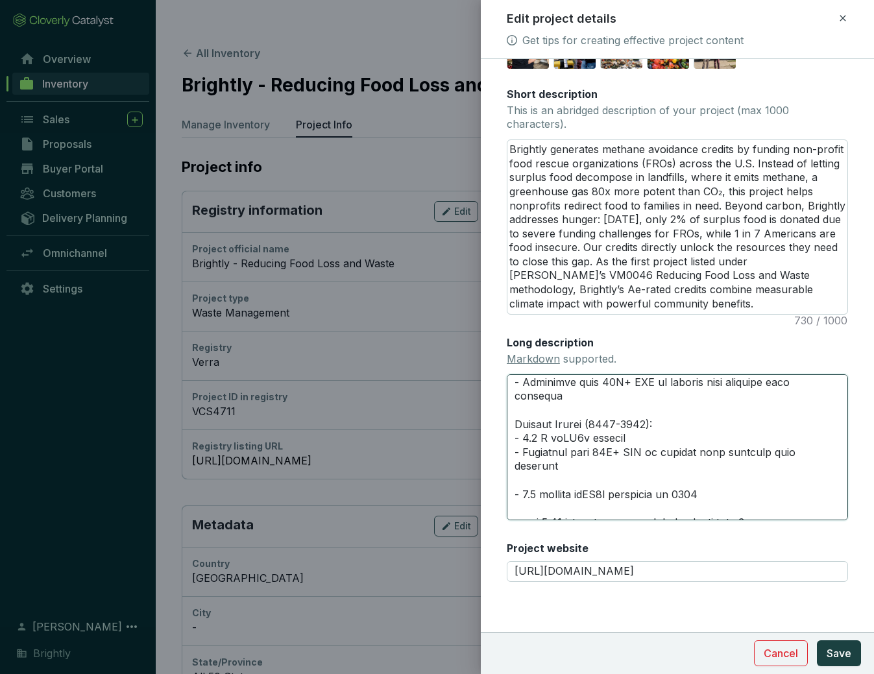
scroll to position [171, 0]
drag, startPoint x: 721, startPoint y: 471, endPoint x: 506, endPoint y: 468, distance: 214.8
click at [507, 468] on textarea "Long description Markdown supported." at bounding box center [677, 447] width 341 height 147
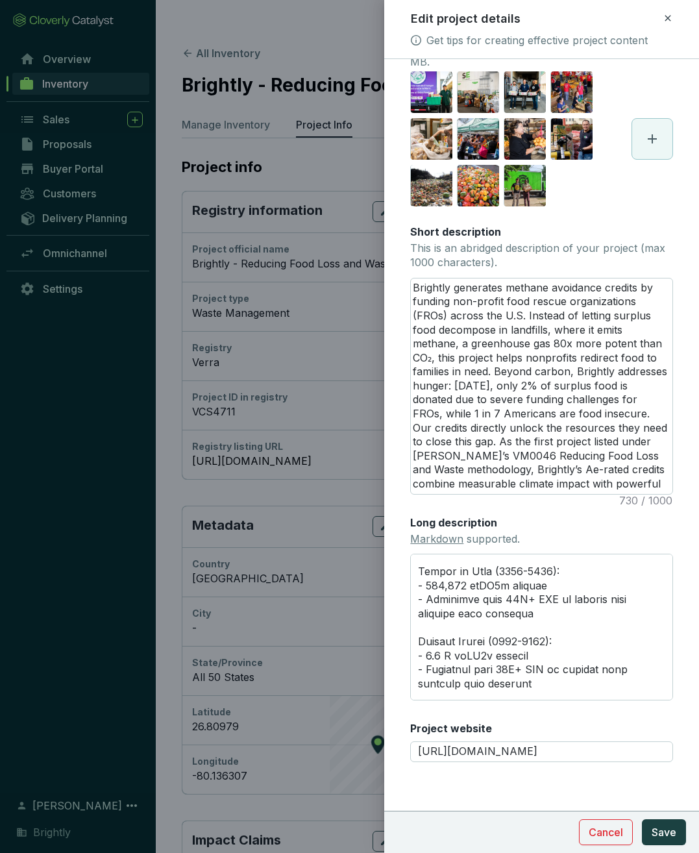
scroll to position [201, 0]
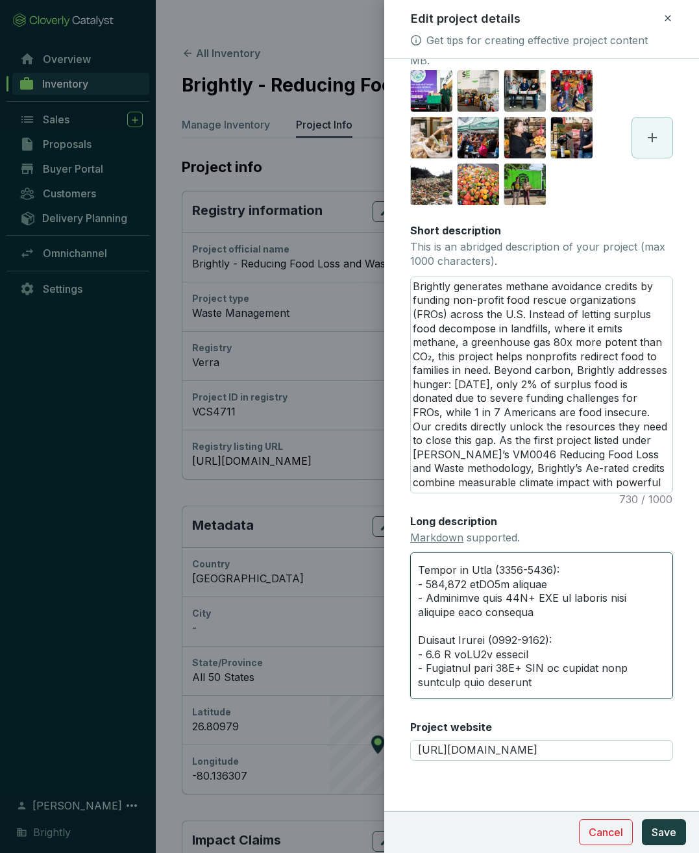
drag, startPoint x: 507, startPoint y: 679, endPoint x: 517, endPoint y: 679, distance: 9.7
click at [517, 674] on textarea "Long description Markdown supported." at bounding box center [541, 625] width 263 height 147
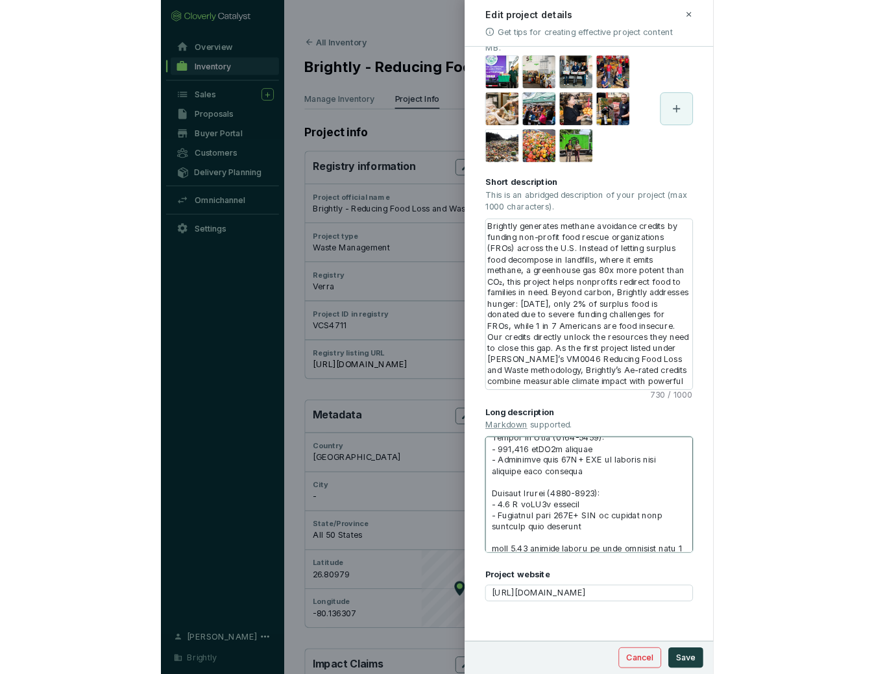
scroll to position [142, 0]
